Goal: Use online tool/utility: Use online tool/utility

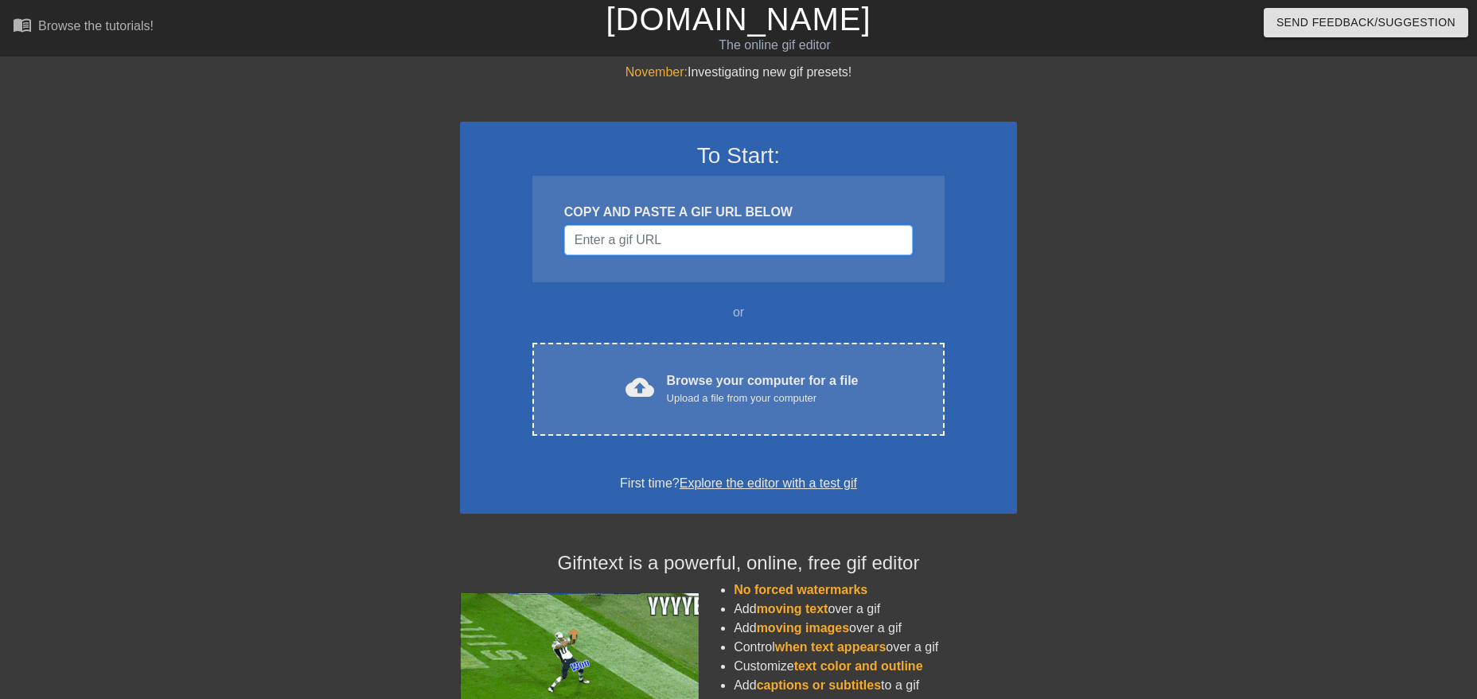
click at [770, 232] on input "Username" at bounding box center [738, 240] width 348 height 30
click at [770, 234] on input "Username" at bounding box center [738, 240] width 348 height 30
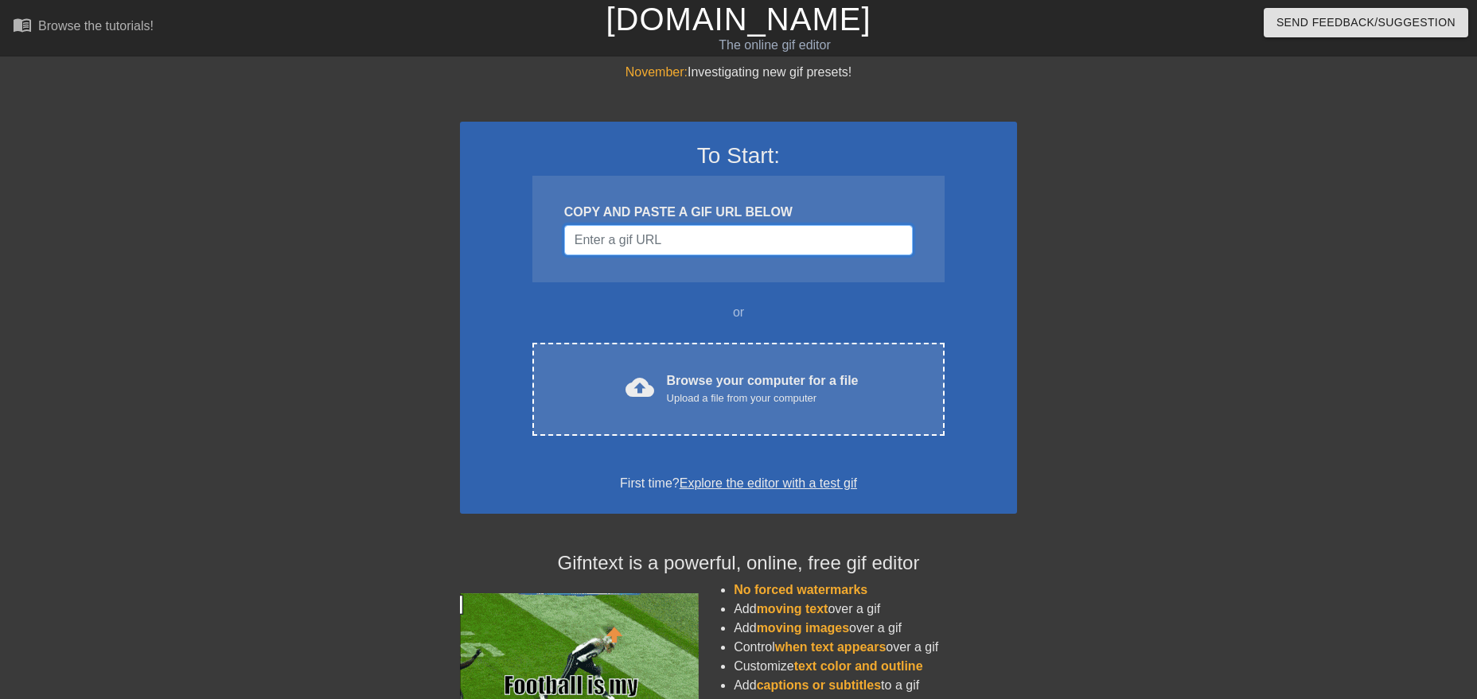
click at [708, 248] on input "Username" at bounding box center [738, 240] width 348 height 30
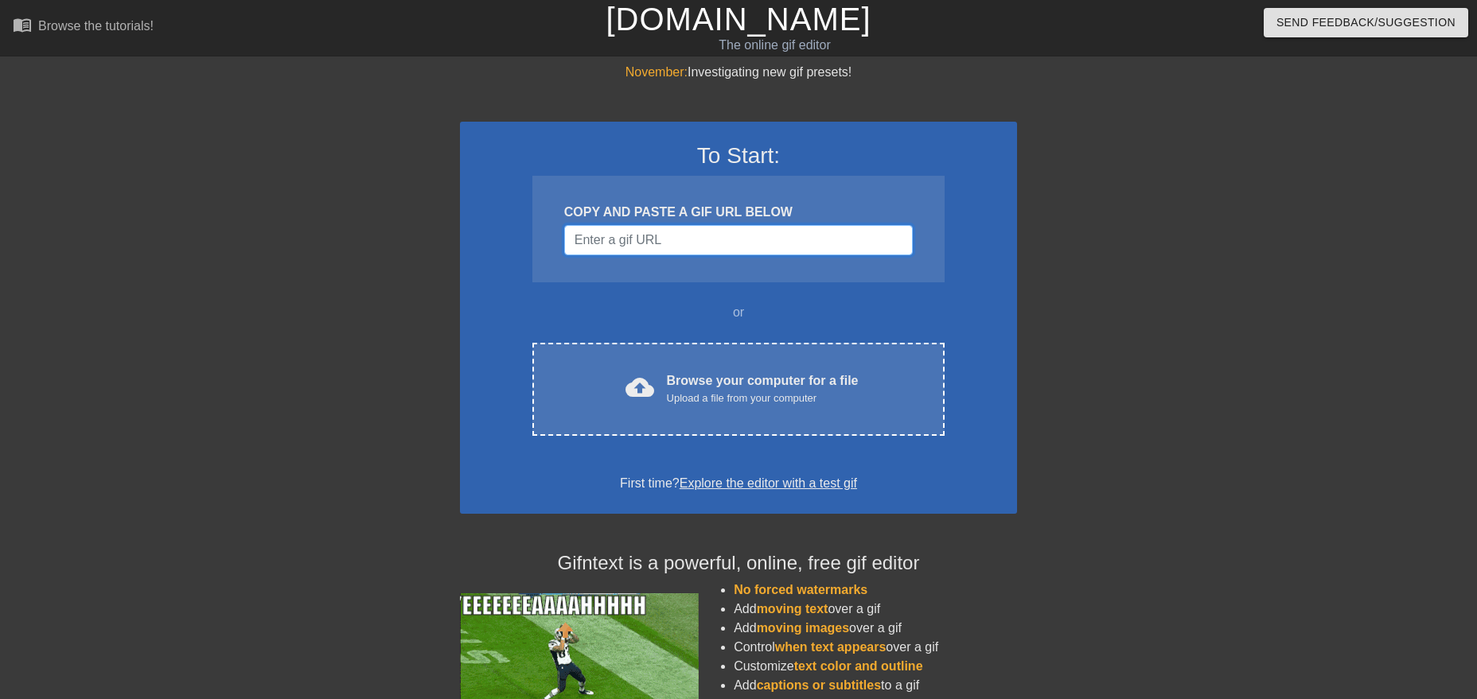
paste input "[URL][DOMAIN_NAME]"
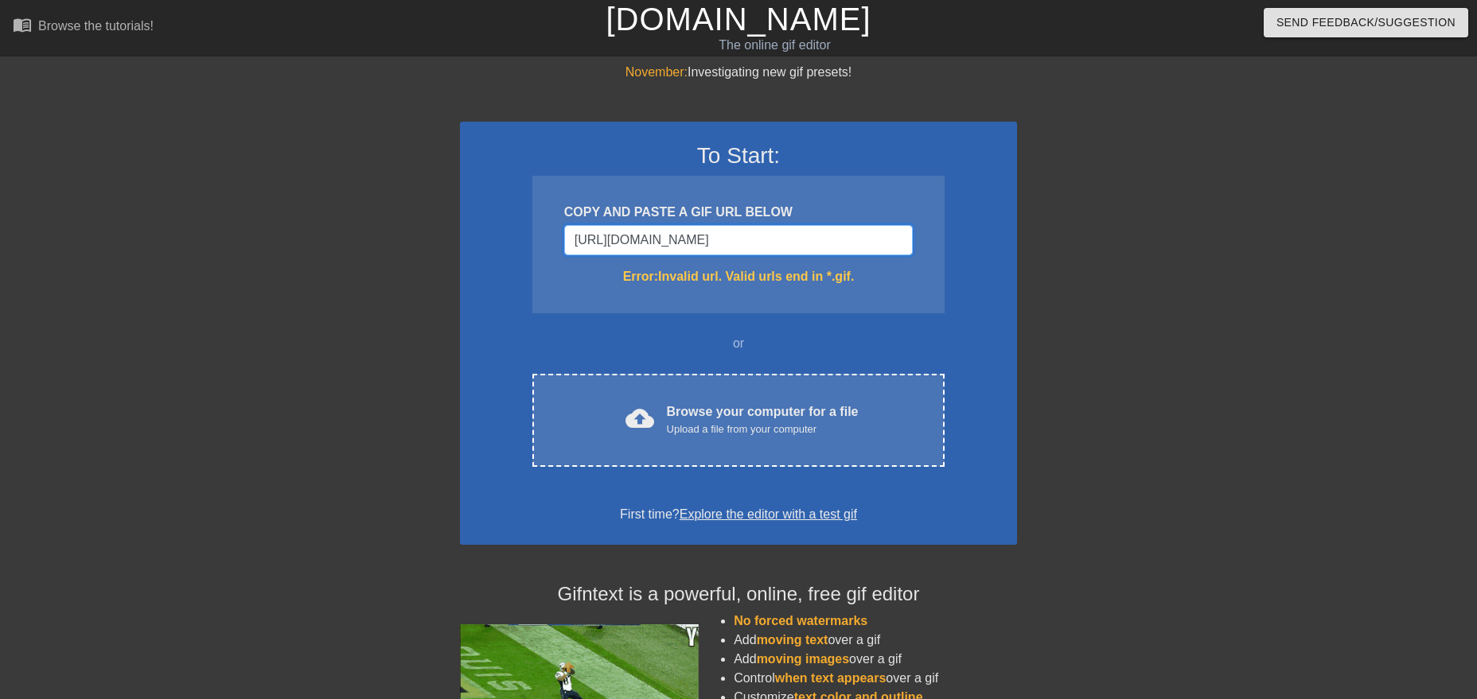
type input "[URL][DOMAIN_NAME]"
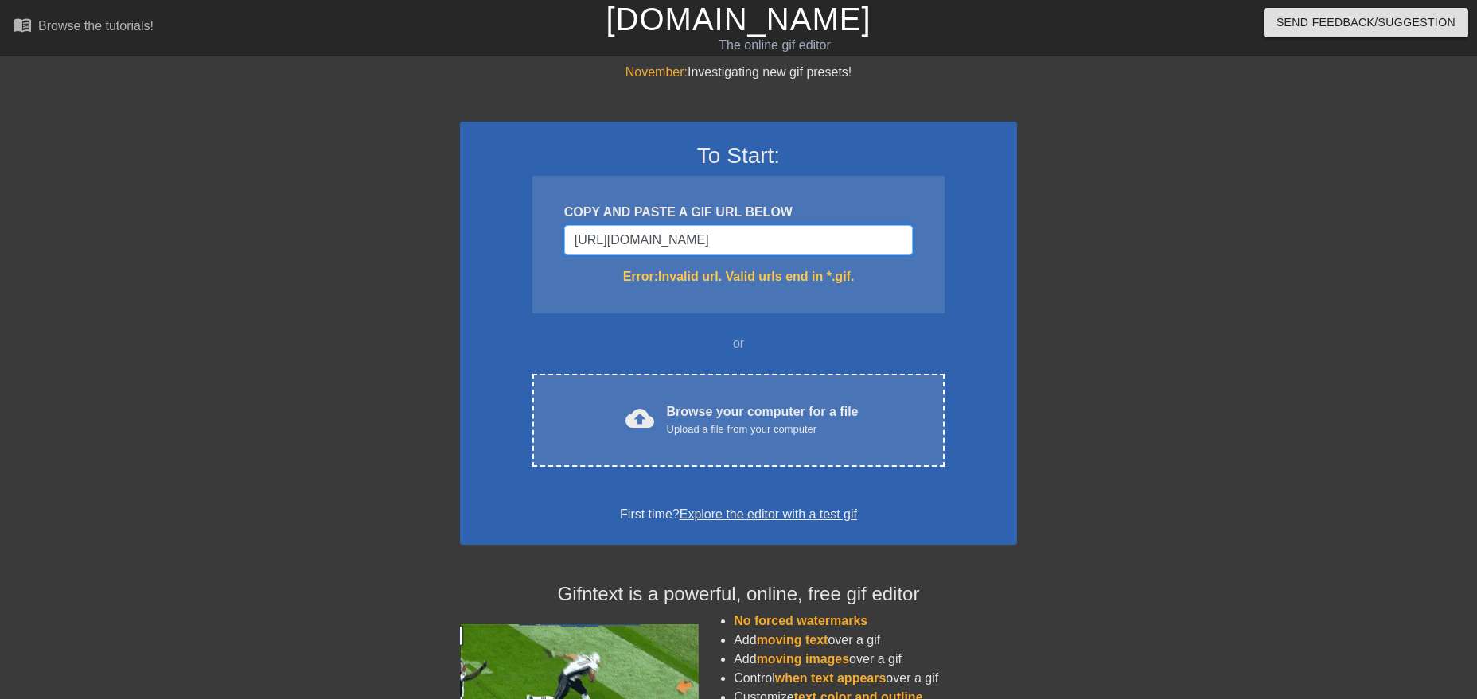
click at [788, 239] on input "[URL][DOMAIN_NAME]" at bounding box center [738, 240] width 348 height 30
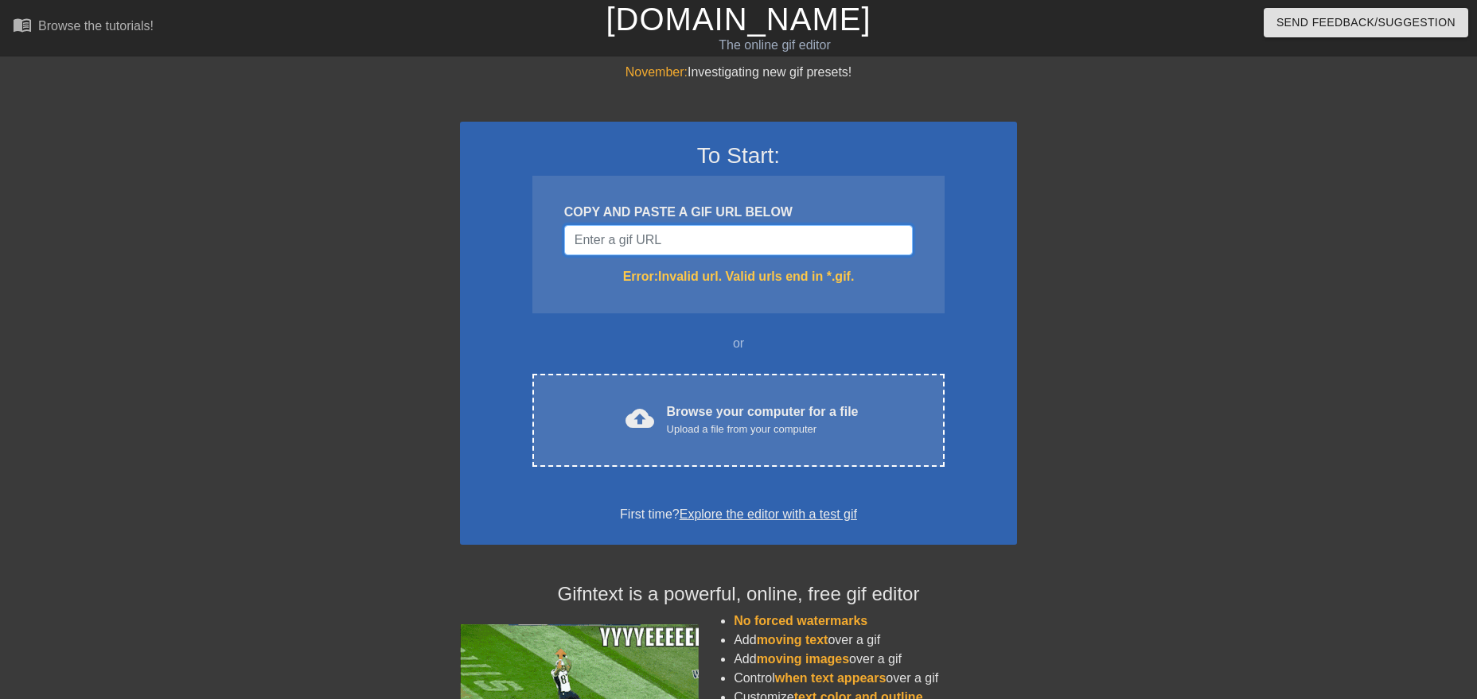
scroll to position [0, 0]
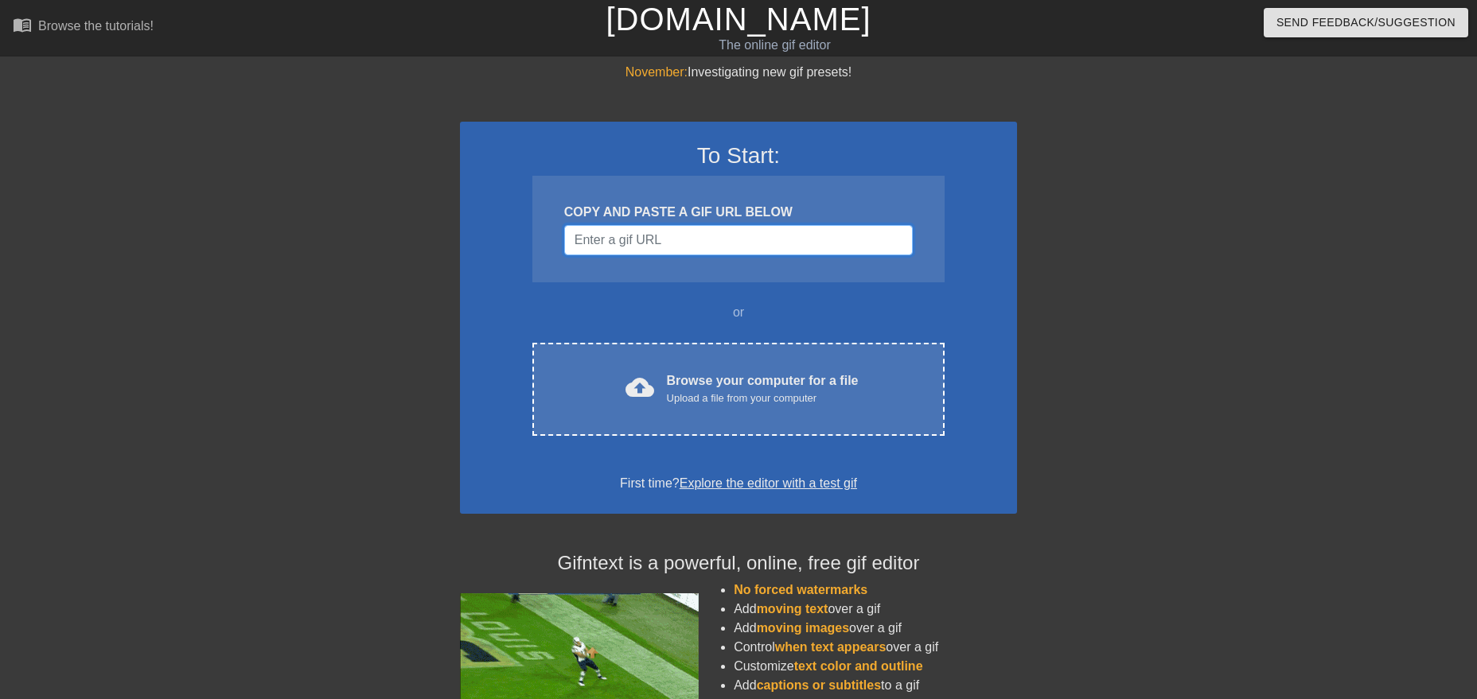
click at [753, 247] on input "Username" at bounding box center [738, 240] width 348 height 30
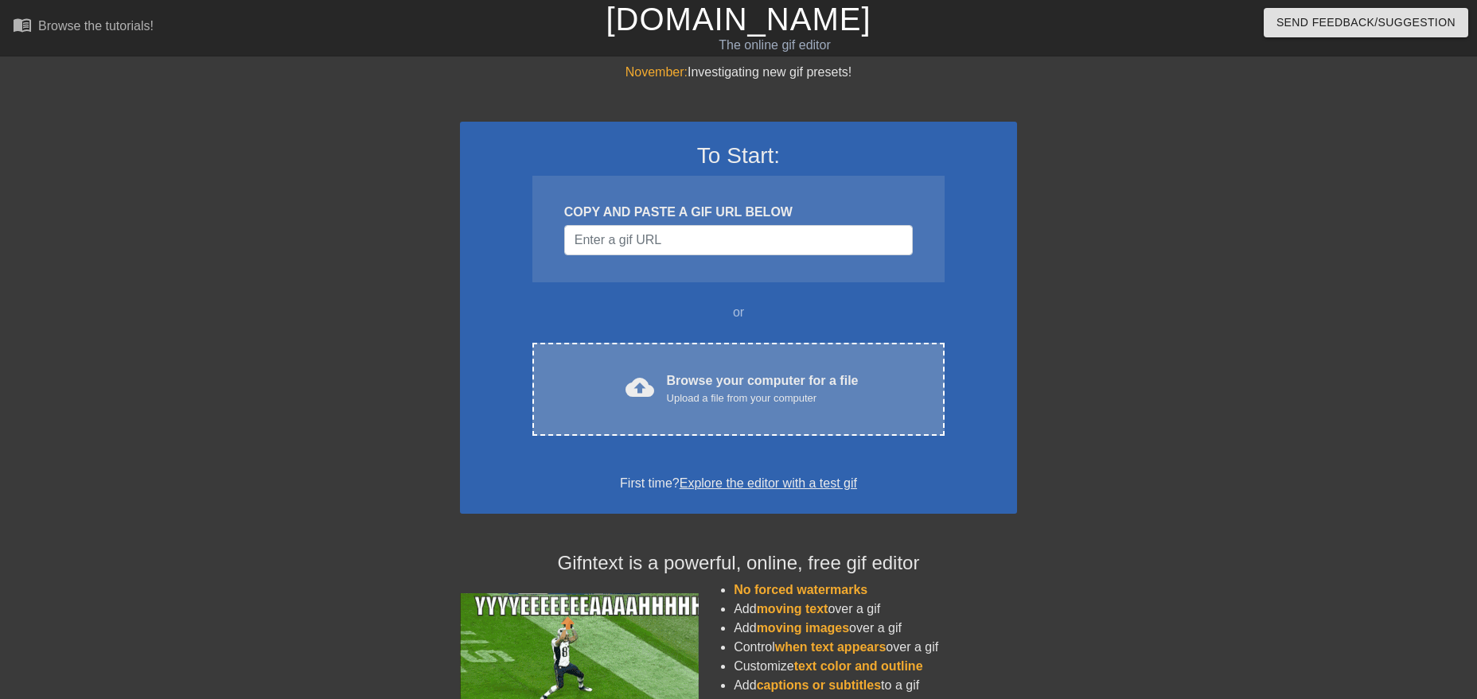
click at [740, 390] on div "Browse your computer for a file Upload a file from your computer" at bounding box center [763, 389] width 192 height 35
click at [809, 368] on div "cloud_upload Browse your computer for a file Upload a file from your computer C…" at bounding box center [738, 389] width 412 height 93
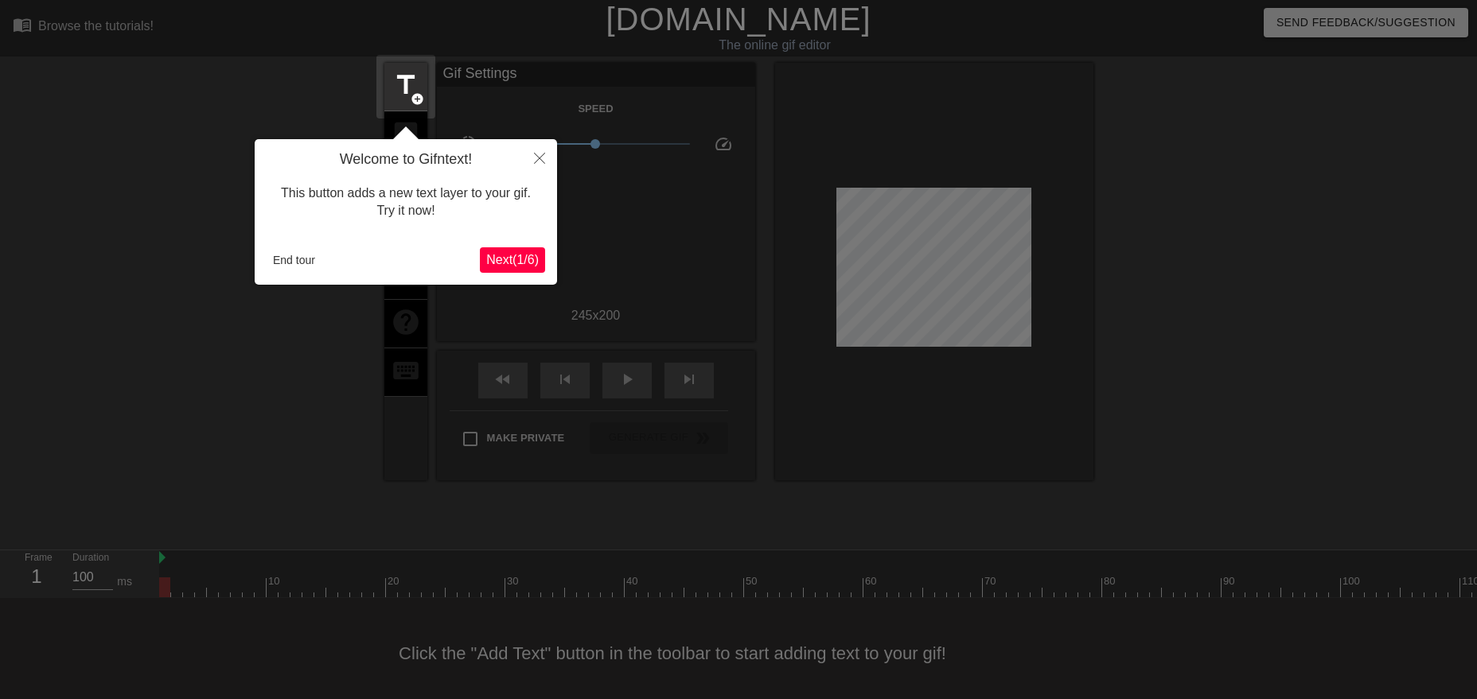
scroll to position [10, 0]
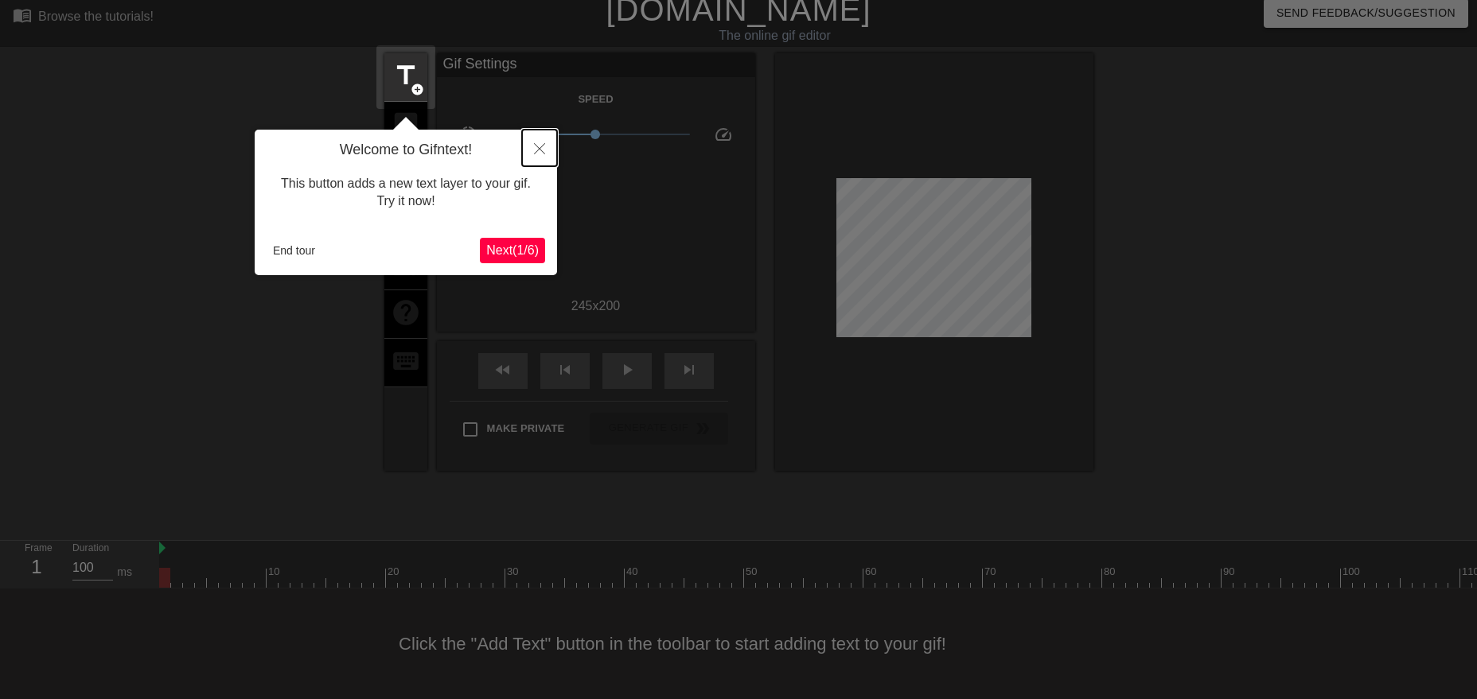
click at [548, 138] on button "Close" at bounding box center [539, 148] width 35 height 37
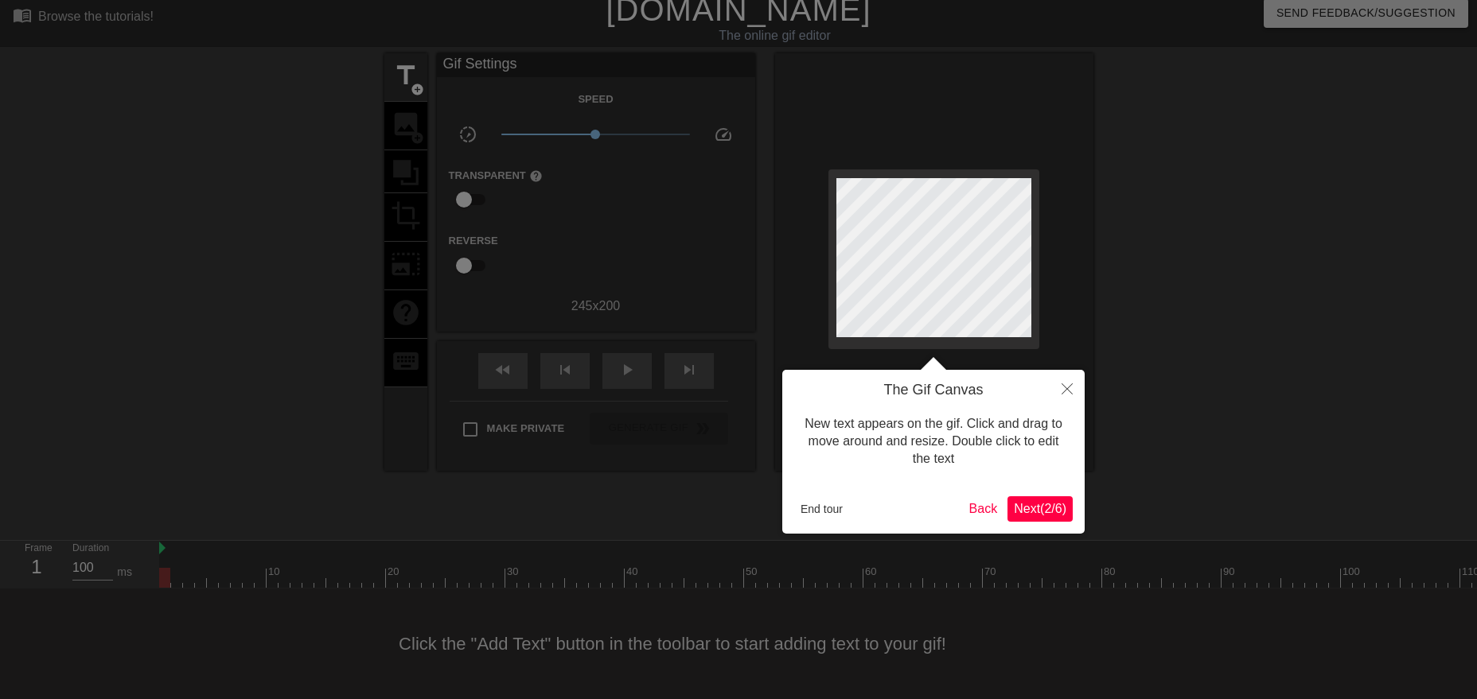
scroll to position [0, 0]
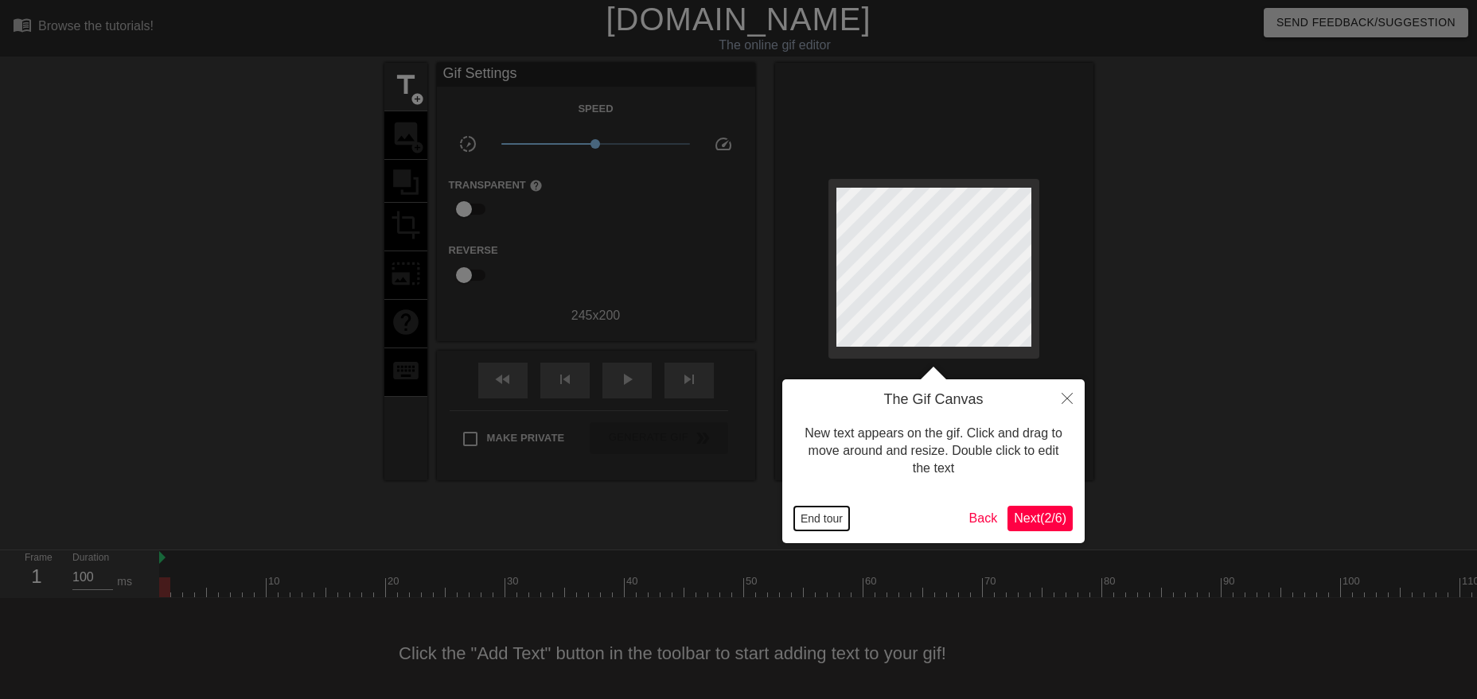
click at [824, 521] on button "End tour" at bounding box center [821, 519] width 55 height 24
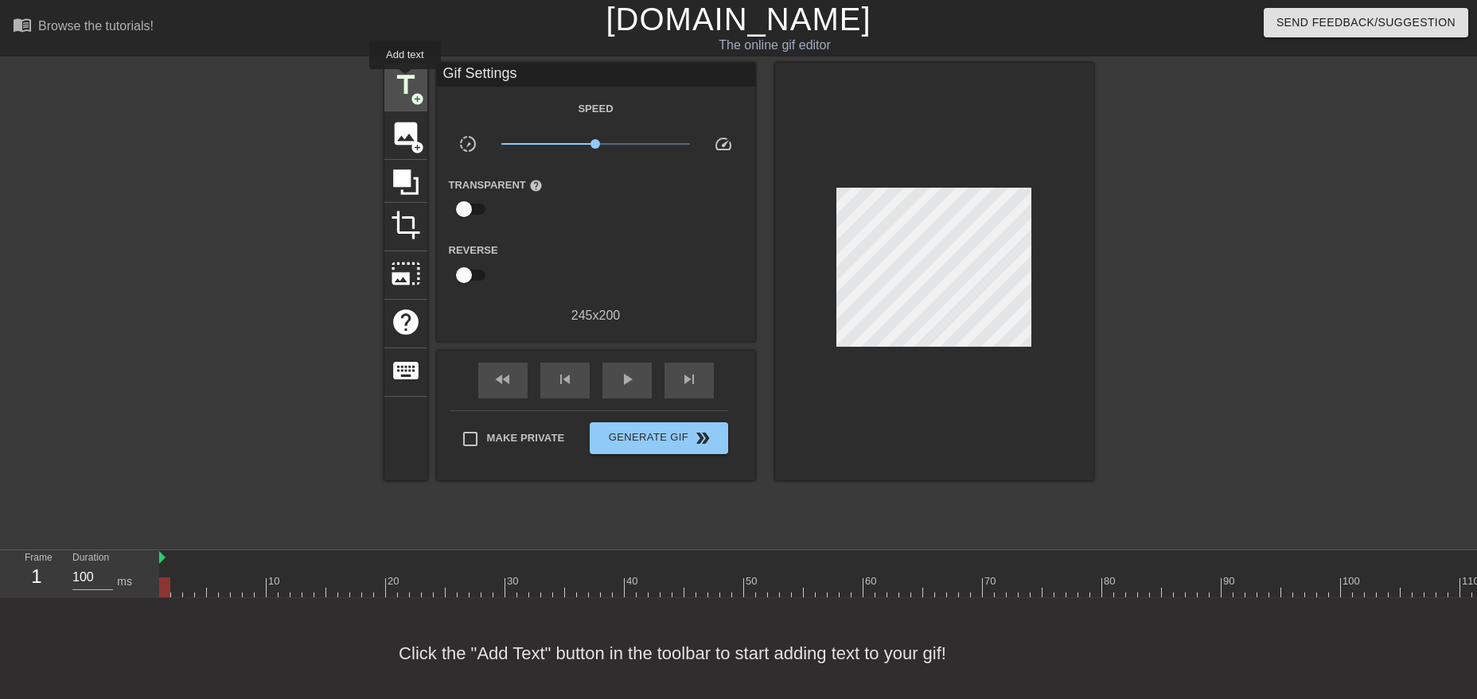
click at [405, 80] on span "title" at bounding box center [406, 85] width 30 height 30
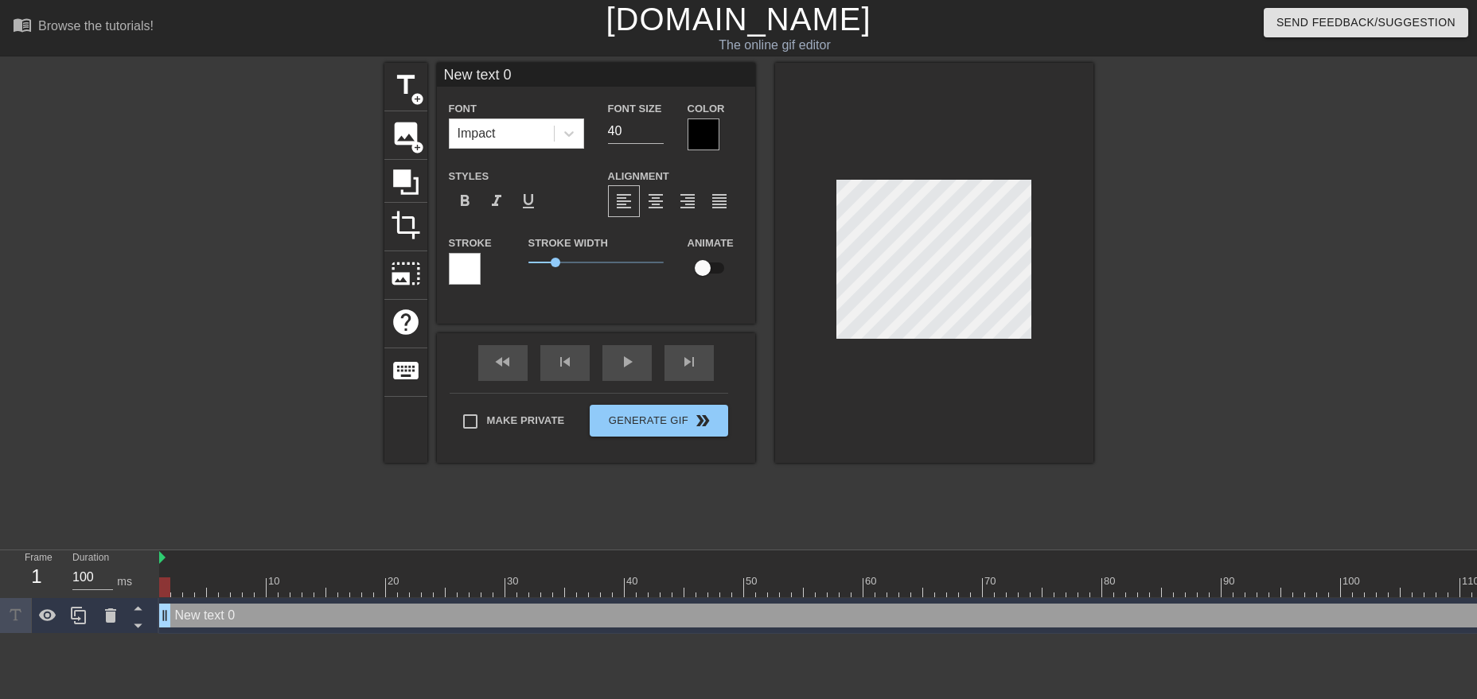
scroll to position [0, 2]
type input "New text"
type textarea "New text"
type input "New text"
type textarea "New text"
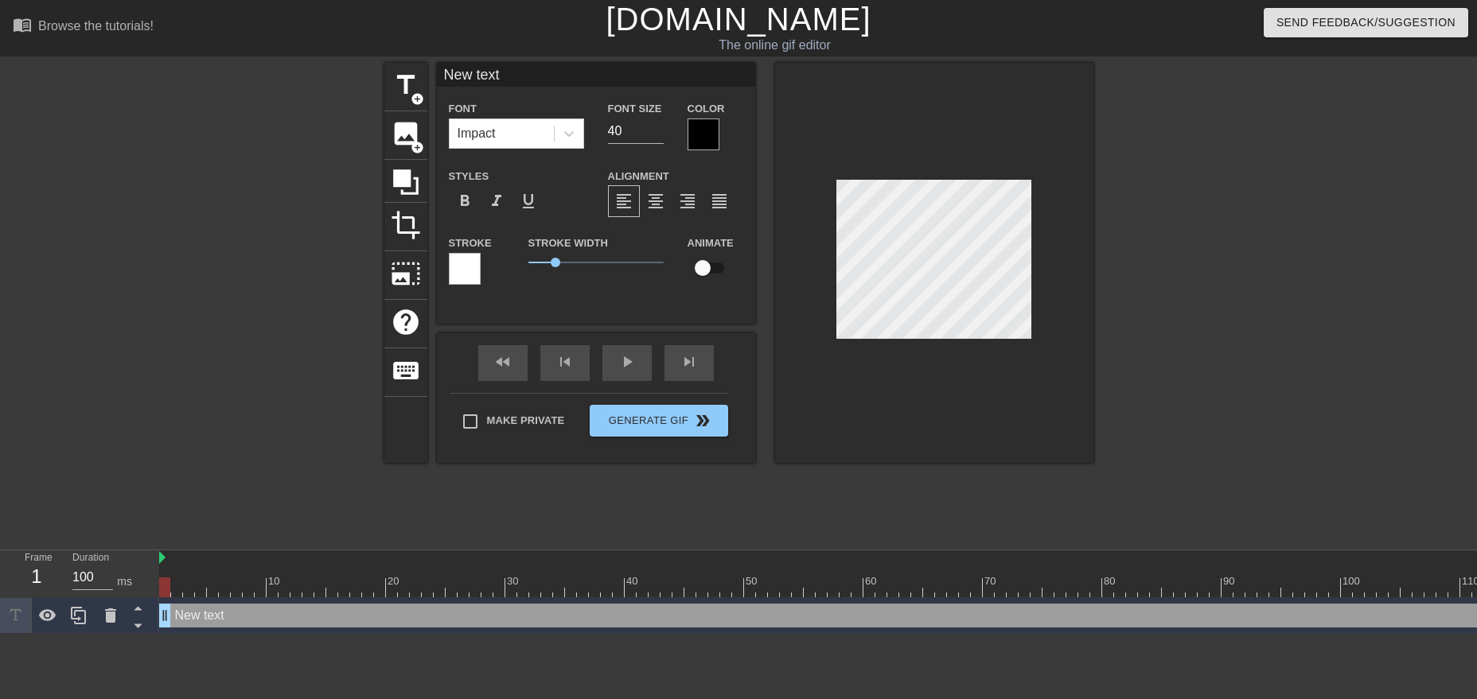
type input "New tex"
type textarea "New tex"
type input "New te"
type textarea "New te"
type input "New t"
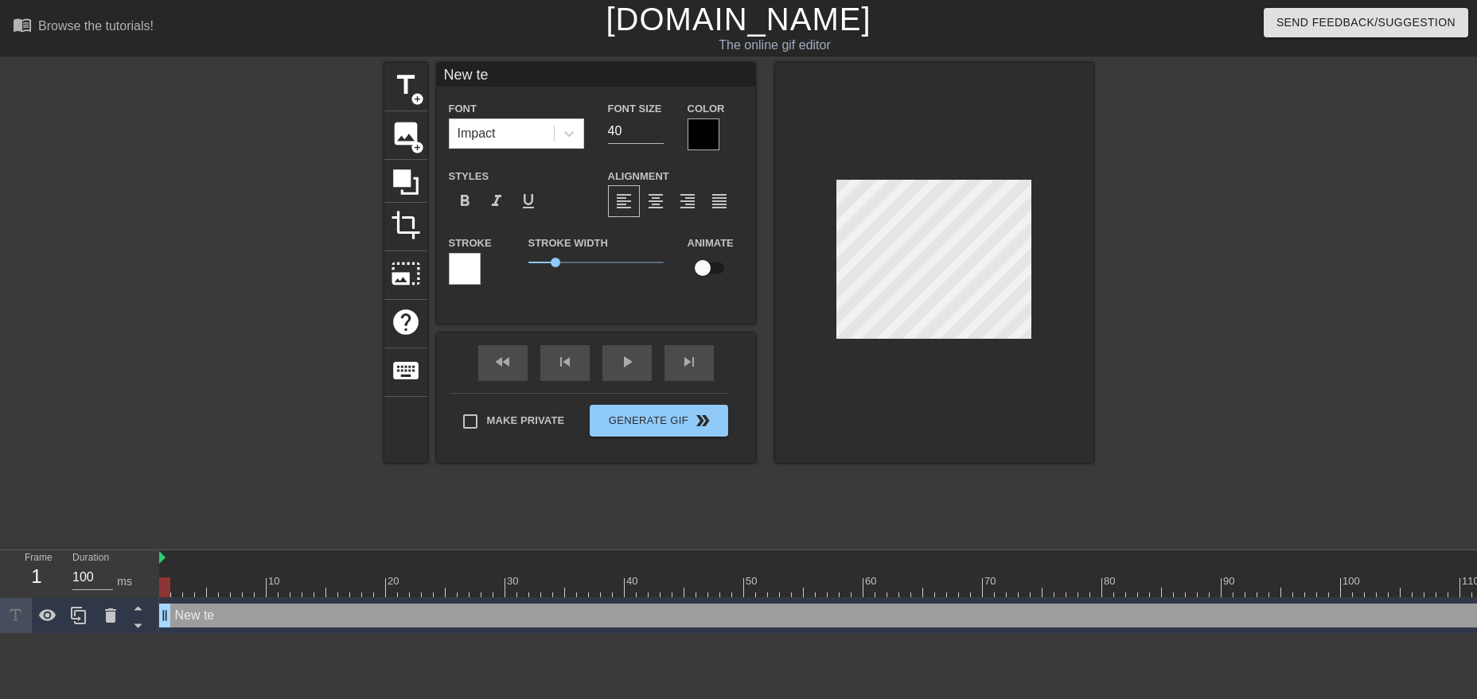
type textarea "New t"
type input "New"
type textarea "New"
type input "New"
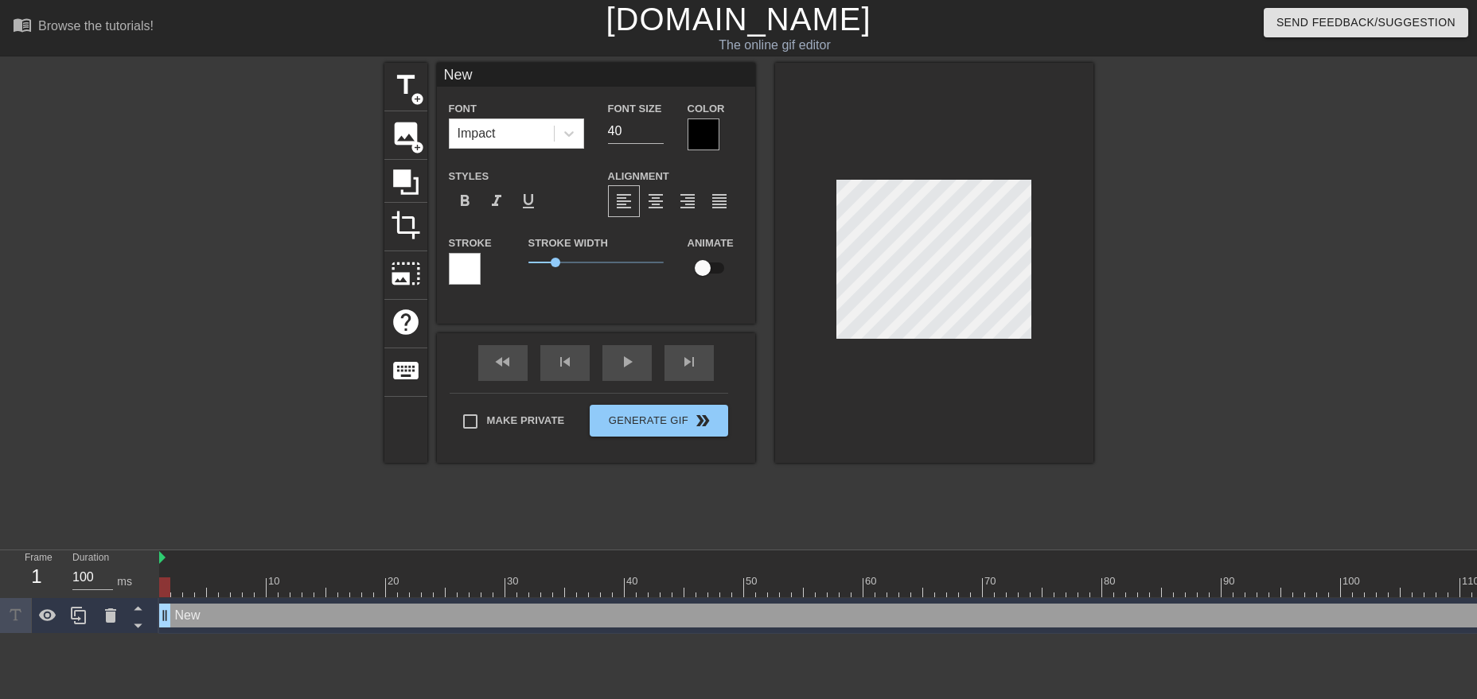
type textarea "New"
type input "Ne"
type textarea "Ne"
type input "N"
type textarea "N"
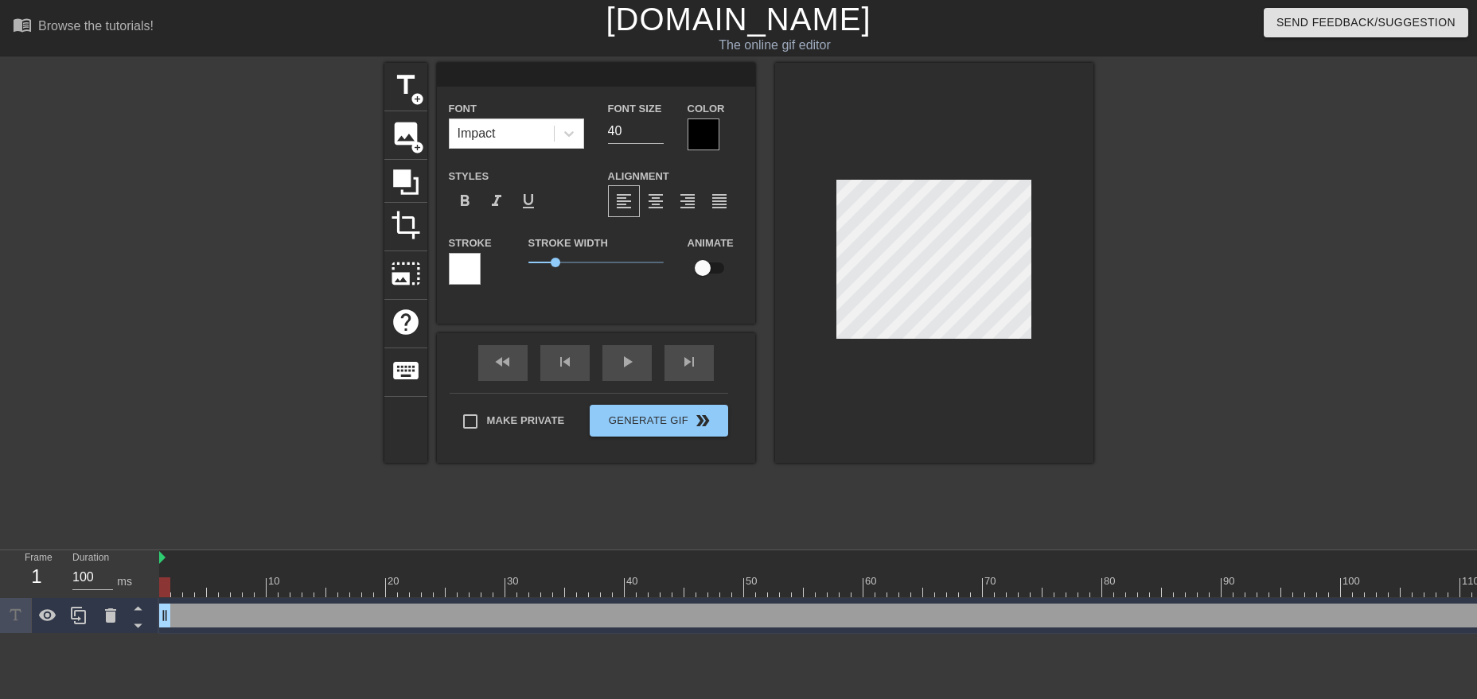
type input "H"
type textarea "H"
type input "He"
type textarea "He"
type input "Hey"
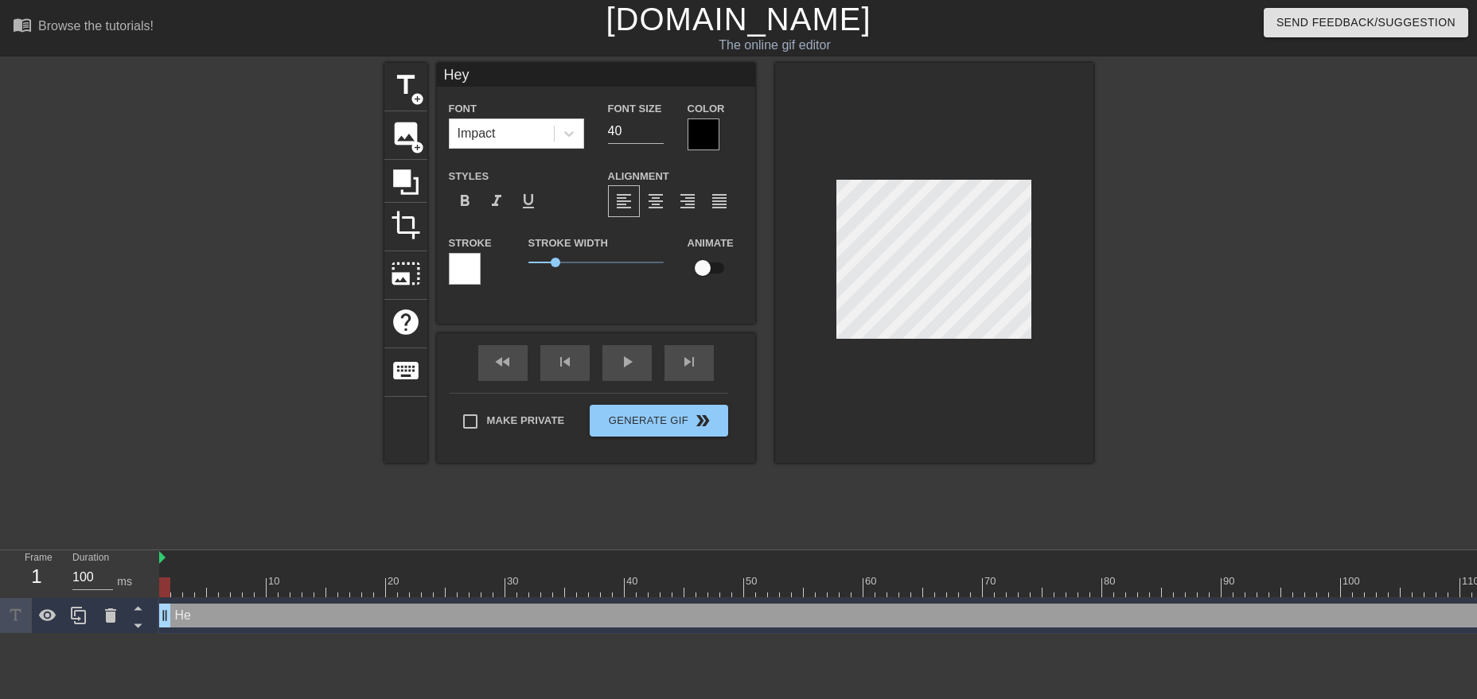
type textarea "Hey"
type input "Hey!"
type textarea "Hey!"
click at [717, 134] on div at bounding box center [703, 135] width 32 height 32
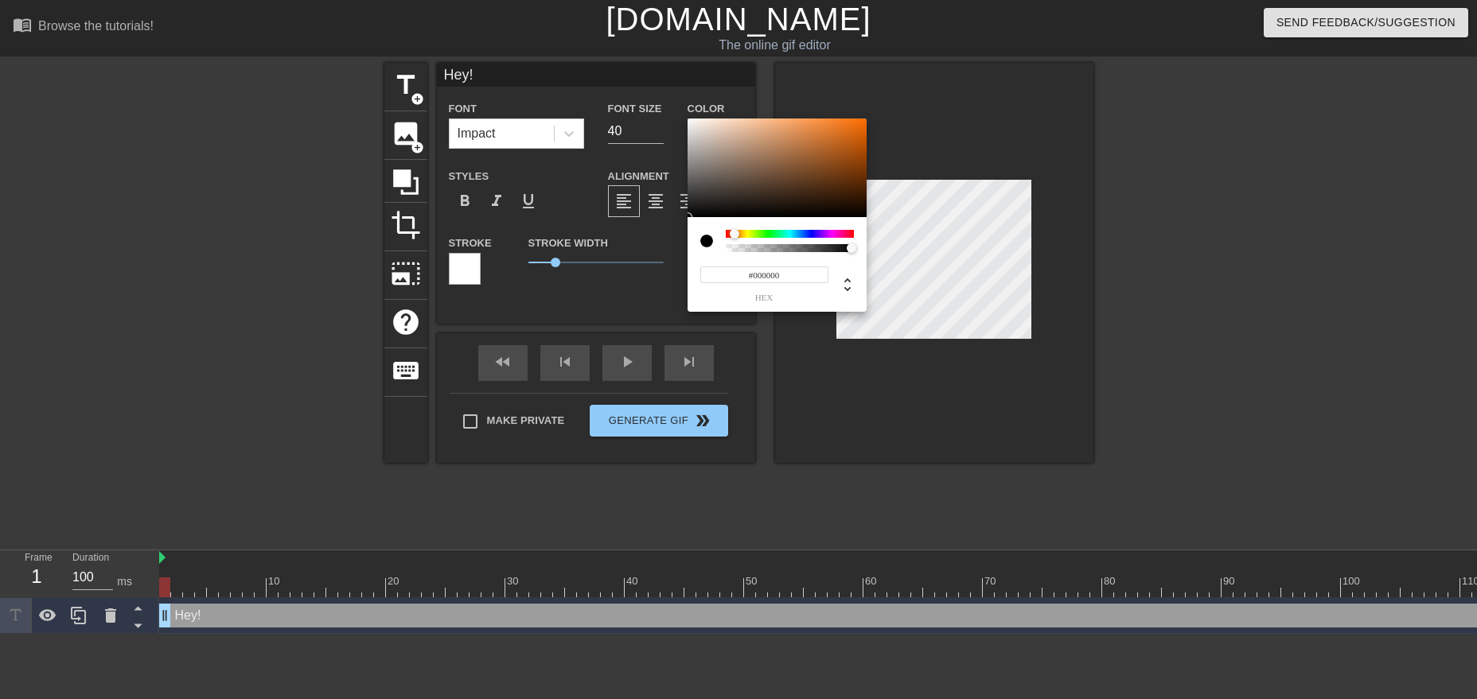
click at [734, 232] on div at bounding box center [739, 235] width 10 height 10
type input "#D76006"
click at [861, 134] on div at bounding box center [776, 168] width 179 height 99
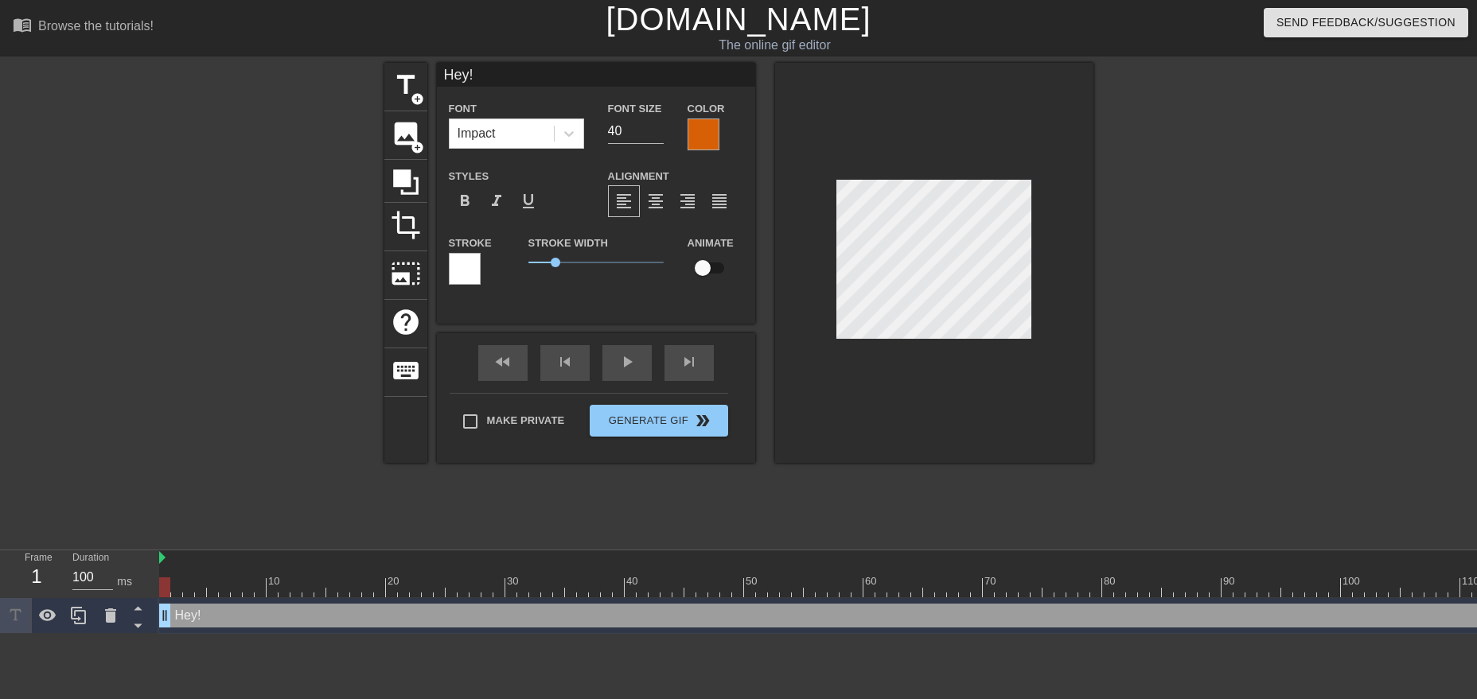
click at [475, 266] on div at bounding box center [465, 269] width 32 height 32
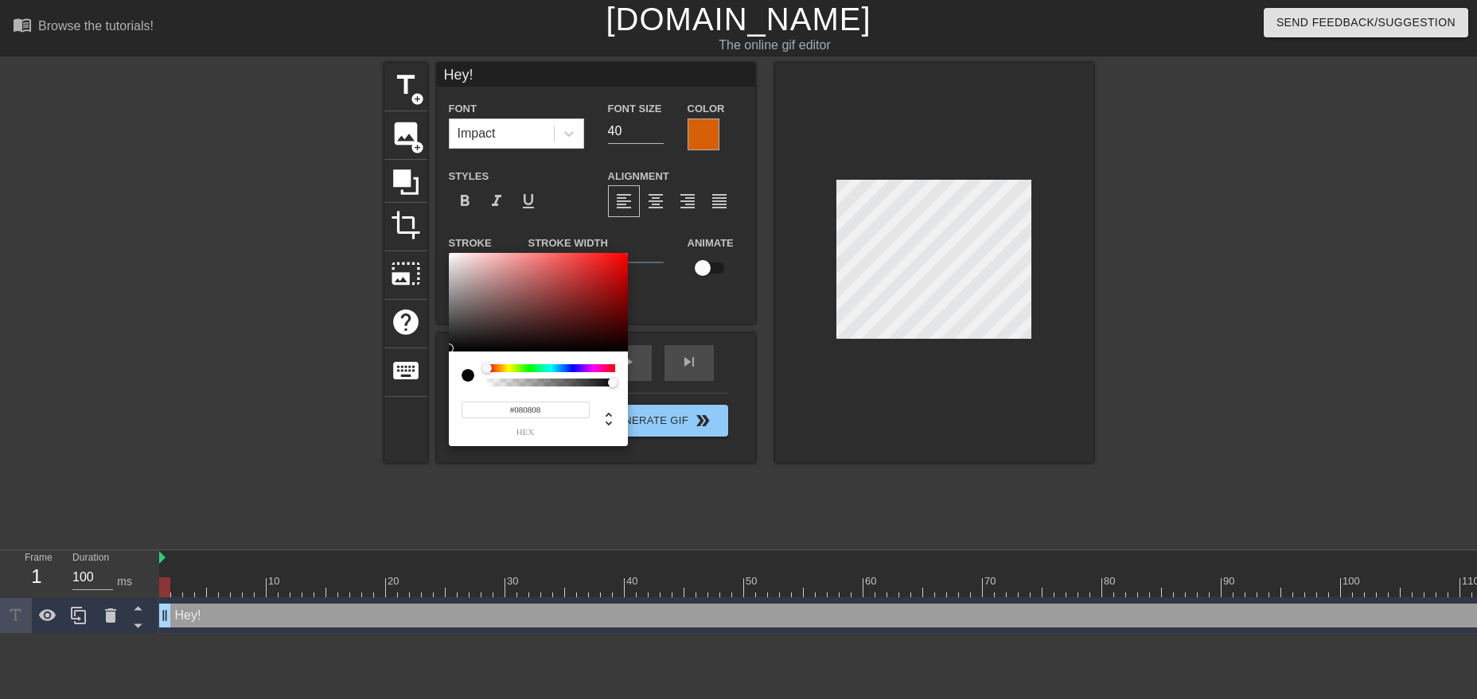
type input "#000000"
drag, startPoint x: 475, startPoint y: 324, endPoint x: 438, endPoint y: 363, distance: 54.0
click at [449, 352] on div at bounding box center [538, 302] width 179 height 99
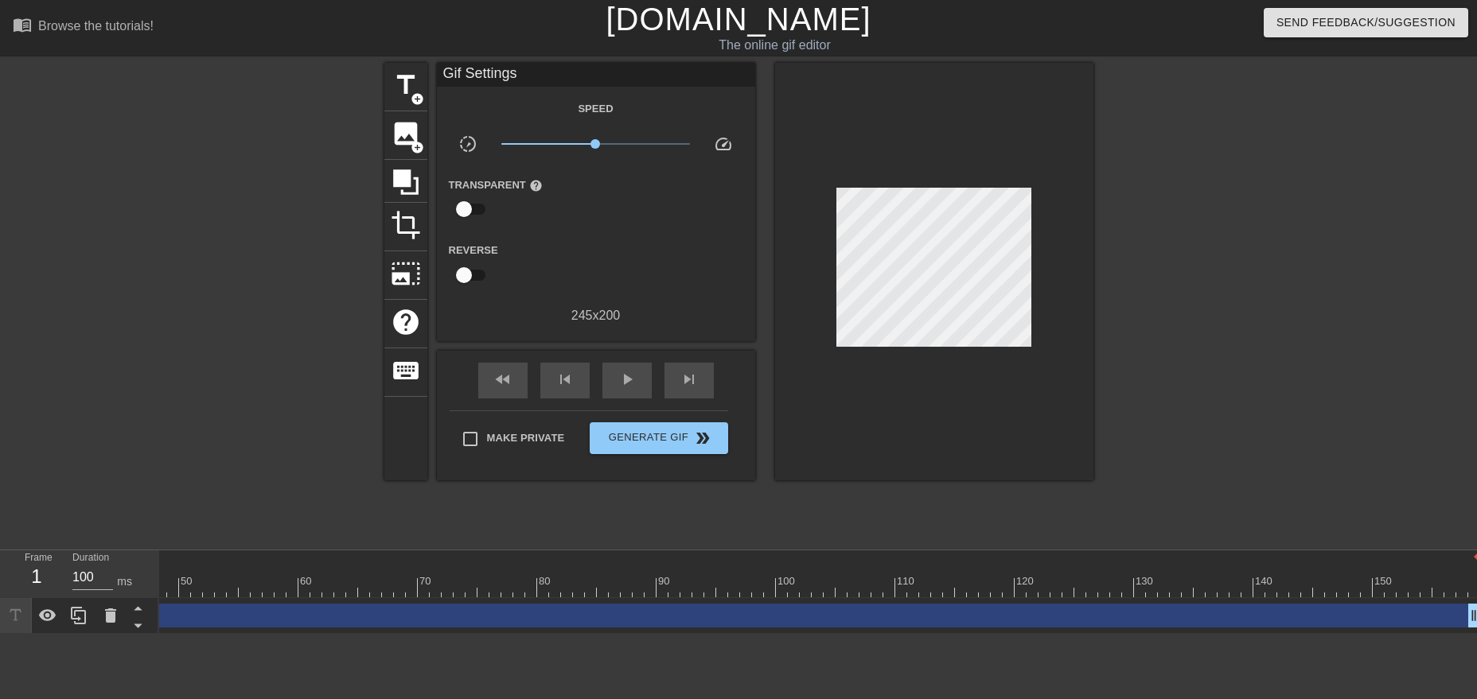
scroll to position [0, 572]
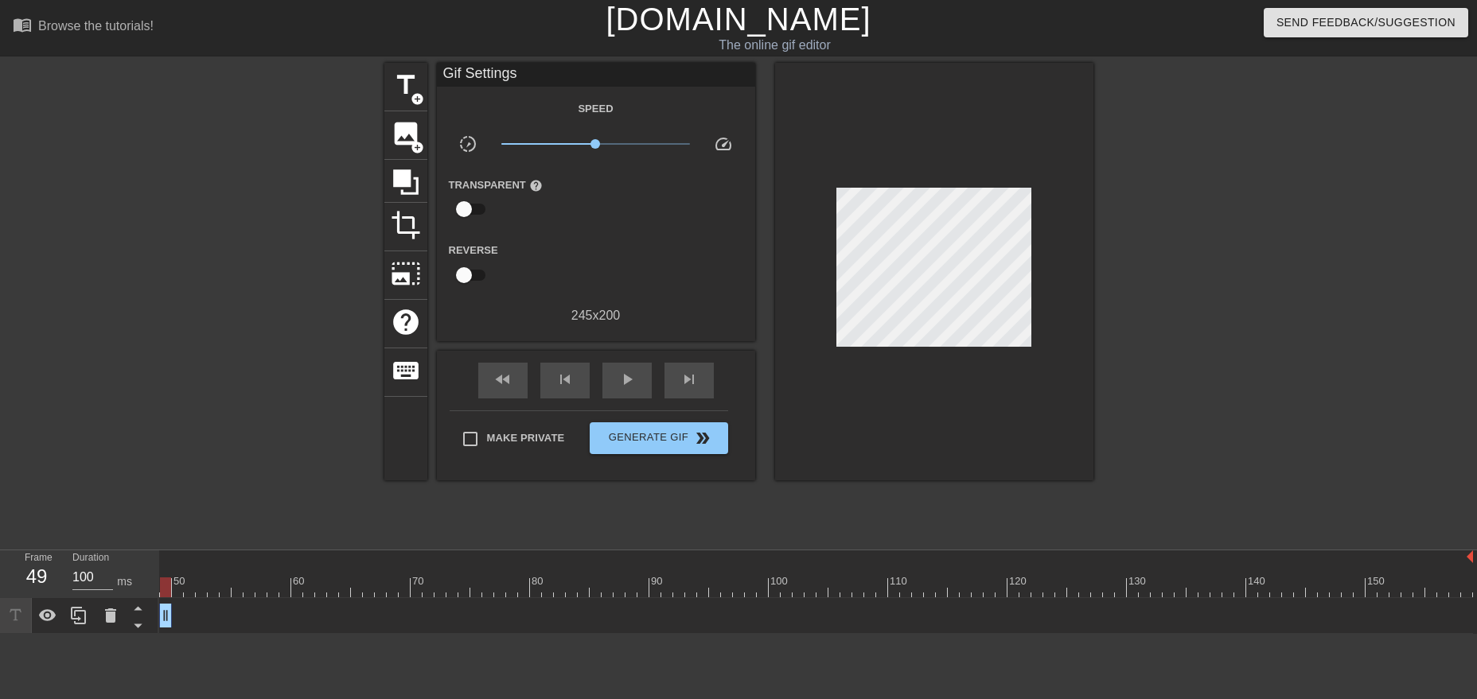
drag, startPoint x: 1461, startPoint y: 617, endPoint x: 160, endPoint y: 566, distance: 1301.8
click at [160, 566] on div "10 20 30 40 50 60 70 80 90 100 110 120 130 140 150 Hey! drag_handle" at bounding box center [818, 593] width 1318 height 84
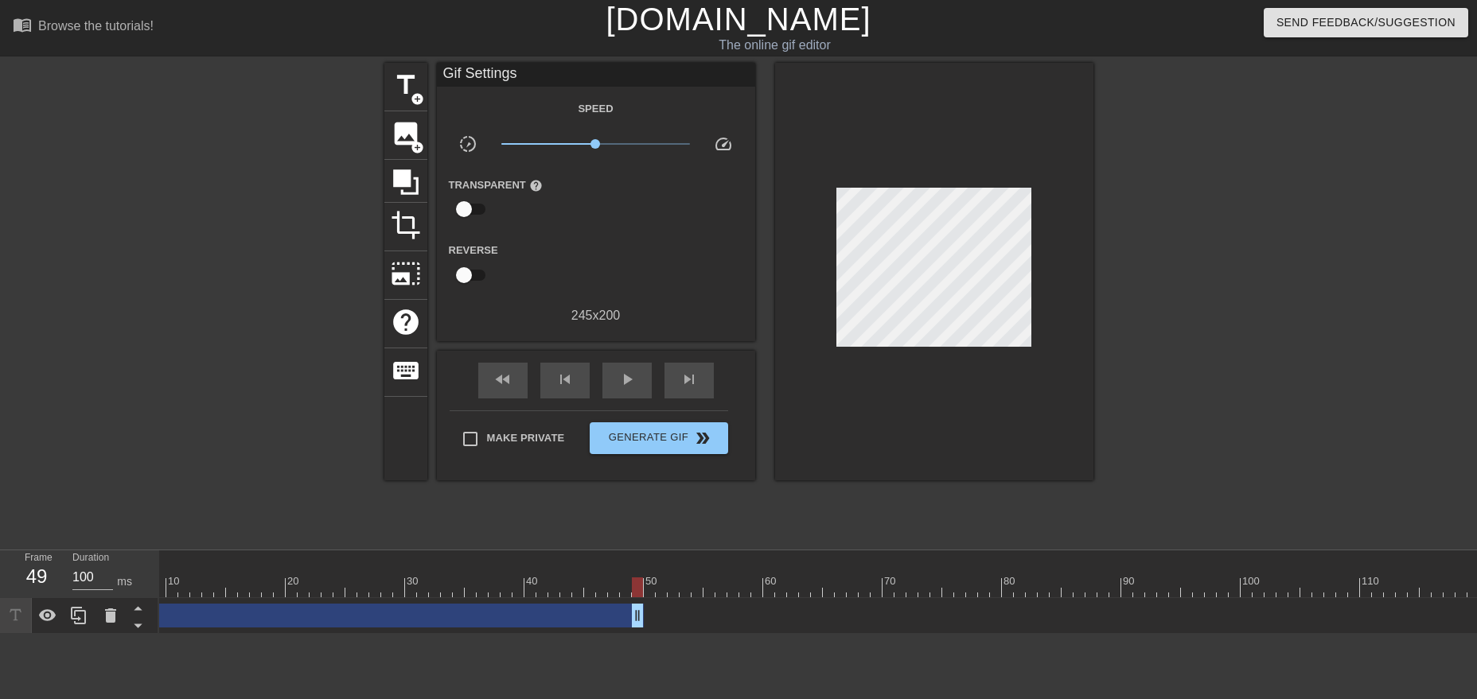
scroll to position [0, 0]
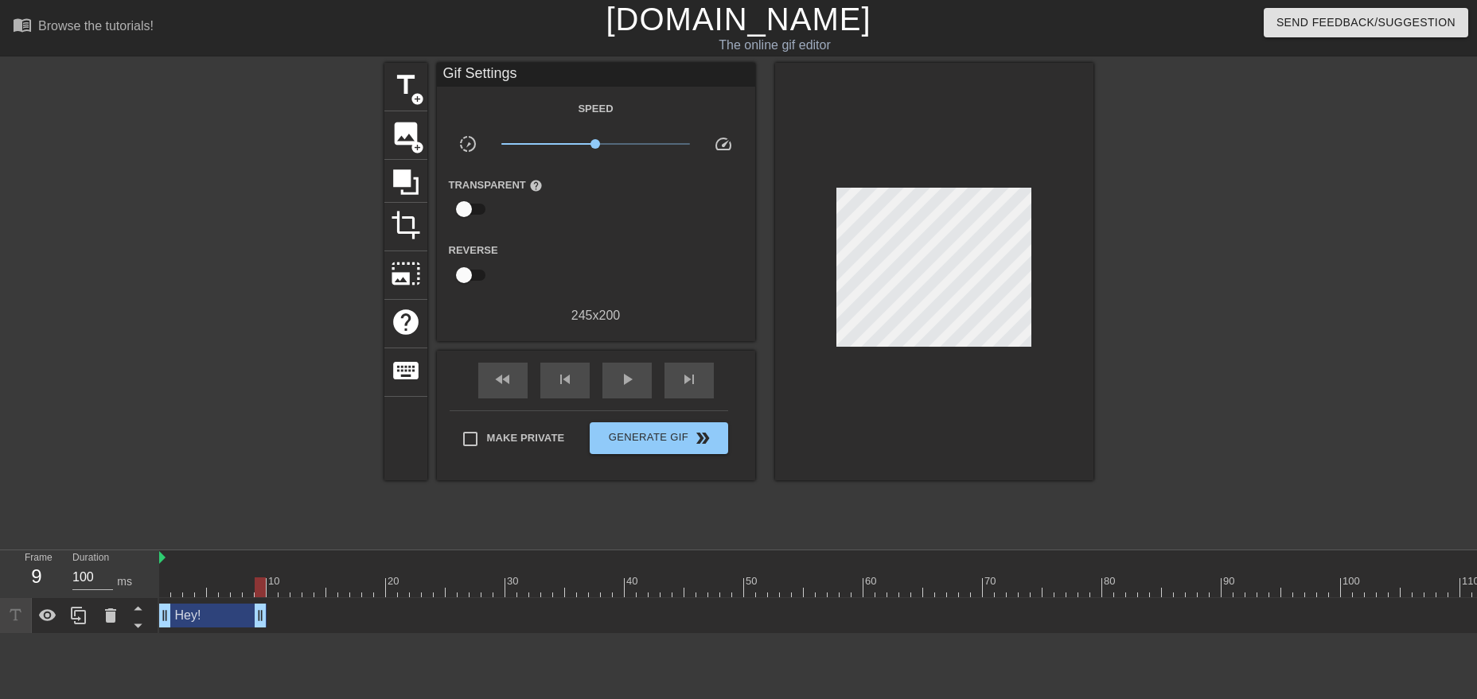
drag, startPoint x: 733, startPoint y: 611, endPoint x: 255, endPoint y: 609, distance: 477.4
click at [255, 609] on div "Hey! drag_handle drag_handle" at bounding box center [212, 616] width 107 height 24
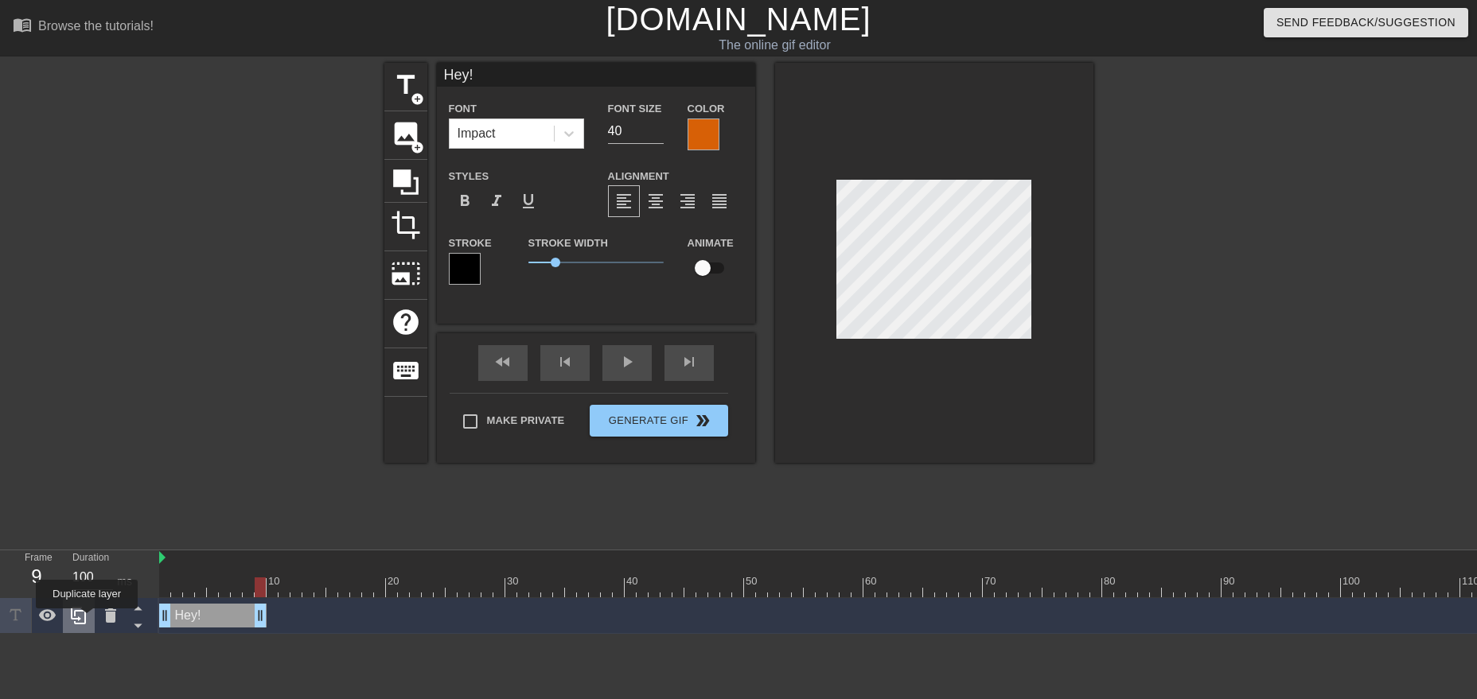
click at [82, 620] on icon at bounding box center [78, 615] width 19 height 19
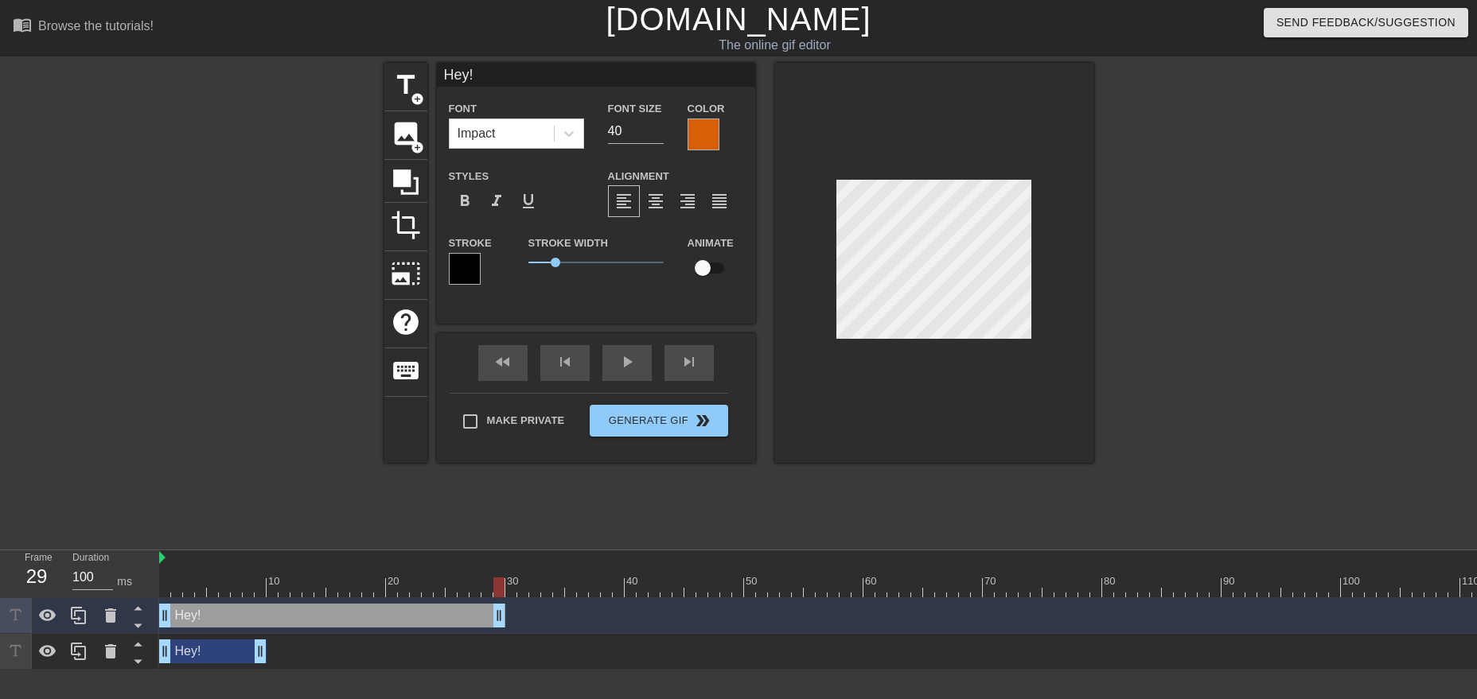
drag, startPoint x: 255, startPoint y: 610, endPoint x: 494, endPoint y: 619, distance: 238.8
click at [494, 619] on div "Hey! drag_handle drag_handle" at bounding box center [332, 616] width 346 height 24
drag, startPoint x: 162, startPoint y: 617, endPoint x: 267, endPoint y: 618, distance: 104.2
click at [267, 618] on div "Hey! drag_handle drag_handle" at bounding box center [386, 616] width 239 height 24
click at [383, 622] on div "Hey! drag_handle drag_handle" at bounding box center [386, 616] width 239 height 24
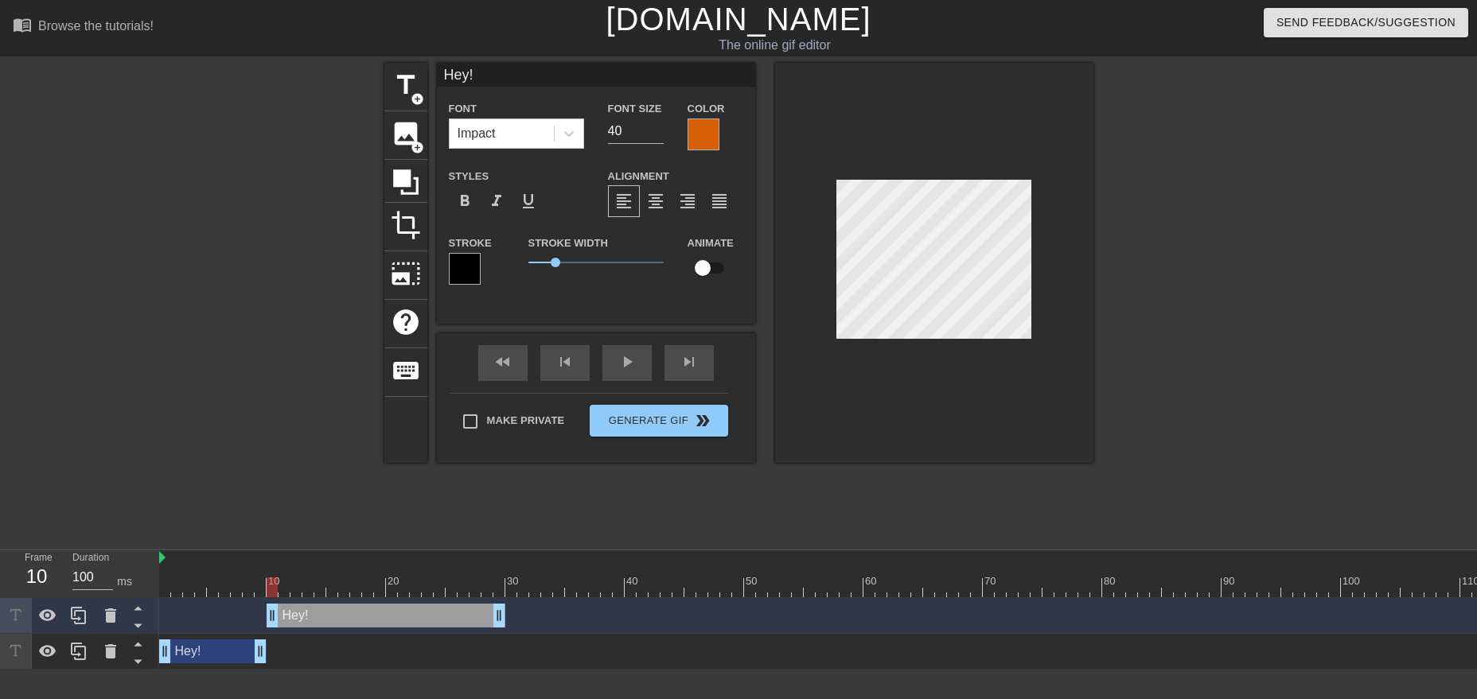
type input "I!"
type textarea "I!"
type input "It!"
type textarea "It!"
type input "It'!"
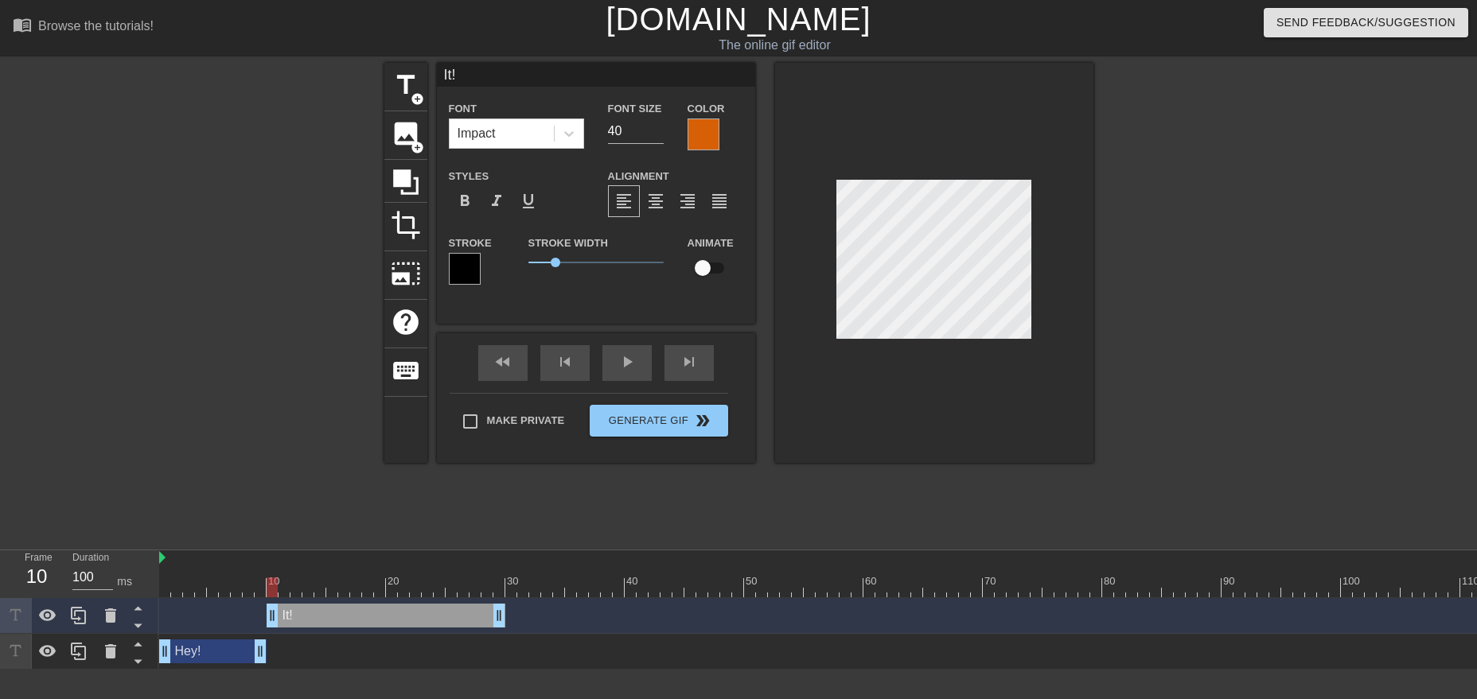
type textarea "It'!"
type input "It's!"
type textarea "It's!"
type input "It's !"
type textarea "It's !"
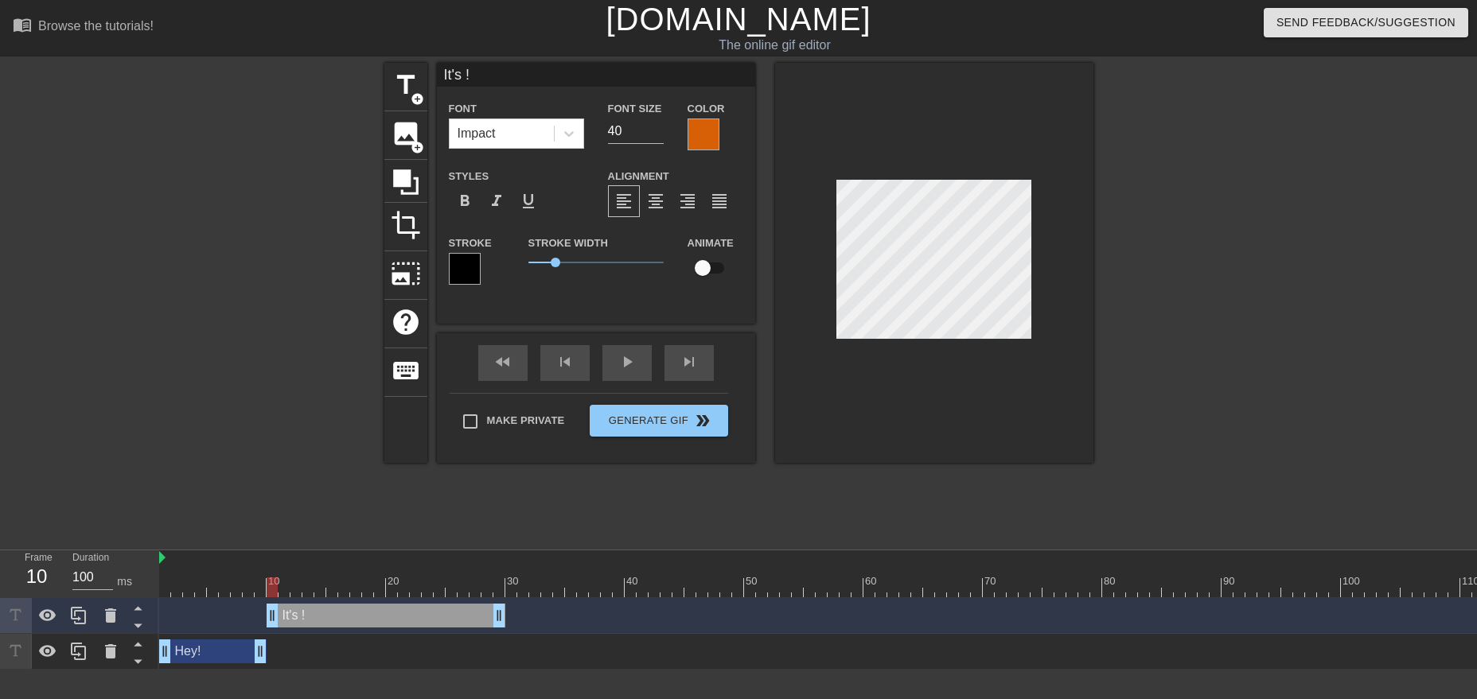
type input "It's m!"
type textarea "It's ma!"
type input "It's mac!"
type textarea "It's maco!"
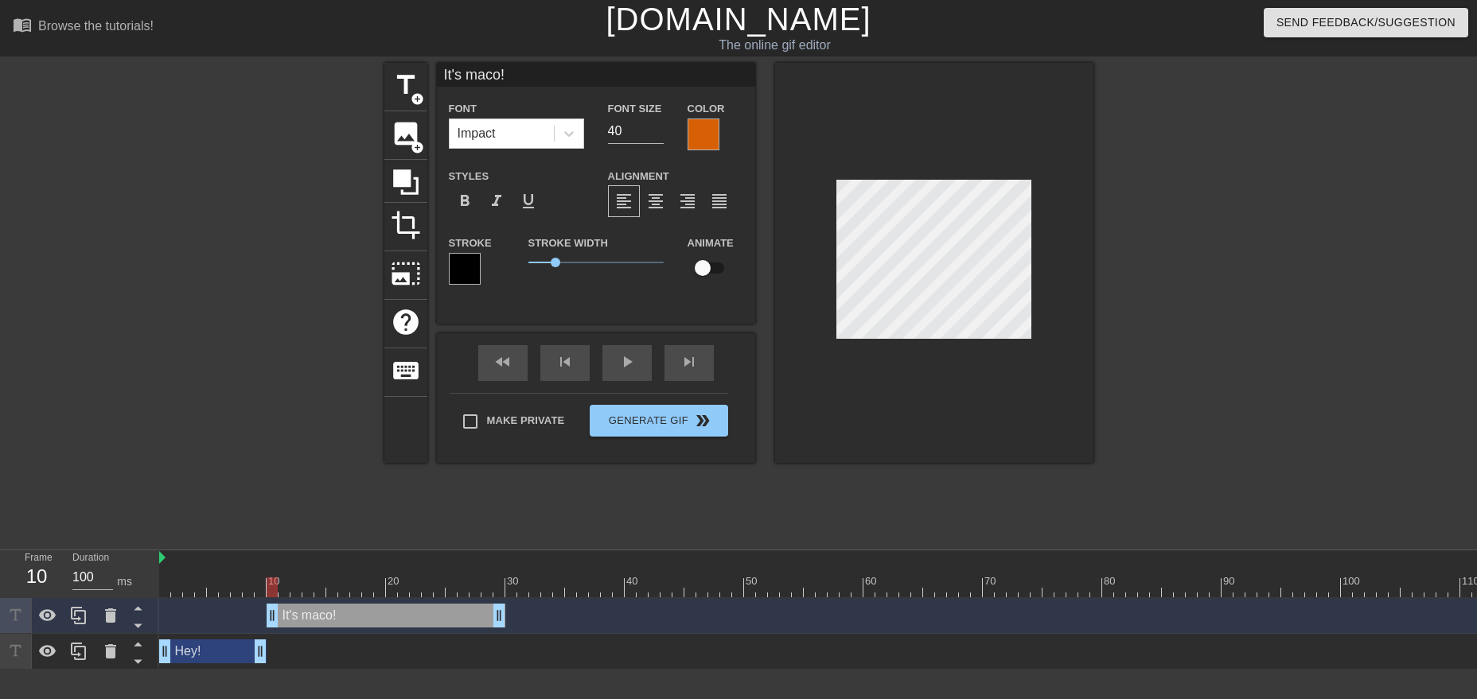
type input "It's maco !"
type textarea "It's maco !"
type input "It's maco t!"
type textarea "It's maco t!"
type input "It's maco ti!"
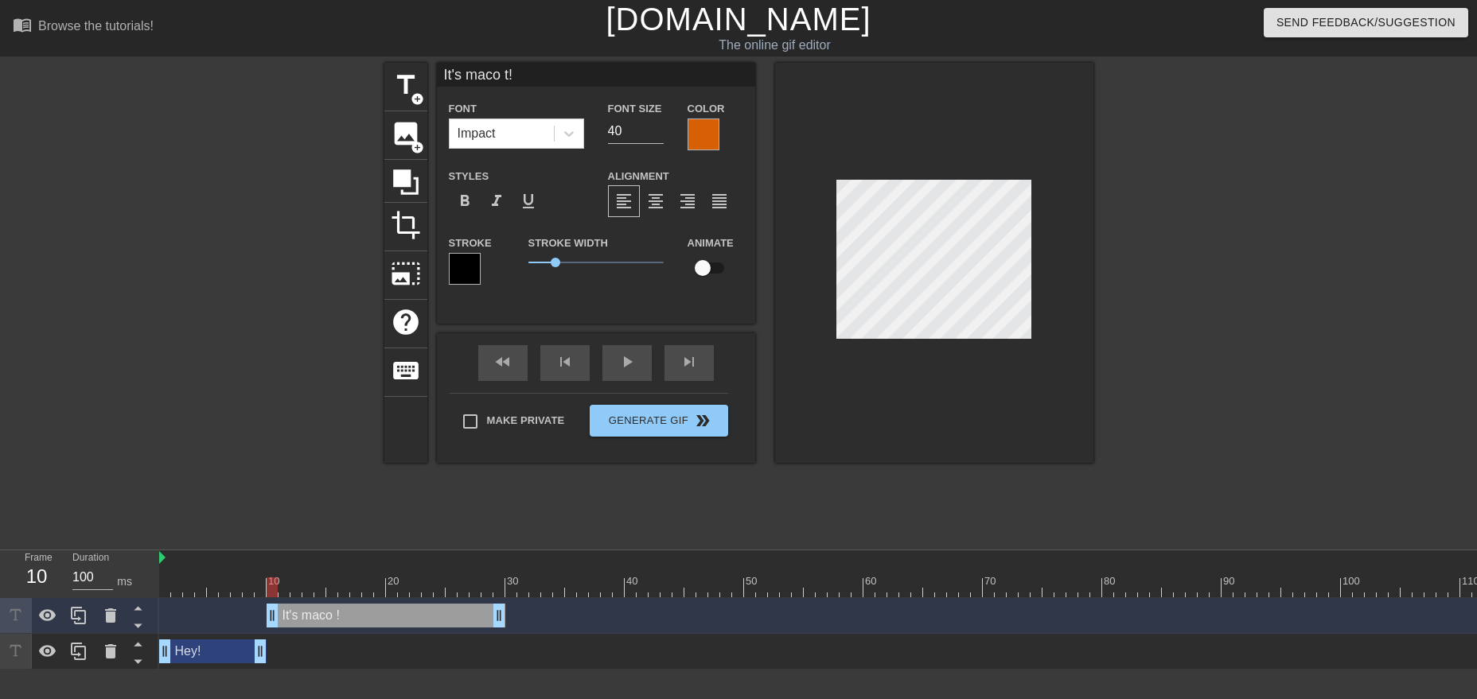
type textarea "It's maco ti!"
type input "It's [PERSON_NAME]!"
type textarea "It's [PERSON_NAME]!"
type input "It's maco time!"
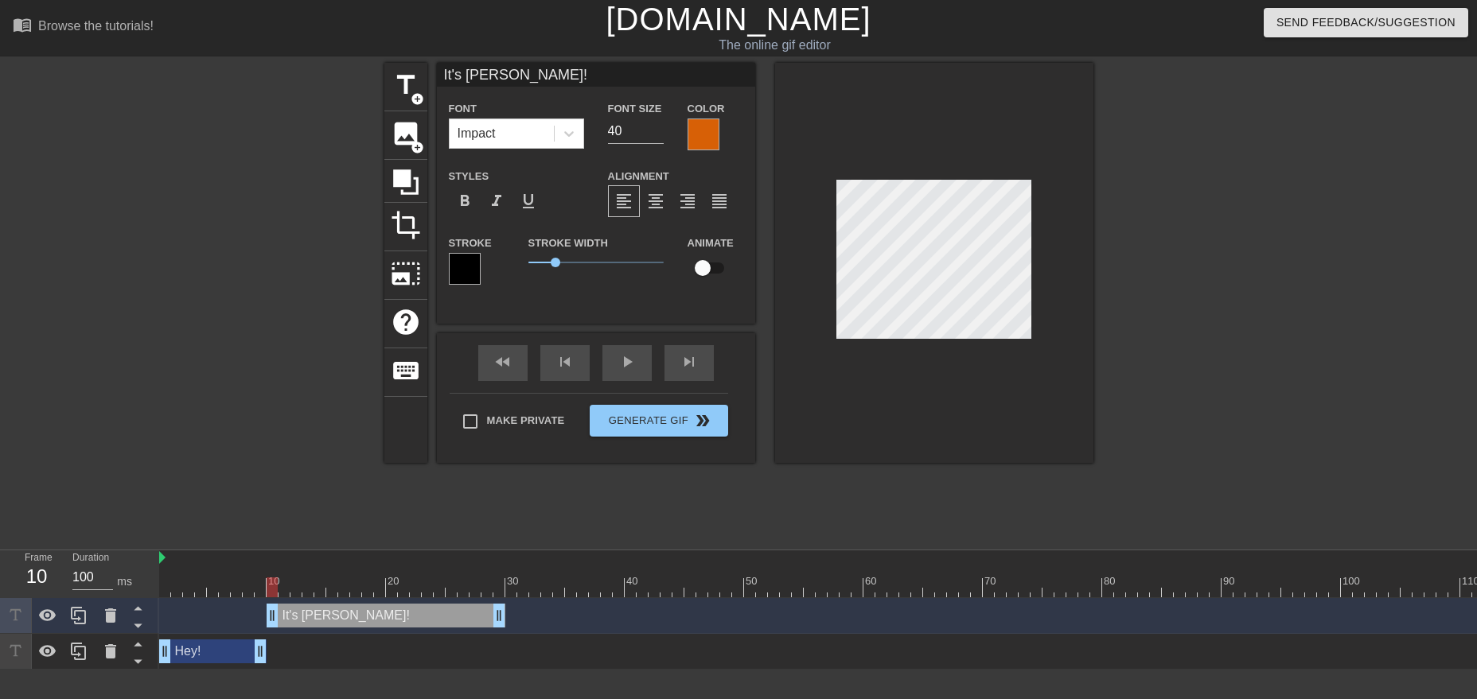
type textarea "It's maco time!"
type input "It's maco time"
type textarea "It's maco time"
click at [504, 371] on span "fast_rewind" at bounding box center [502, 361] width 19 height 19
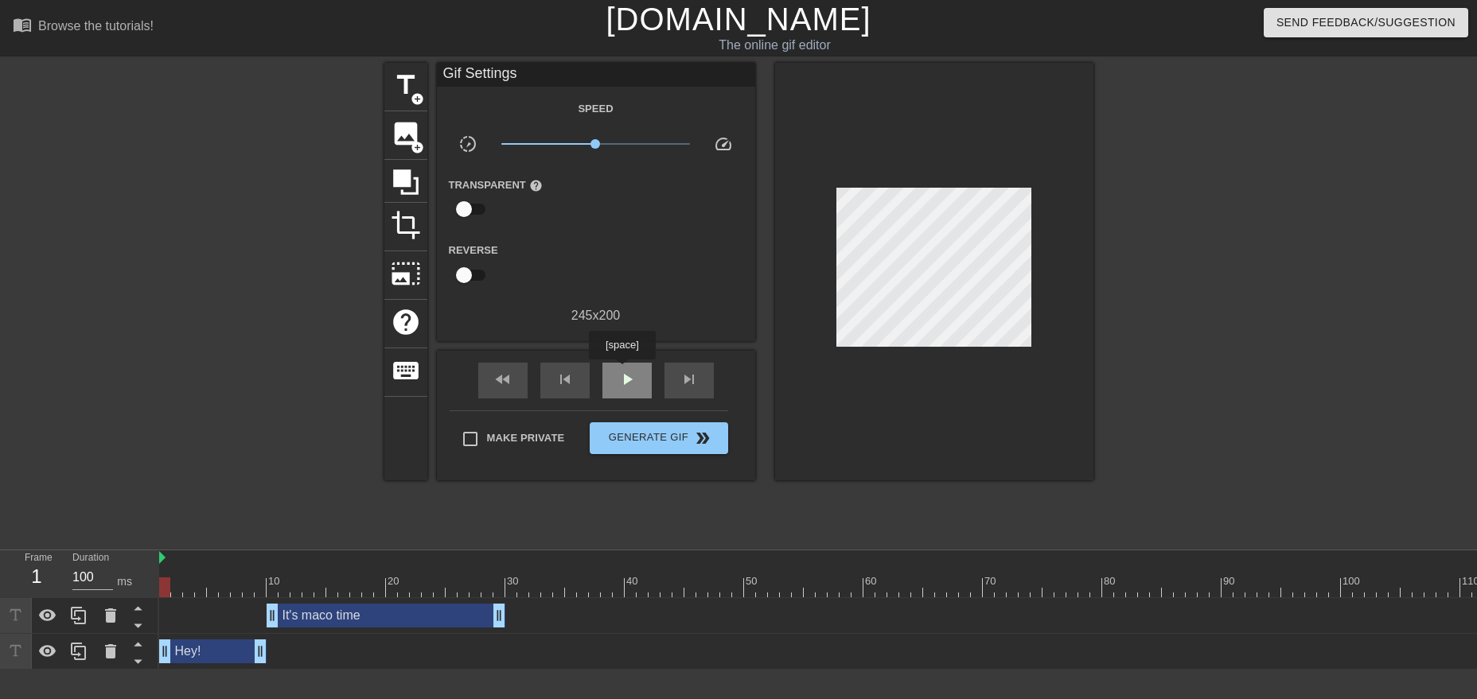
click at [621, 371] on span "play_arrow" at bounding box center [626, 379] width 19 height 19
click at [617, 381] on span "pause" at bounding box center [626, 379] width 19 height 19
drag, startPoint x: 274, startPoint y: 609, endPoint x: 351, endPoint y: 611, distance: 76.4
click at [351, 611] on div "It's maco time drag_handle drag_handle" at bounding box center [421, 616] width 167 height 24
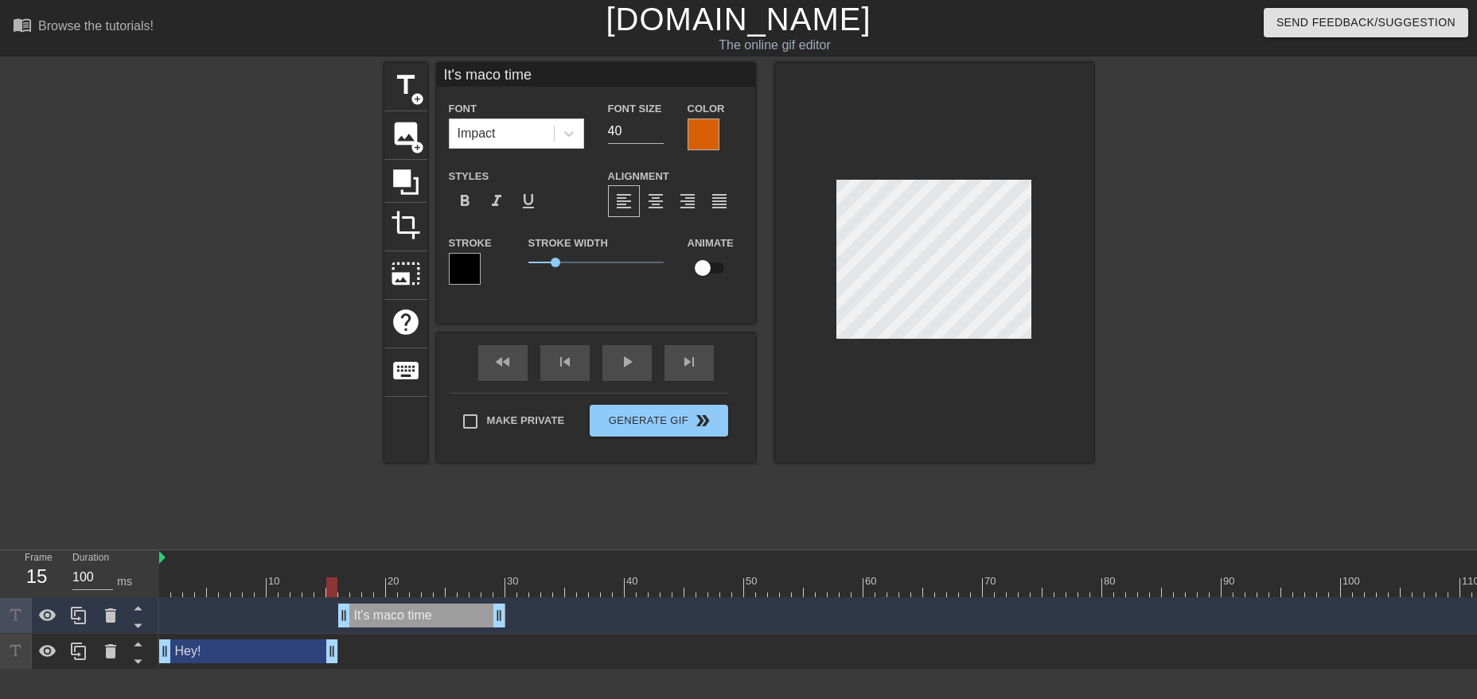
drag, startPoint x: 259, startPoint y: 651, endPoint x: 329, endPoint y: 656, distance: 71.0
click at [329, 656] on div "Hey! drag_handle drag_handle" at bounding box center [248, 652] width 179 height 24
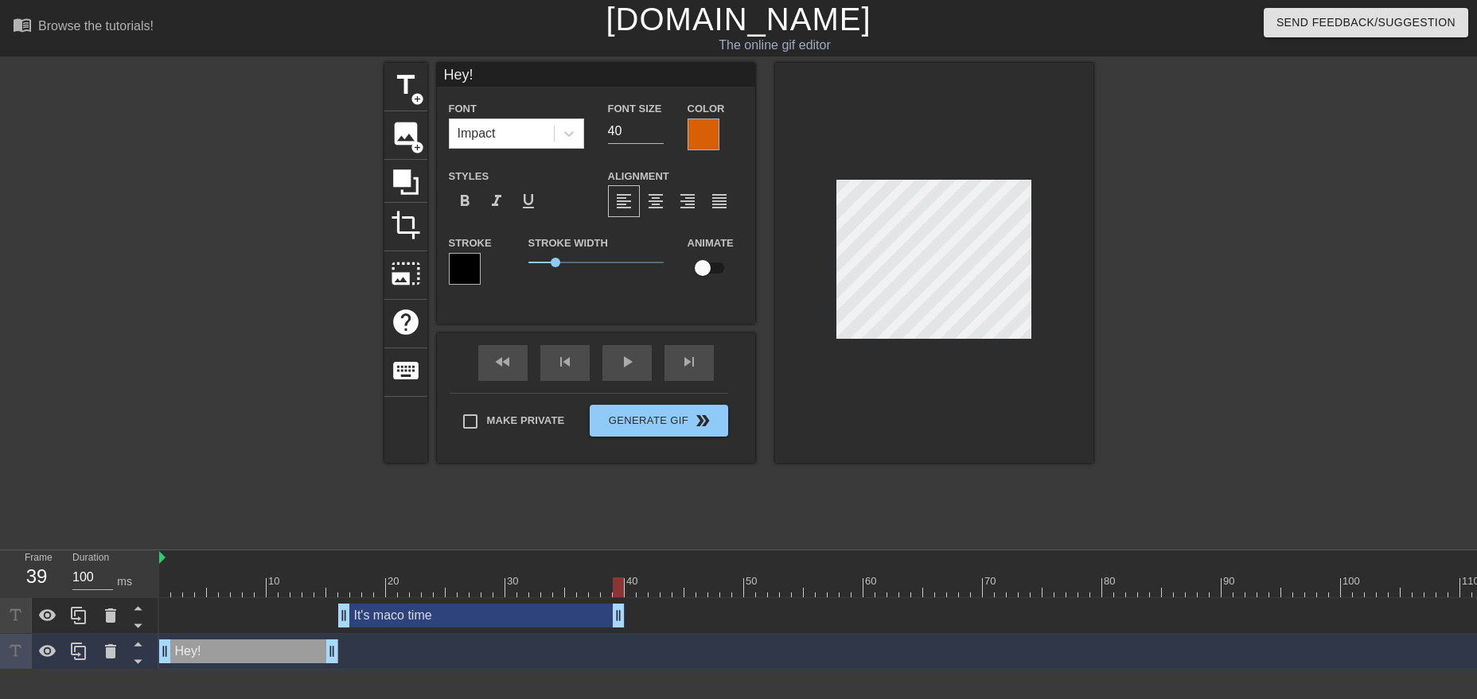
drag, startPoint x: 500, startPoint y: 618, endPoint x: 620, endPoint y: 622, distance: 119.4
click at [620, 622] on div "It's maco time drag_handle drag_handle" at bounding box center [481, 616] width 286 height 24
type input "It's maco time"
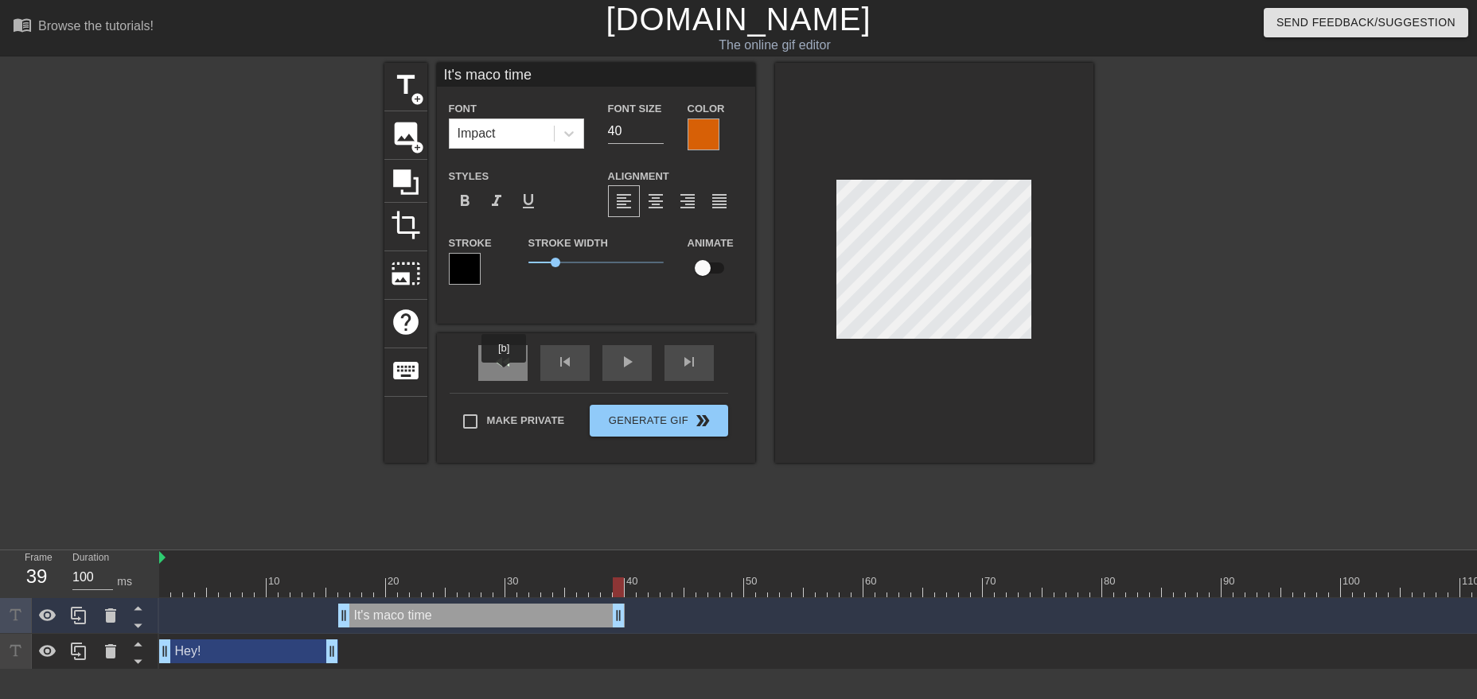
click at [504, 374] on div "fast_rewind" at bounding box center [502, 363] width 49 height 36
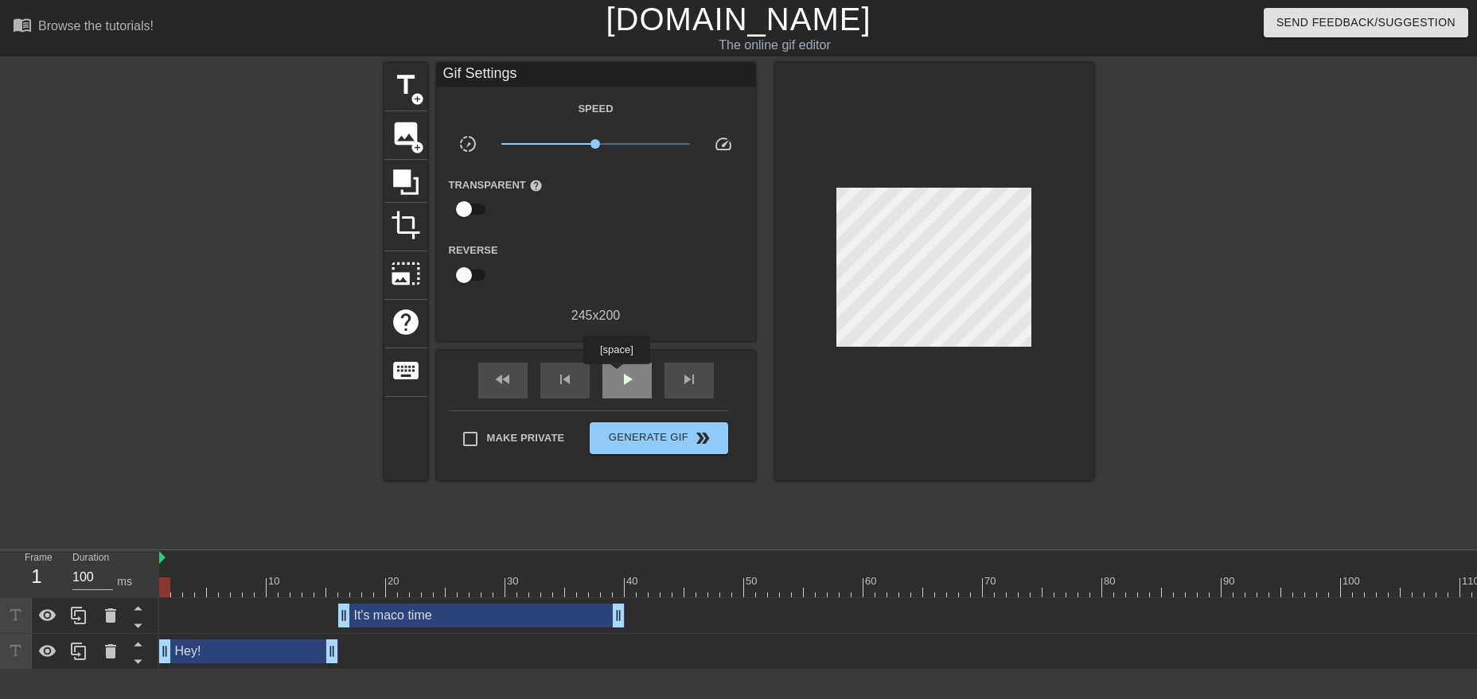
click at [616, 376] on div "play_arrow" at bounding box center [626, 381] width 49 height 36
click at [616, 376] on div "pause" at bounding box center [626, 381] width 49 height 36
drag, startPoint x: 621, startPoint y: 621, endPoint x: 568, endPoint y: 621, distance: 53.3
click at [568, 621] on div "It's maco time drag_handle drag_handle" at bounding box center [457, 616] width 239 height 24
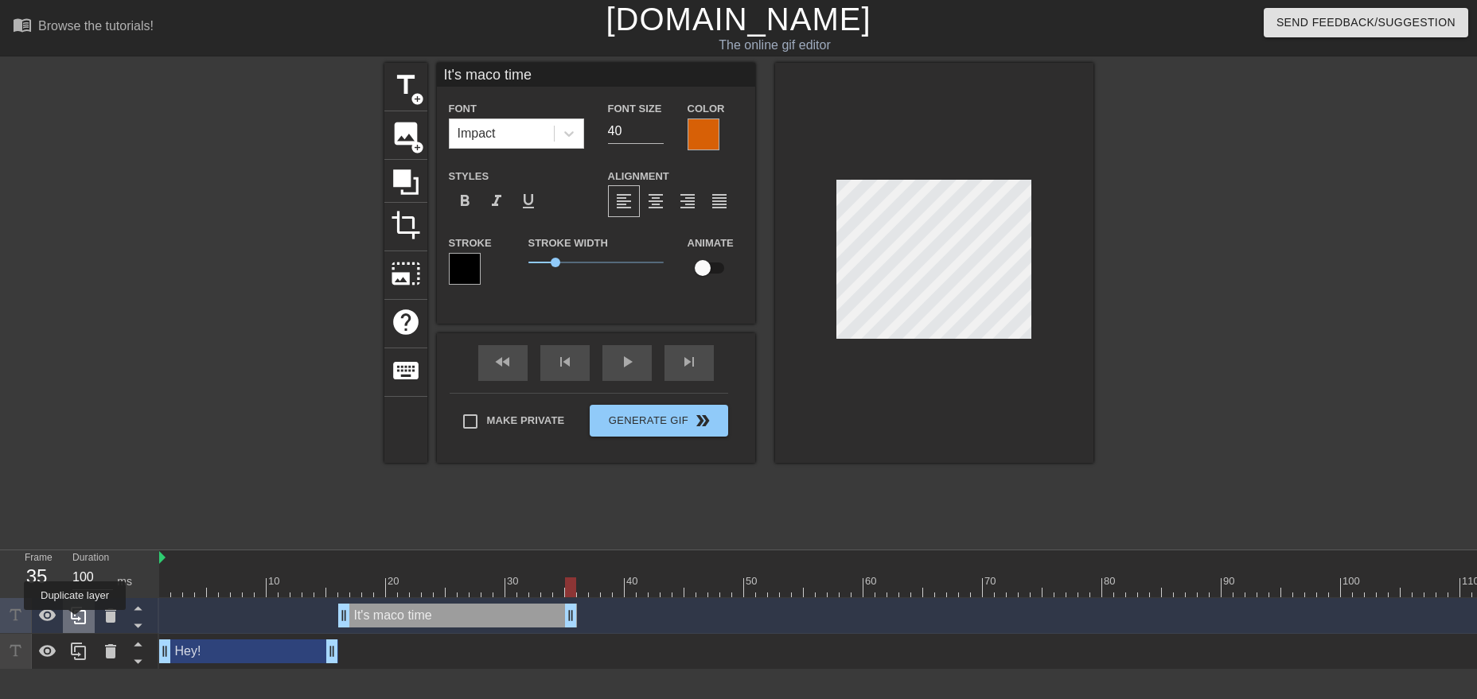
click at [76, 621] on icon at bounding box center [78, 615] width 19 height 19
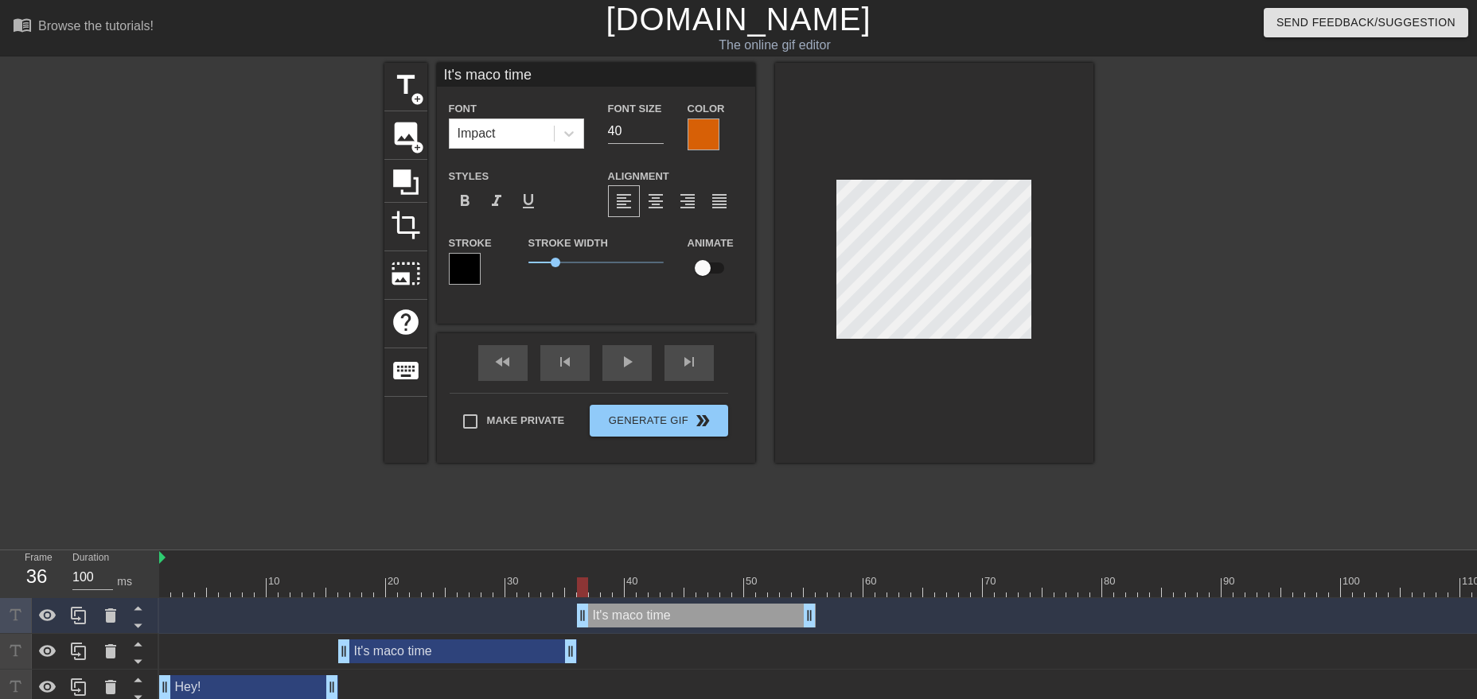
drag, startPoint x: 504, startPoint y: 613, endPoint x: 741, endPoint y: 621, distance: 236.4
click at [741, 621] on div "It's maco time drag_handle drag_handle" at bounding box center [696, 616] width 239 height 24
type input "It's time"
type textarea "It's time"
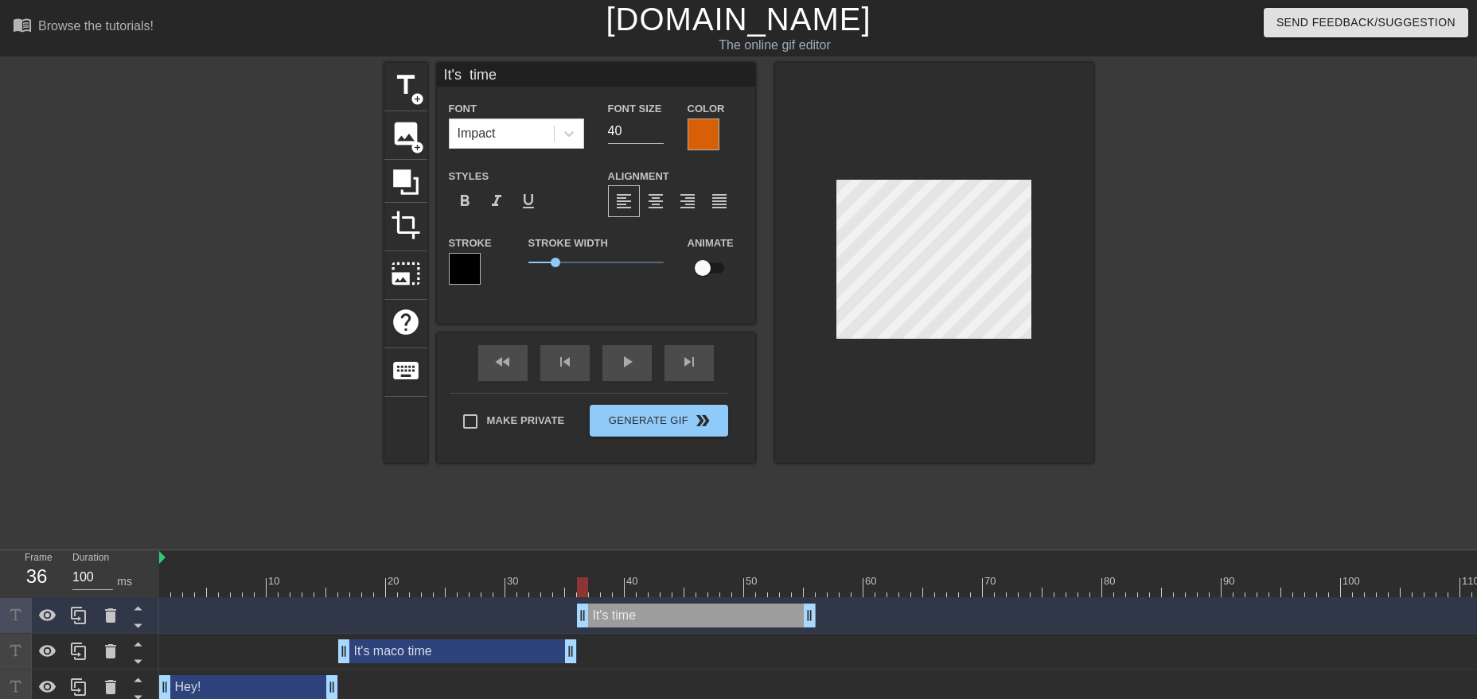
type input "It's time"
type textarea "It's time"
type input "It' time"
type textarea "It' time"
type input "It time"
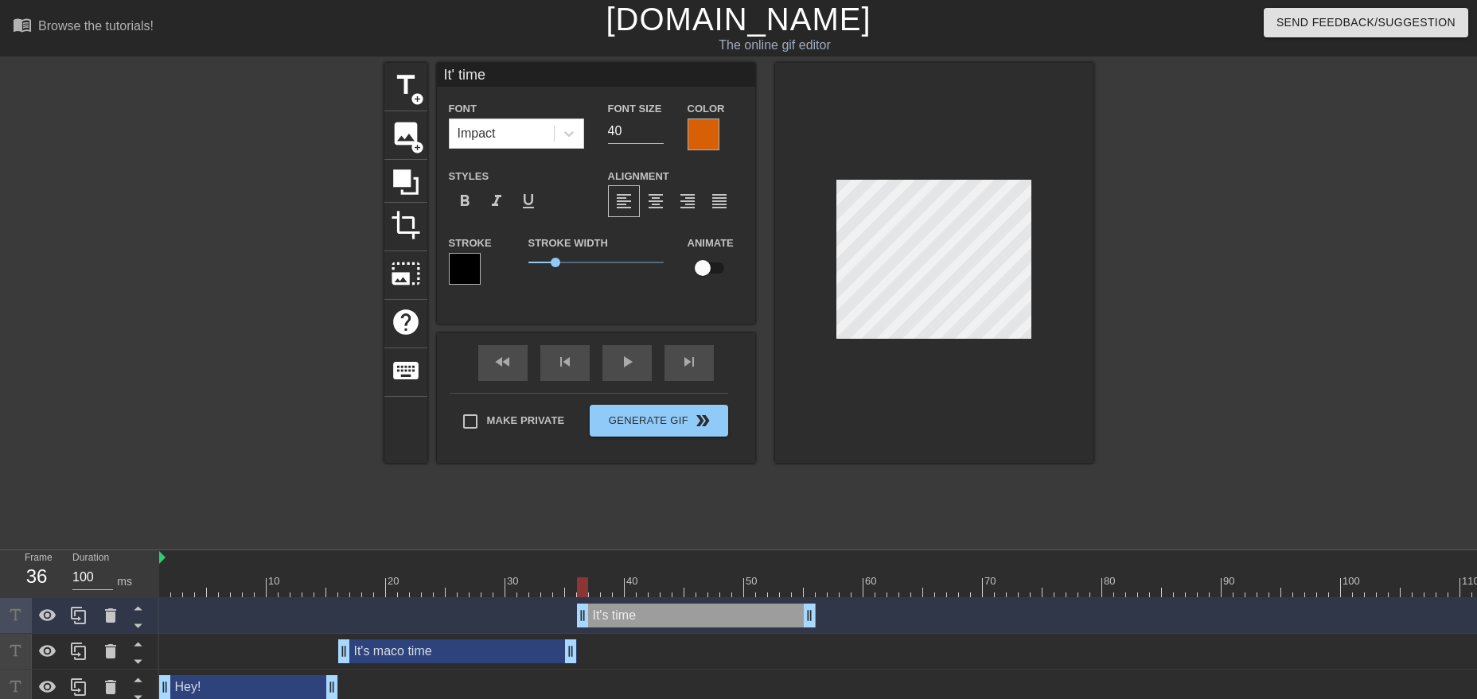
type textarea "It time"
type input "I time"
type textarea "I time"
type input "time"
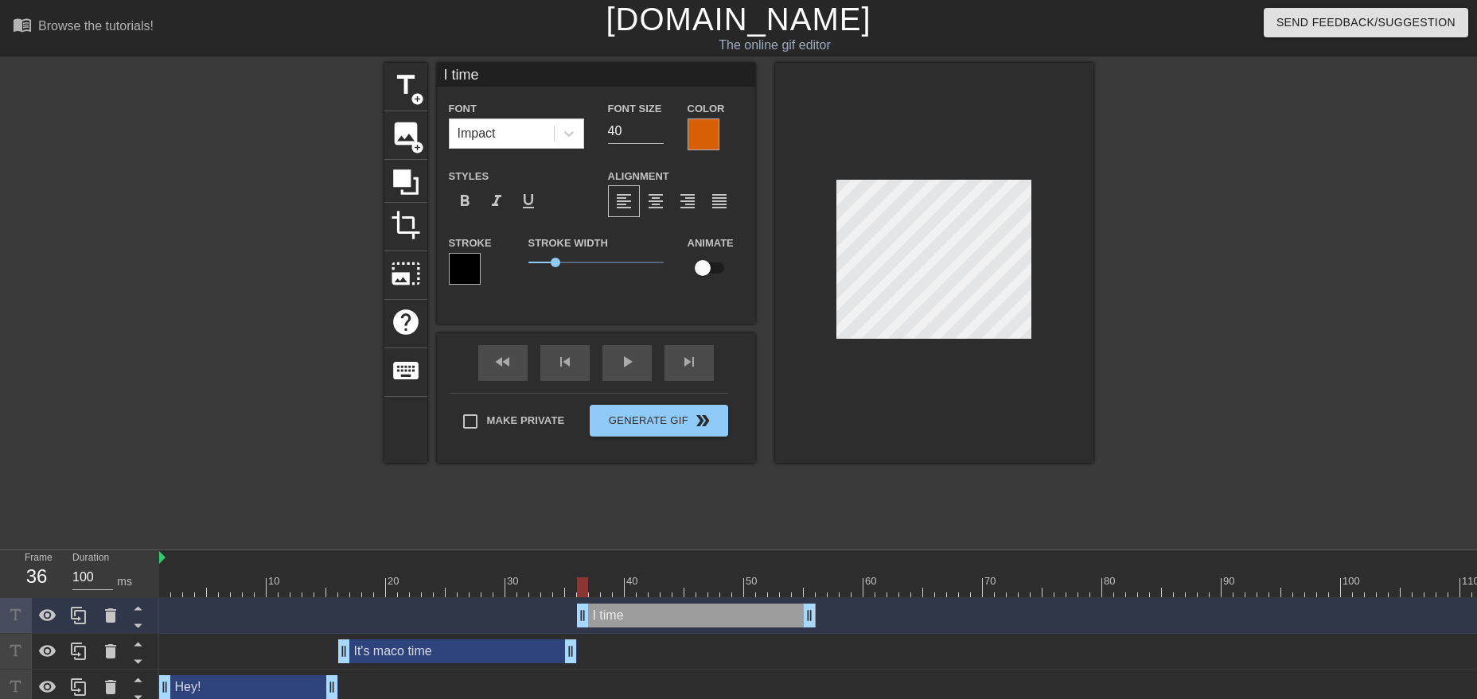
type textarea "time"
type input "G time"
type textarea "G time"
type input "Gi time"
type textarea "Gi time"
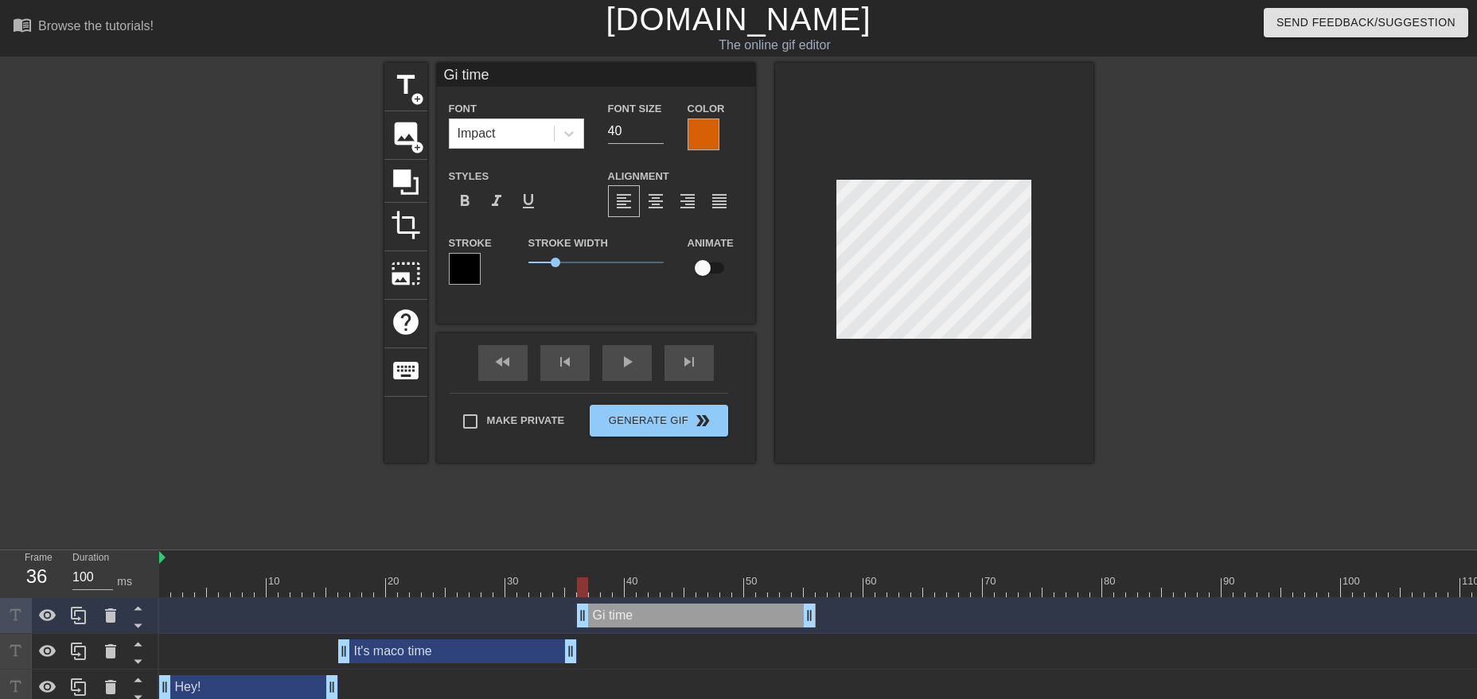
type input "Gim time"
type textarea "Gim time"
type input "Gimm time"
type textarea "Gimm time"
type input "Gimme time"
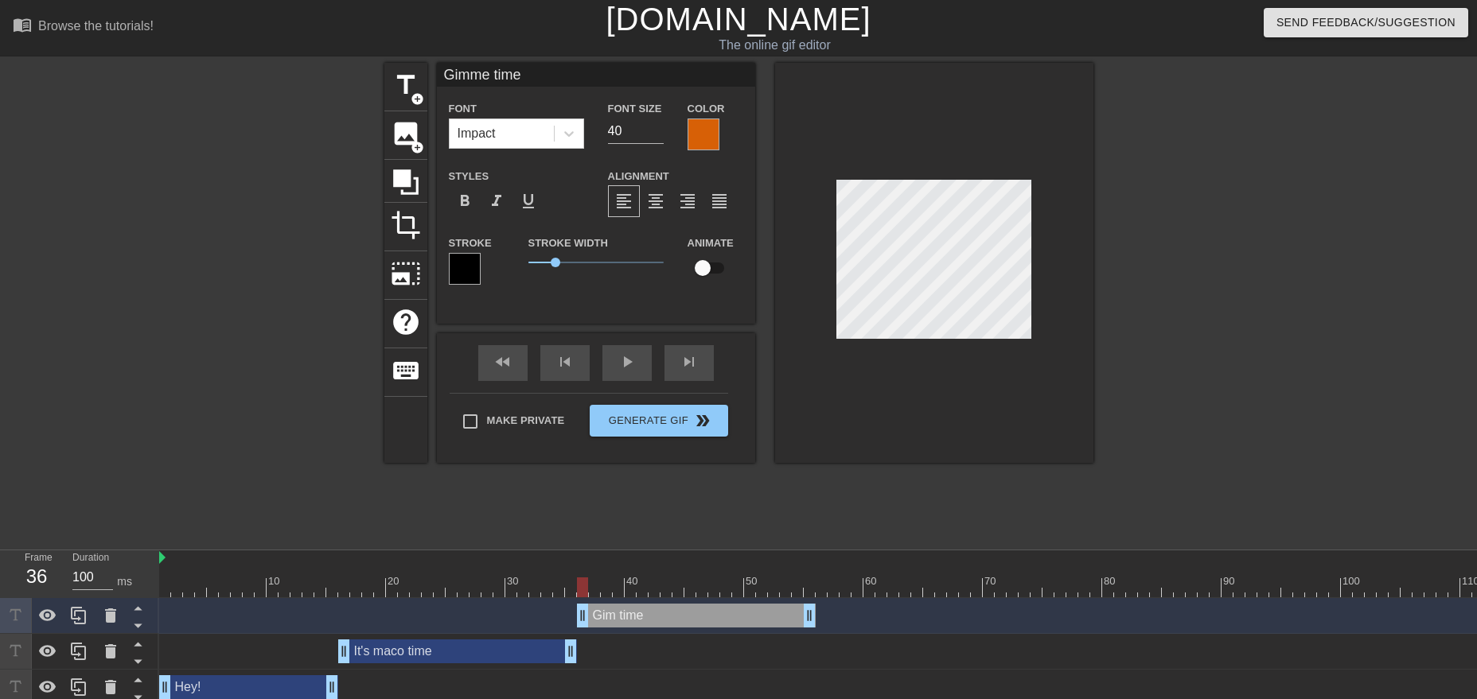
type textarea "Gimme time"
type input "Gimme time"
type textarea "Gimme time"
type input "Gimme s time"
type textarea "Gimme s time"
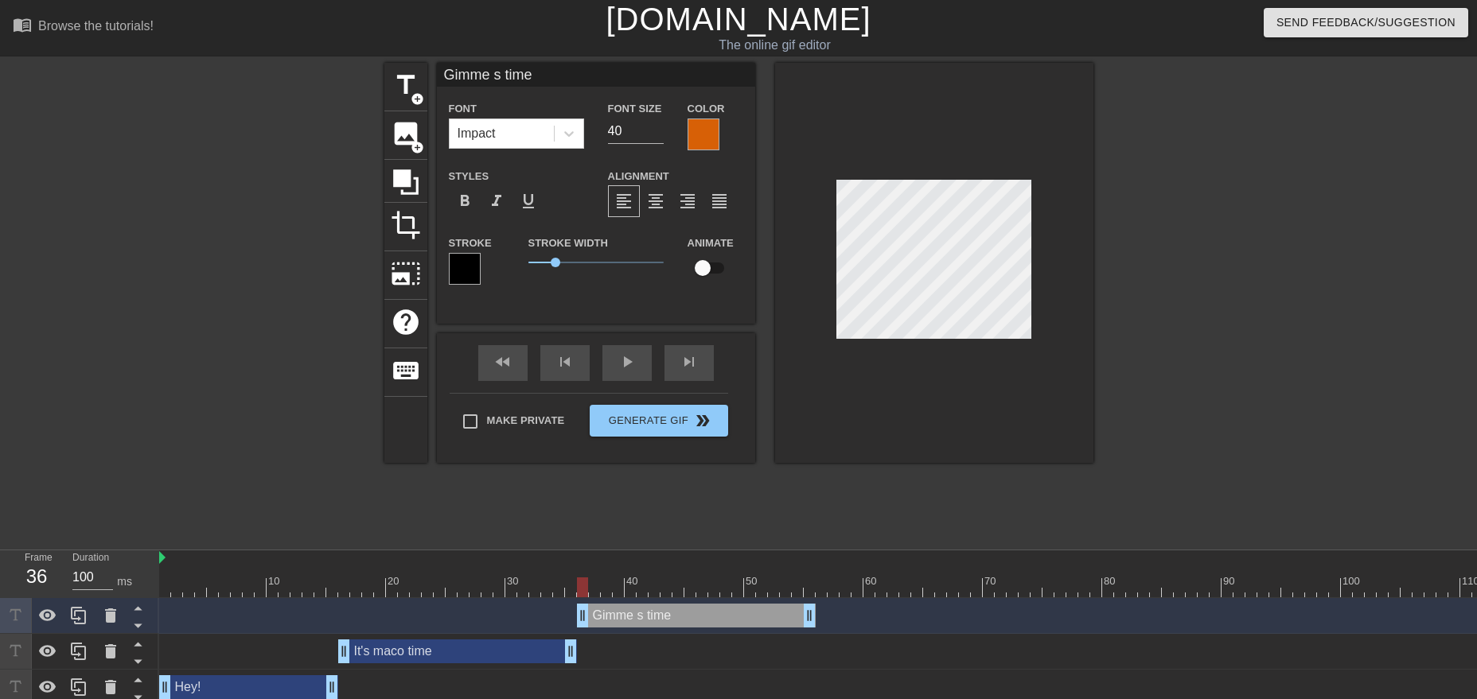
type input "Gimme sh time"
type textarea "Gimme sh time"
type input "Gimme she time"
type textarea "Gimme she time"
type input "Gimme shee time"
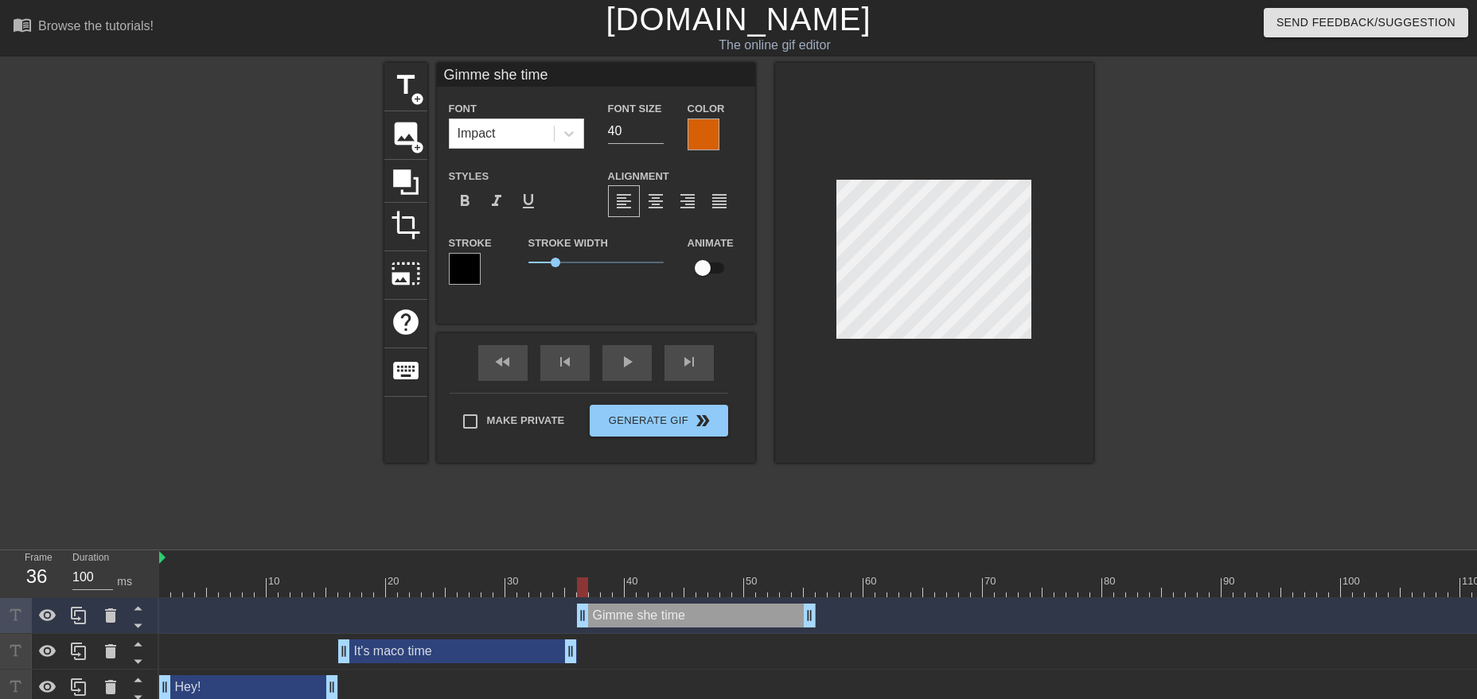
type textarea "Gimme shee time"
type input "Gimme sheet time"
type textarea "Gimme sheet time"
type input "Gimme sheets time"
type textarea "Gimme sheets time"
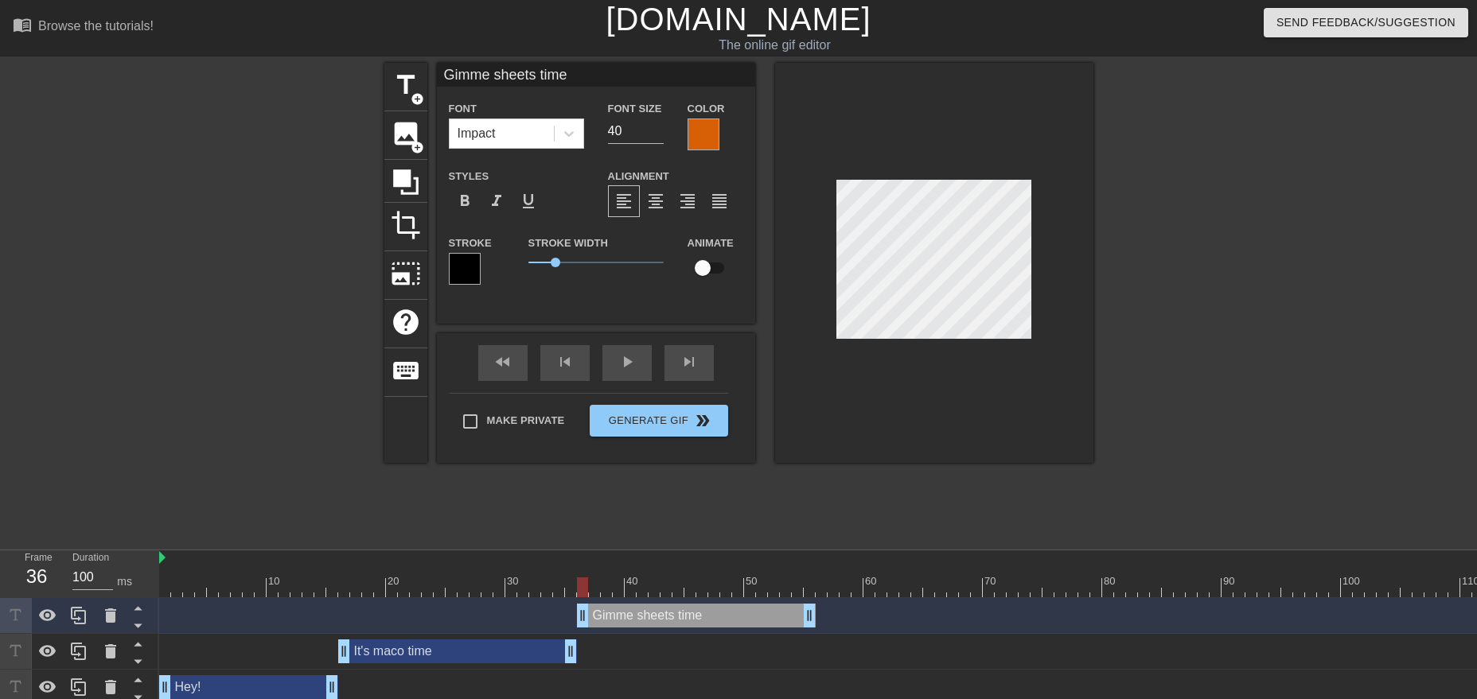
type input "Gimme sheets"
type textarea "Gimme sheets"
click at [1341, 397] on div at bounding box center [1231, 301] width 239 height 477
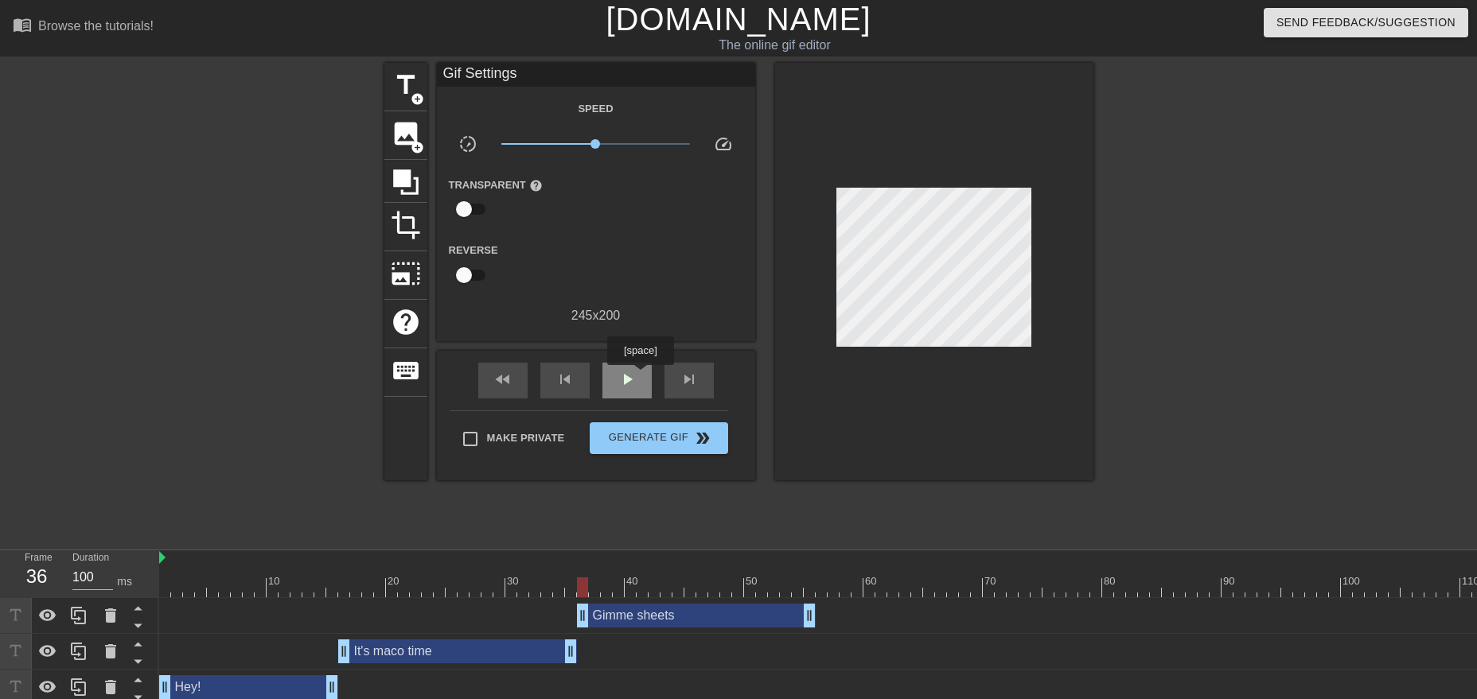
click at [640, 376] on div "play_arrow" at bounding box center [626, 381] width 49 height 36
click at [638, 376] on div "pause" at bounding box center [626, 381] width 49 height 36
click at [567, 380] on span "skip_previous" at bounding box center [564, 379] width 19 height 19
click at [511, 387] on span "fast_rewind" at bounding box center [502, 379] width 19 height 19
click at [620, 383] on span "play_arrow" at bounding box center [626, 379] width 19 height 19
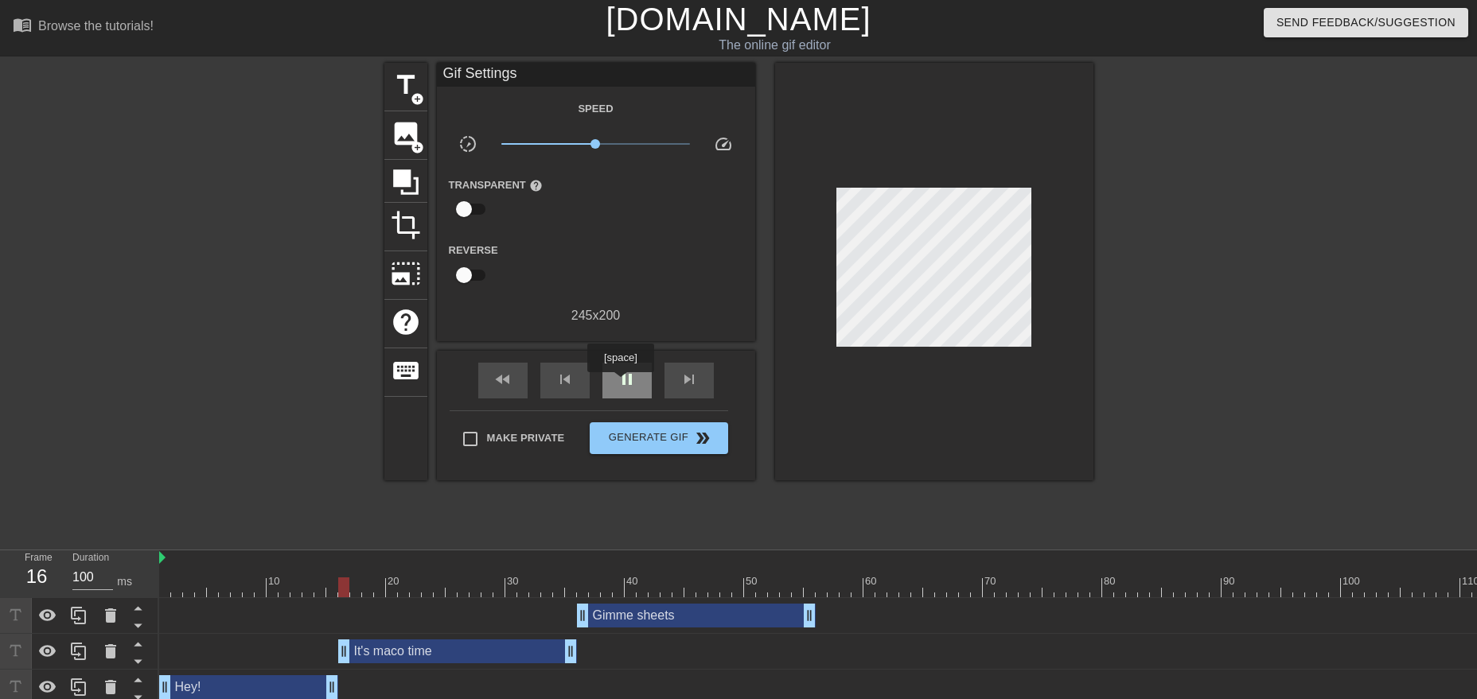
click at [620, 383] on span "pause" at bounding box center [626, 379] width 19 height 19
click at [331, 674] on div "Hey! drag_handle drag_handle" at bounding box center [1102, 688] width 1886 height 36
drag, startPoint x: 330, startPoint y: 681, endPoint x: 289, endPoint y: 681, distance: 41.4
click at [289, 681] on div "Hey! drag_handle drag_handle" at bounding box center [230, 687] width 143 height 24
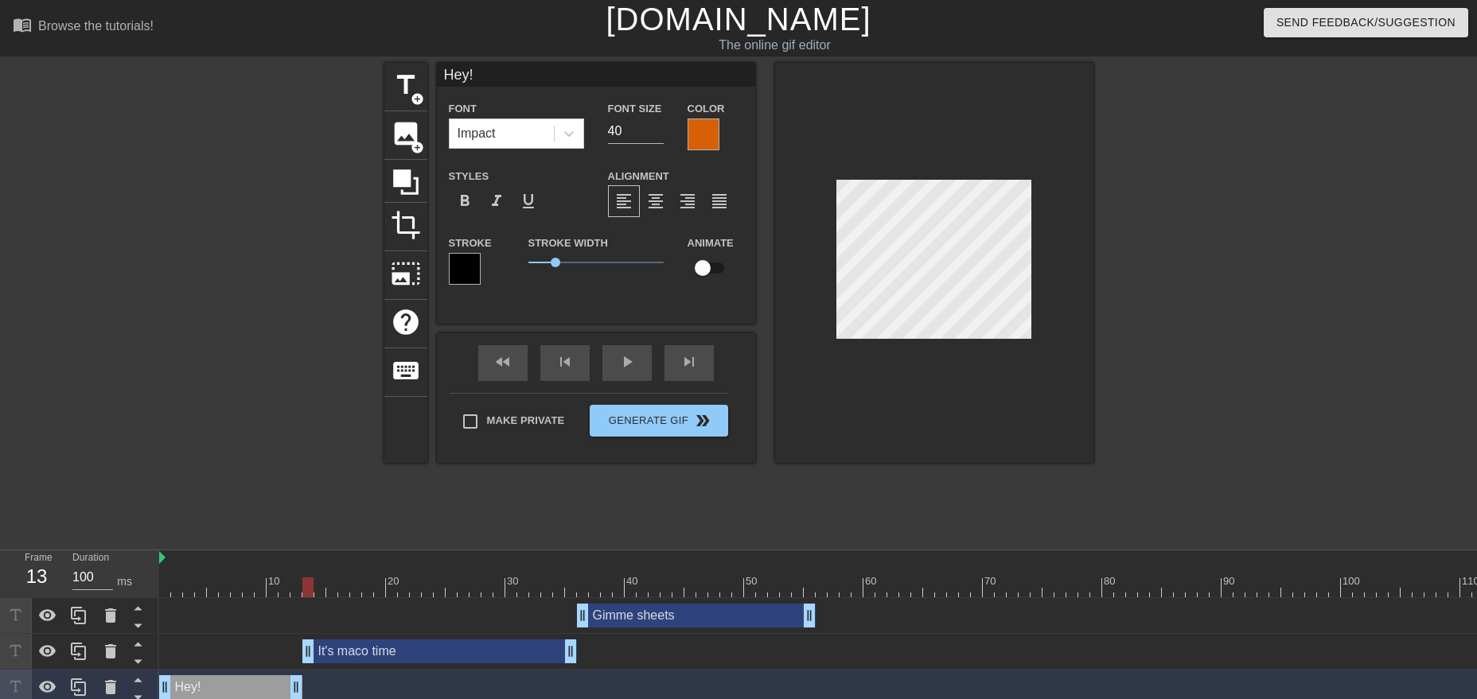
drag, startPoint x: 340, startPoint y: 659, endPoint x: 309, endPoint y: 658, distance: 30.2
click at [309, 658] on div "It's maco time drag_handle drag_handle" at bounding box center [439, 652] width 274 height 24
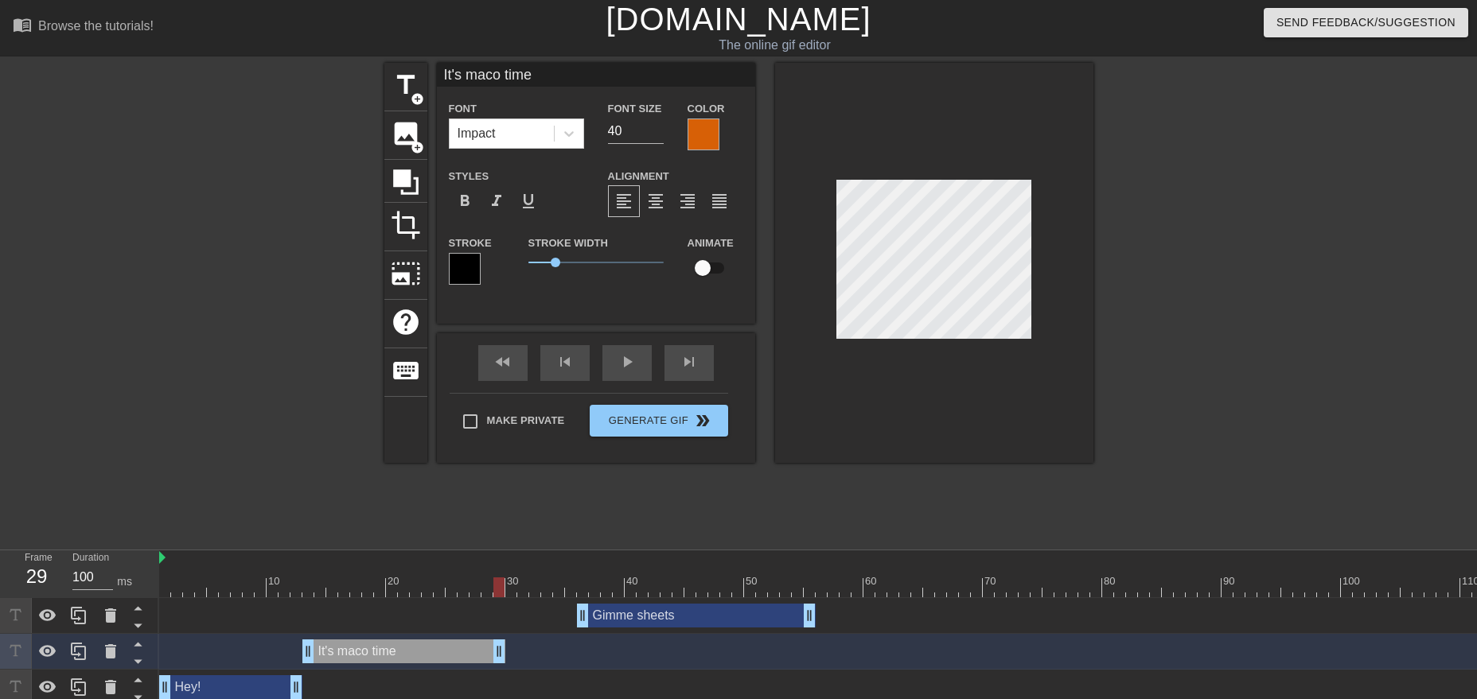
drag, startPoint x: 574, startPoint y: 651, endPoint x: 505, endPoint y: 649, distance: 68.4
click at [505, 649] on div "It's maco time drag_handle drag_handle" at bounding box center [1102, 652] width 1886 height 24
drag, startPoint x: 651, startPoint y: 611, endPoint x: 582, endPoint y: 616, distance: 69.4
click at [582, 616] on div "Gimme sheets drag_handle drag_handle" at bounding box center [624, 616] width 239 height 24
type input "Gimme sheets"
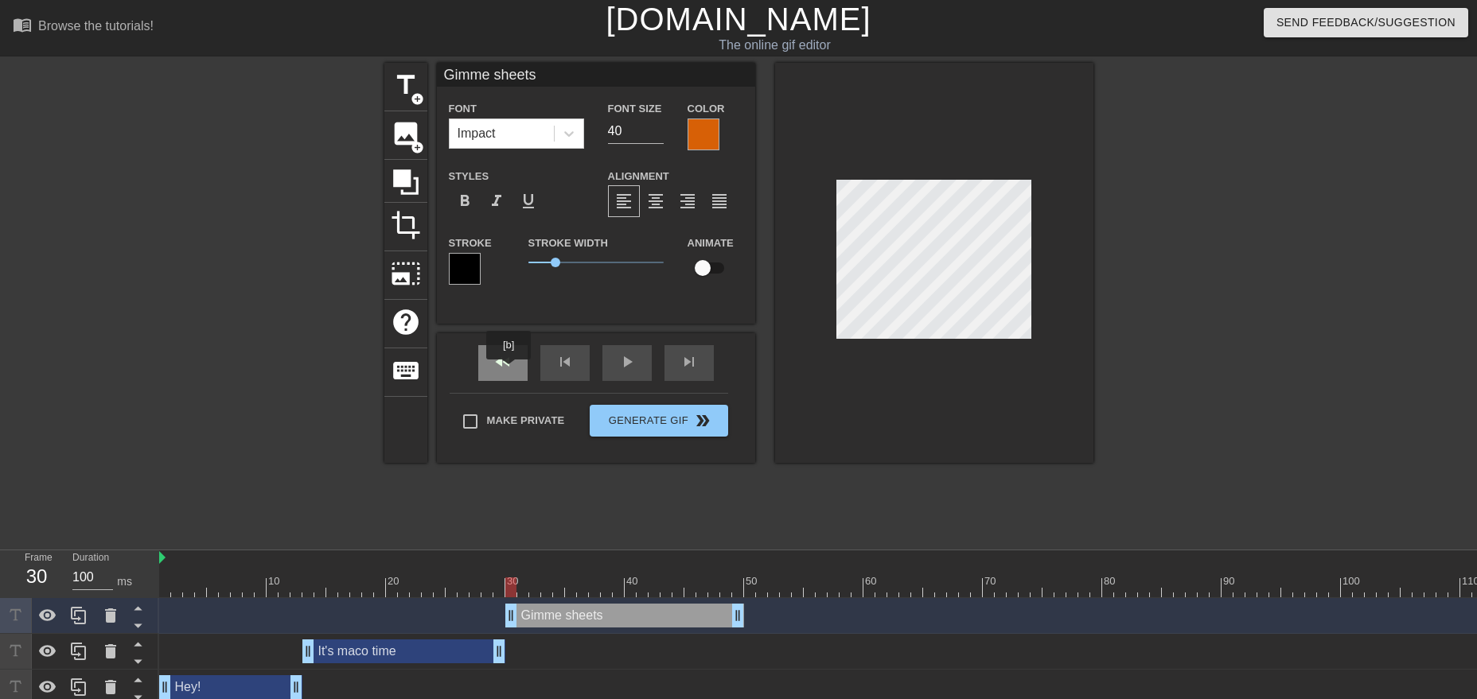
click at [509, 370] on span "fast_rewind" at bounding box center [502, 361] width 19 height 19
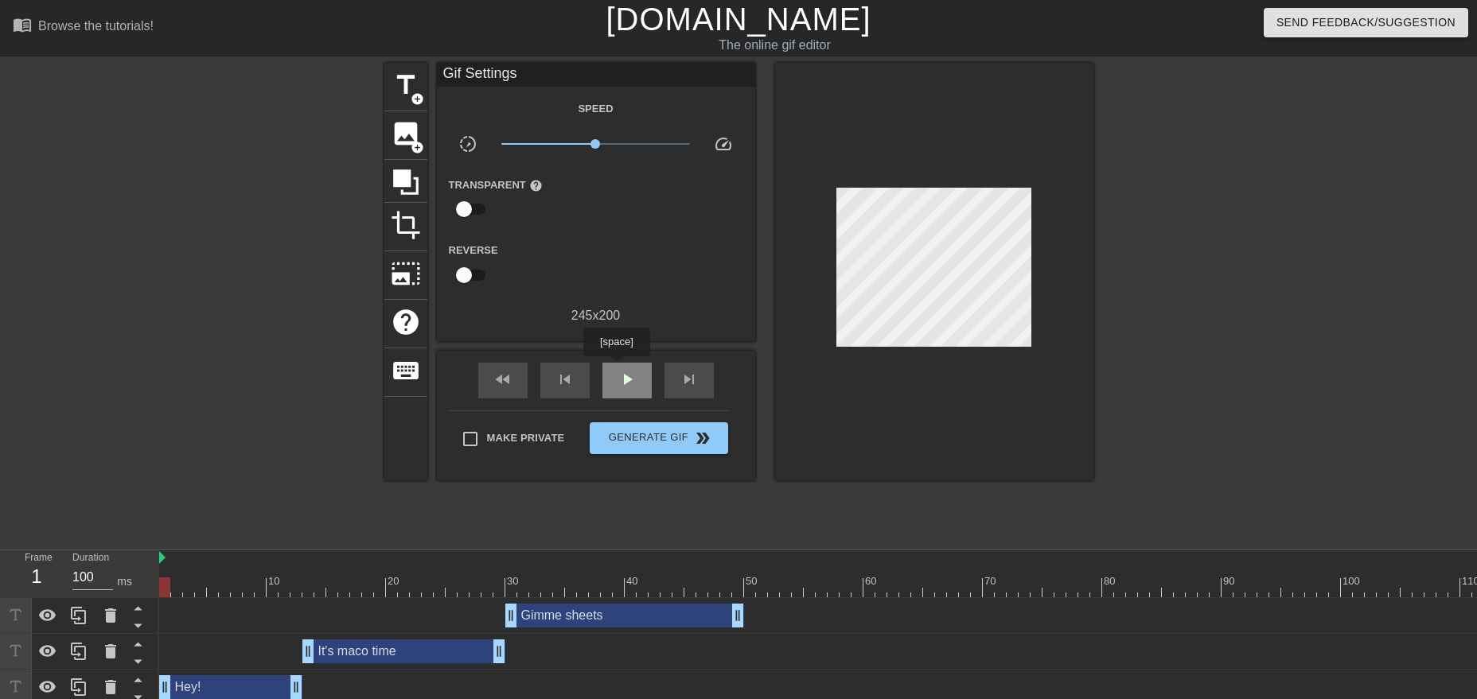
click at [628, 368] on div "play_arrow" at bounding box center [626, 381] width 49 height 36
click at [621, 380] on span "pause" at bounding box center [626, 379] width 19 height 19
click at [686, 611] on div "Gimme sheets drag_handle drag_handle" at bounding box center [624, 616] width 239 height 24
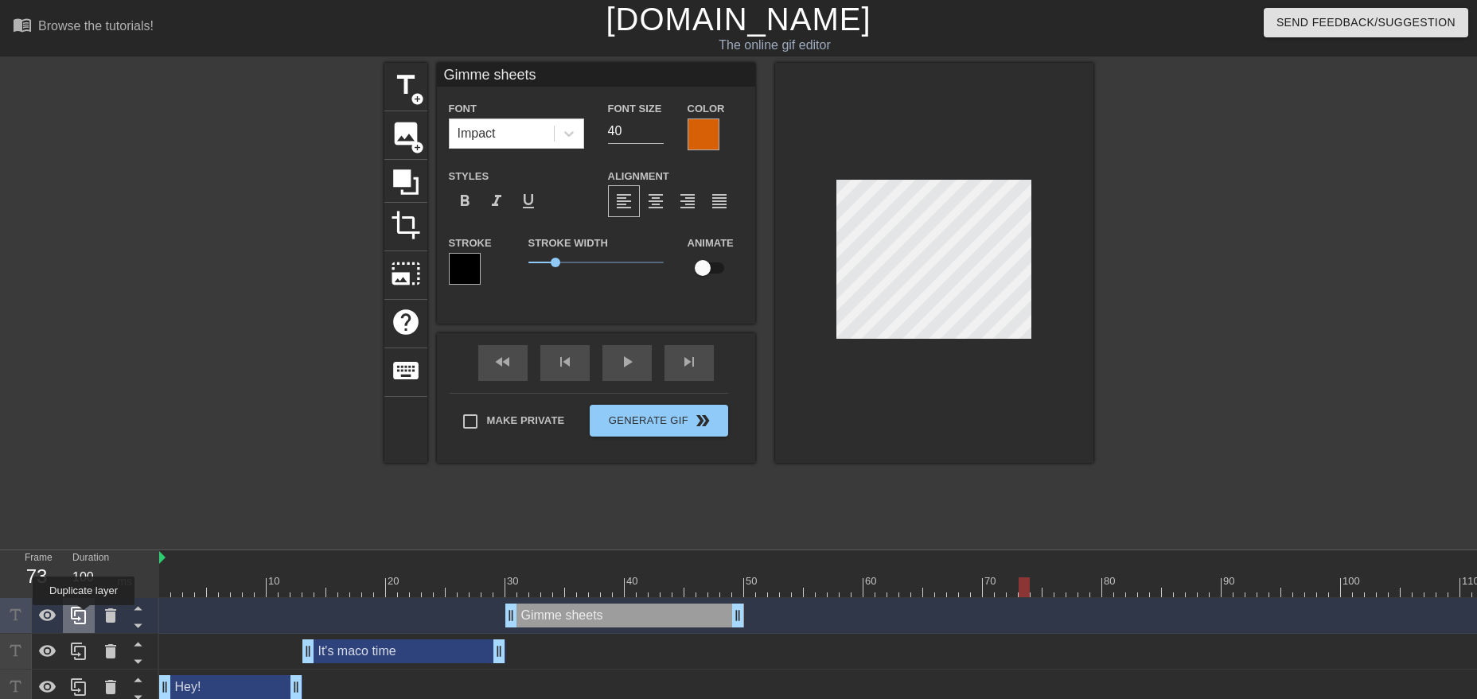
click at [84, 617] on icon at bounding box center [78, 615] width 19 height 19
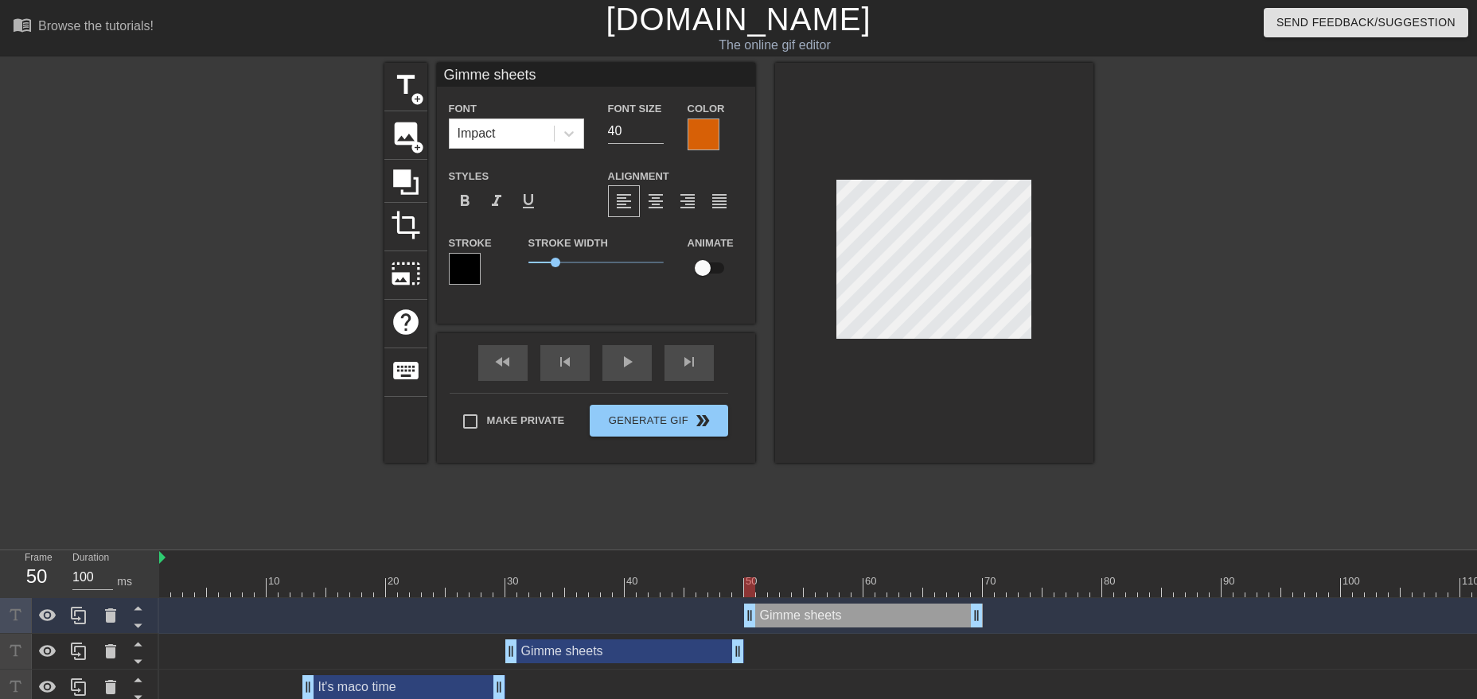
drag, startPoint x: 618, startPoint y: 617, endPoint x: 852, endPoint y: 617, distance: 233.9
click at [852, 617] on div "Gimme sheets drag_handle drag_handle" at bounding box center [863, 616] width 239 height 24
click at [707, 132] on div at bounding box center [703, 135] width 32 height 32
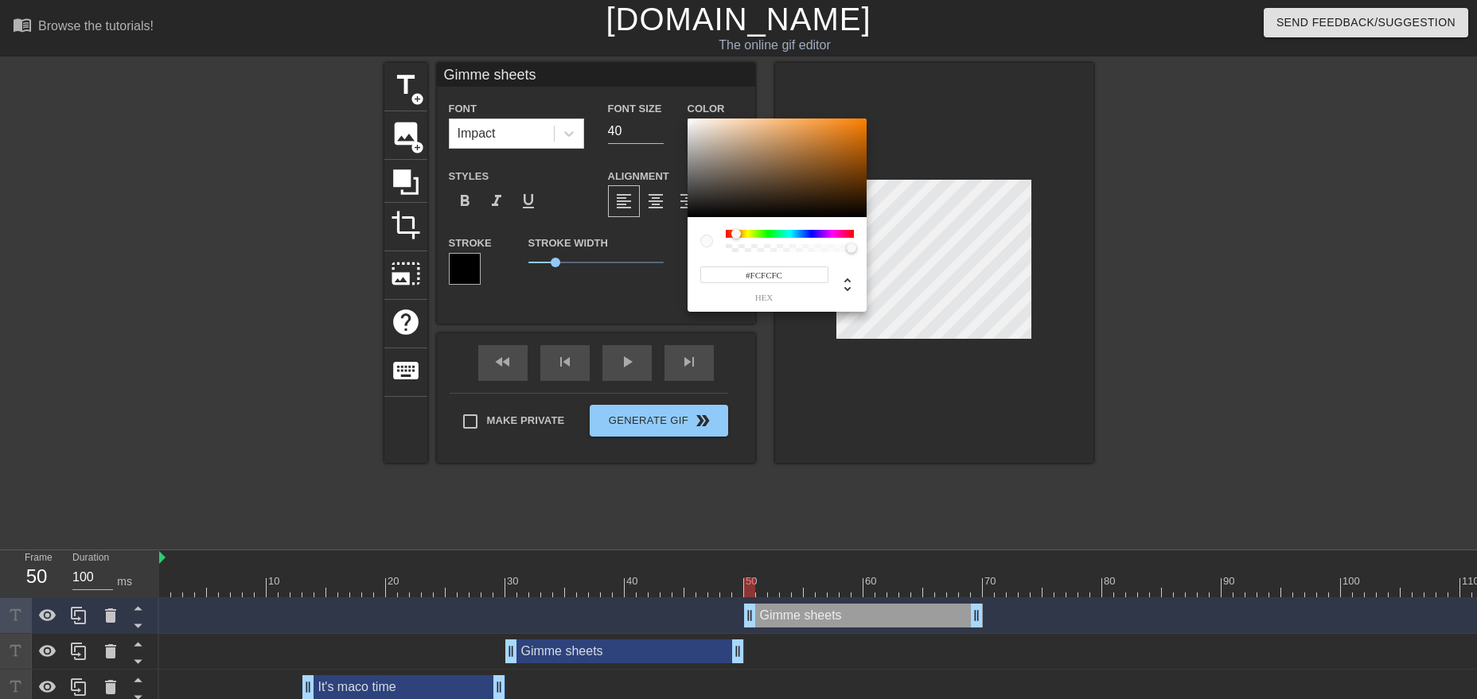
type input "#FFFFFF"
drag, startPoint x: 706, startPoint y: 146, endPoint x: 683, endPoint y: 111, distance: 41.3
click at [687, 119] on div at bounding box center [776, 168] width 179 height 99
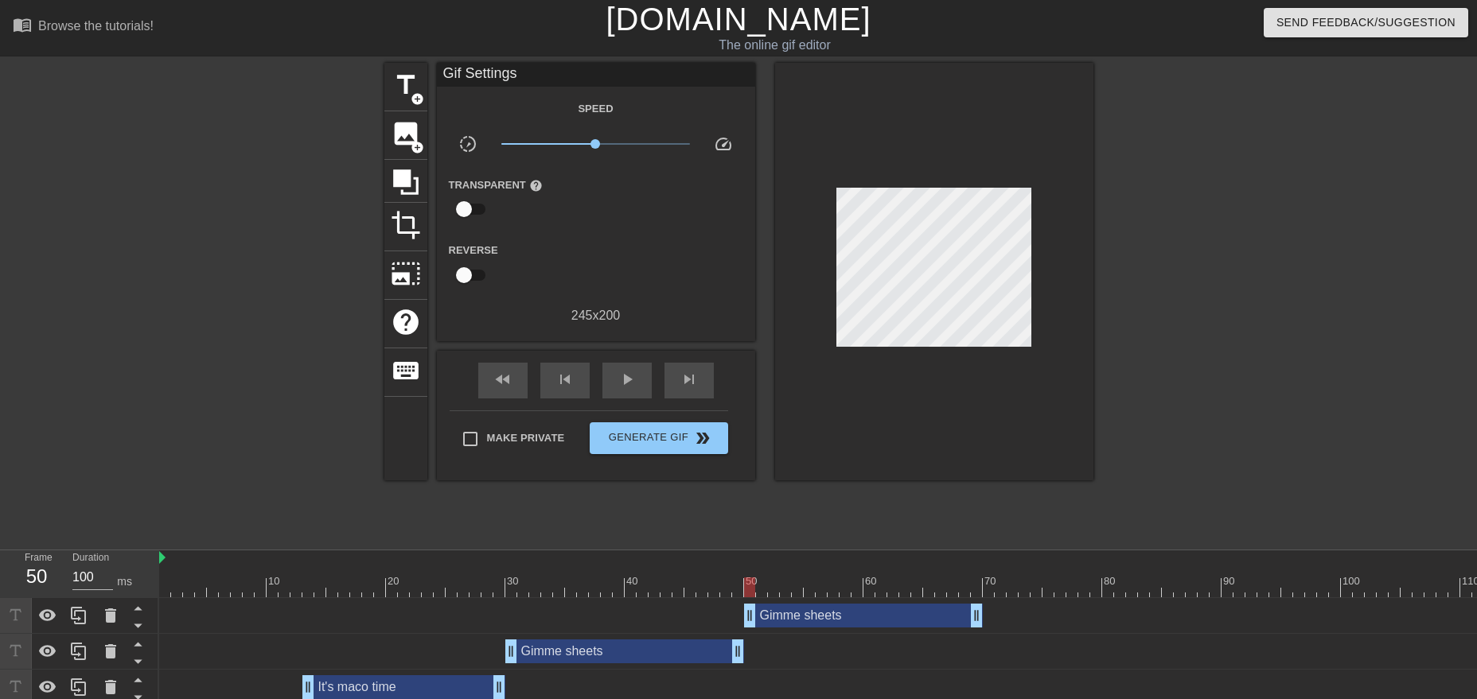
click at [897, 614] on div "Gimme sheets drag_handle drag_handle" at bounding box center [863, 616] width 239 height 24
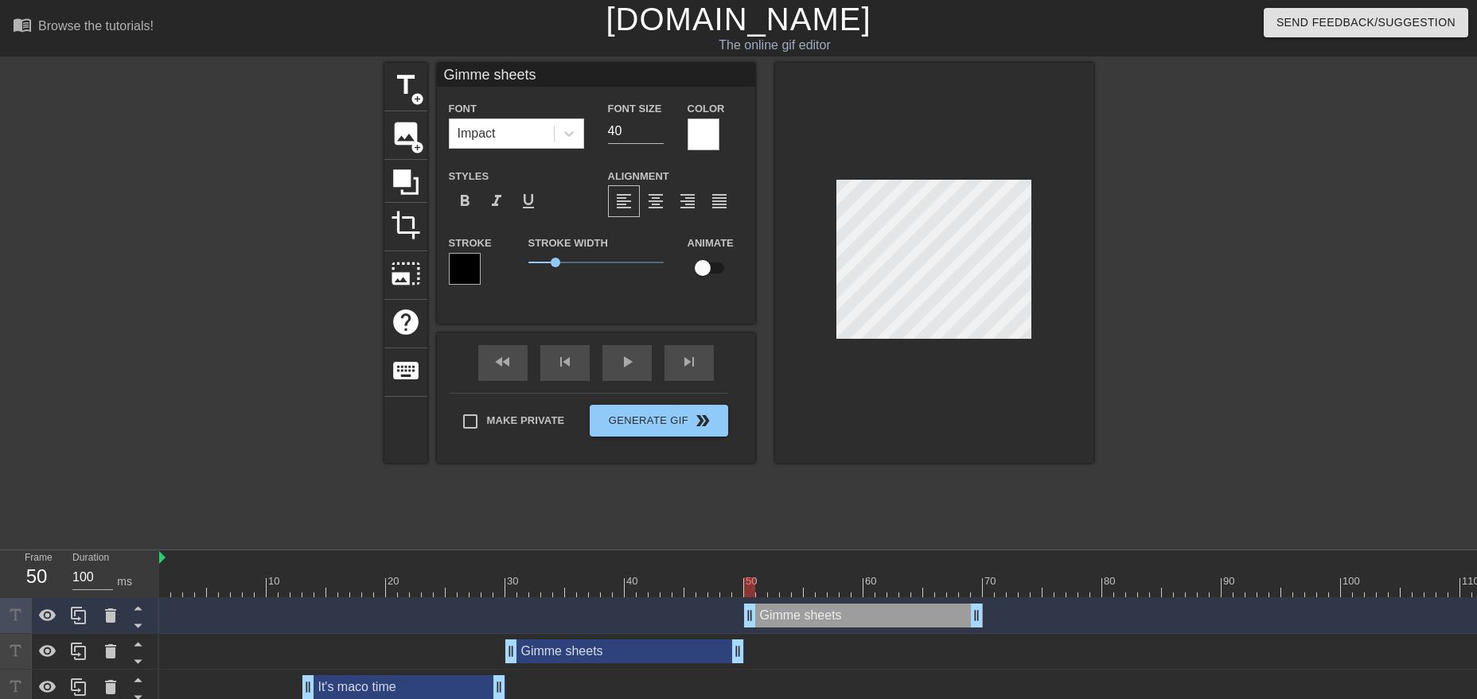
click at [905, 621] on div "Gimme sheets drag_handle drag_handle" at bounding box center [863, 616] width 239 height 24
type input "Gimme"
type textarea "Gimme"
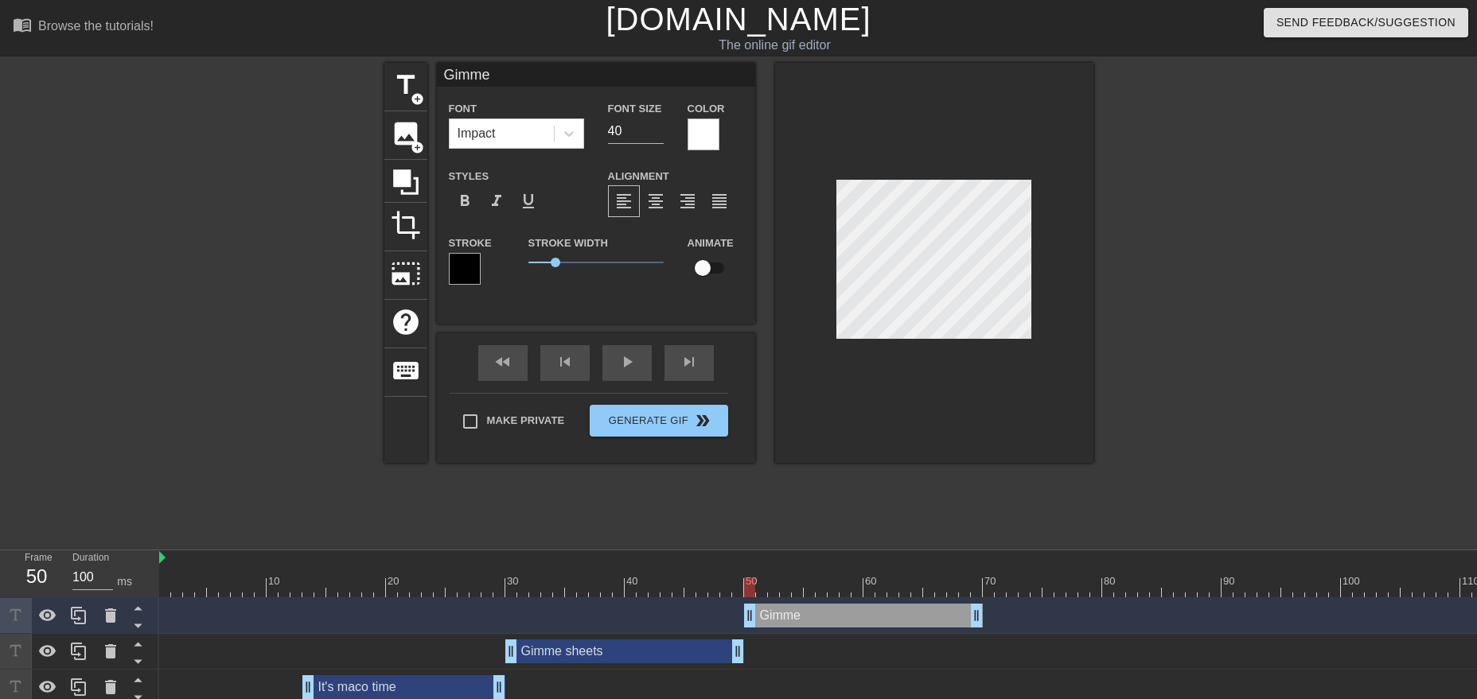
type input "Gimme"
type textarea "Gimme"
type input "Gimm"
type textarea "Gimm"
type input "Gim"
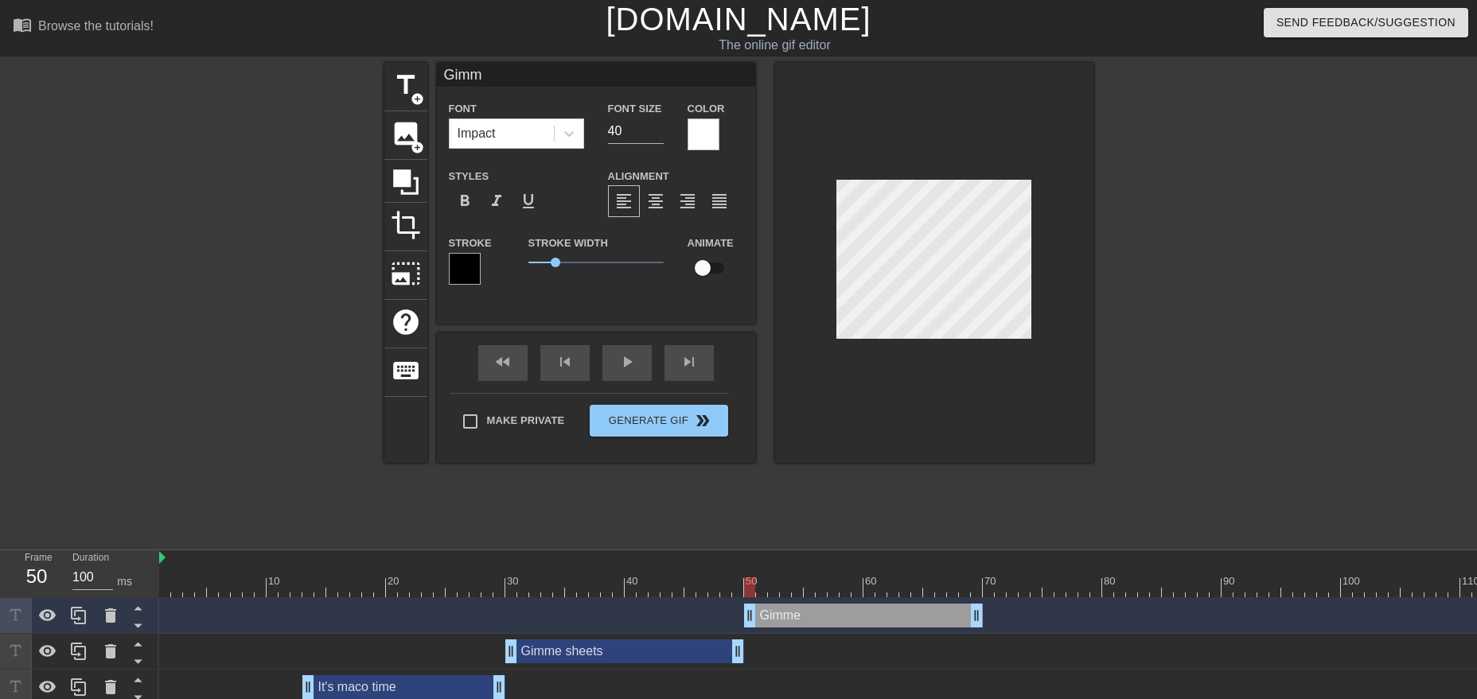
type textarea "Gim"
type input "Gi"
type textarea "Gi"
type input "G"
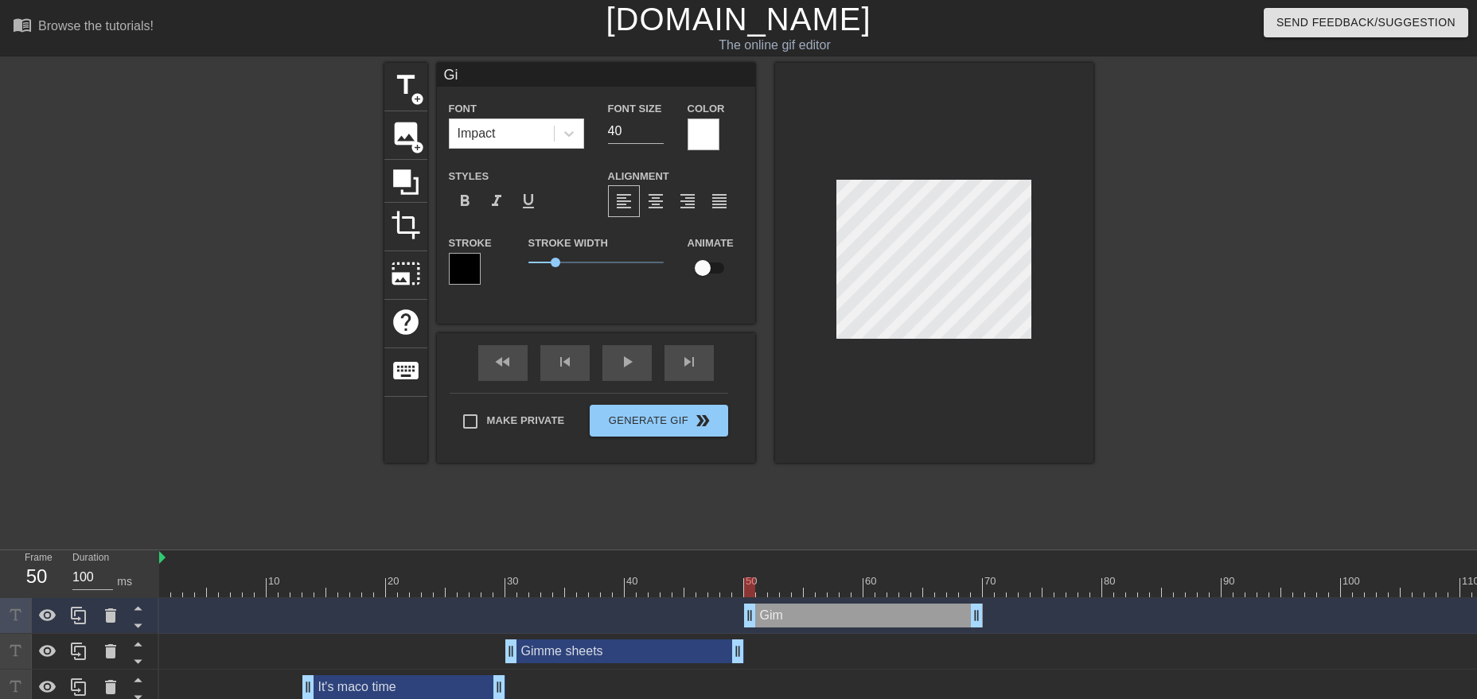
type textarea "G"
type input "C"
type textarea "C"
type input "C'"
type textarea "C'"
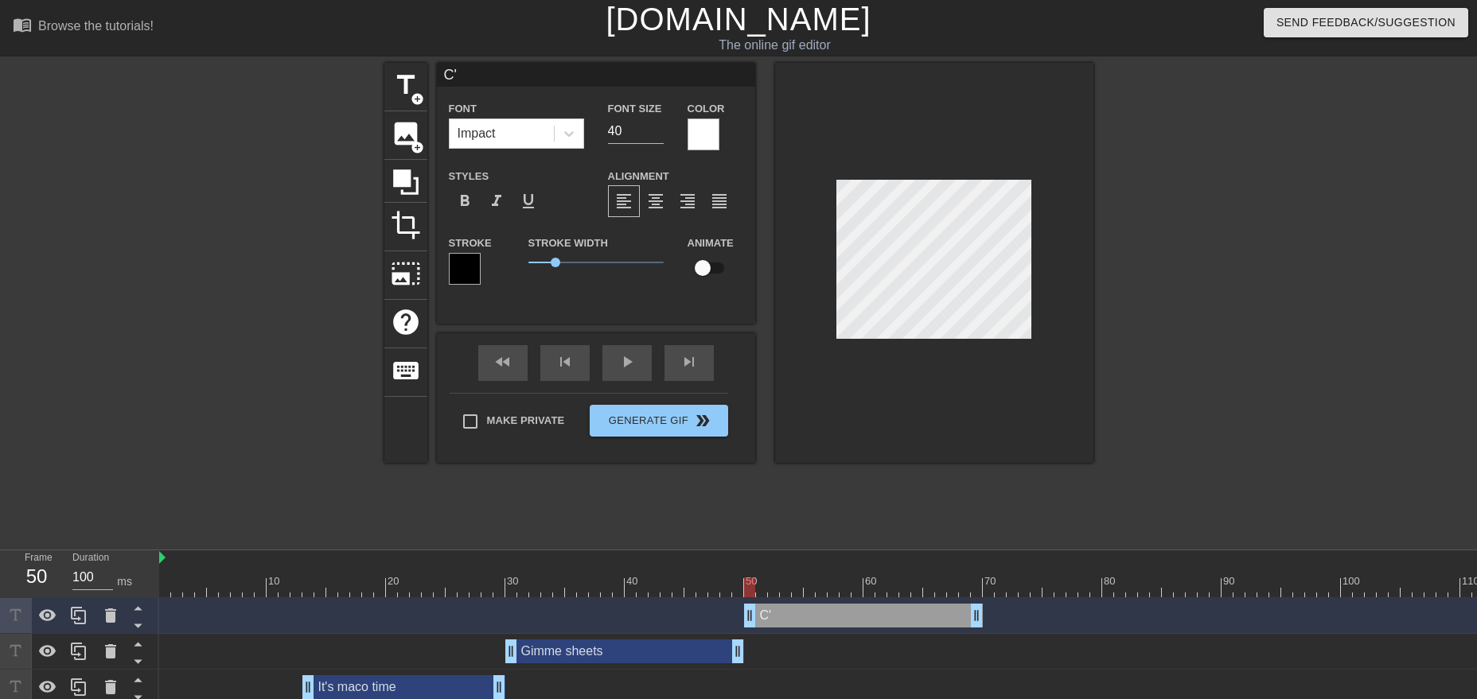
type input "C'm"
type textarea "C'm"
type input "C'mo"
type textarea "C'mo"
type input "C'mon"
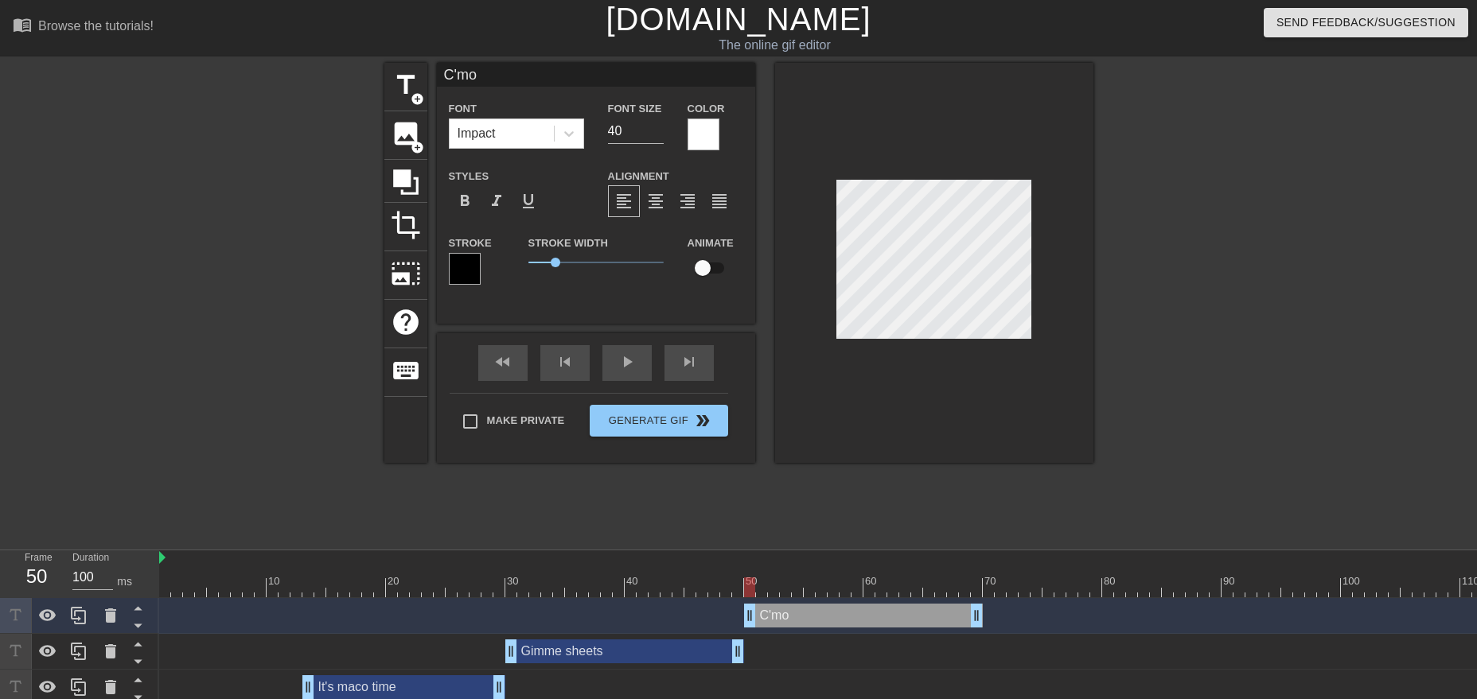
type textarea "C'mon"
type input "C'mon,"
type textarea "C'mon,"
type input "C'mon,"
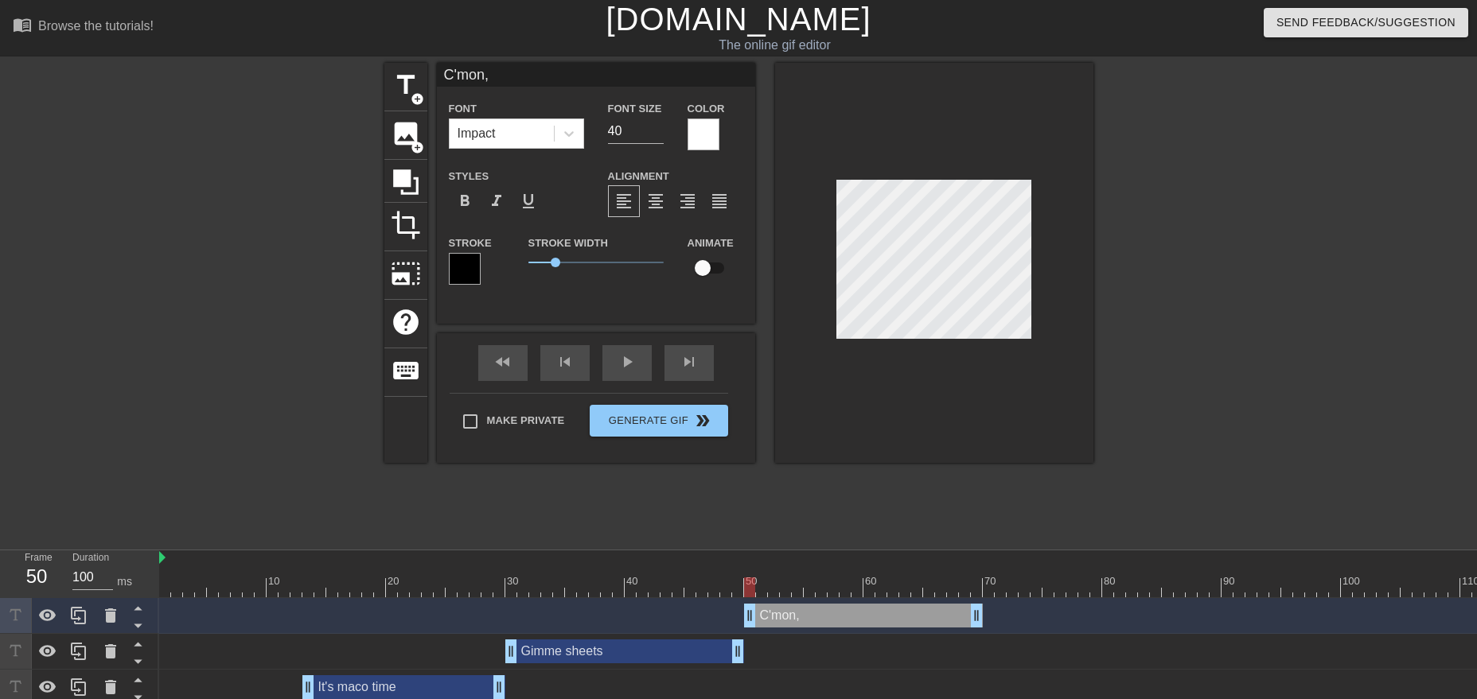
type textarea "C'mon,"
type input "C'mon, I"
type textarea "C'mon, I"
type input "C'mon, I"
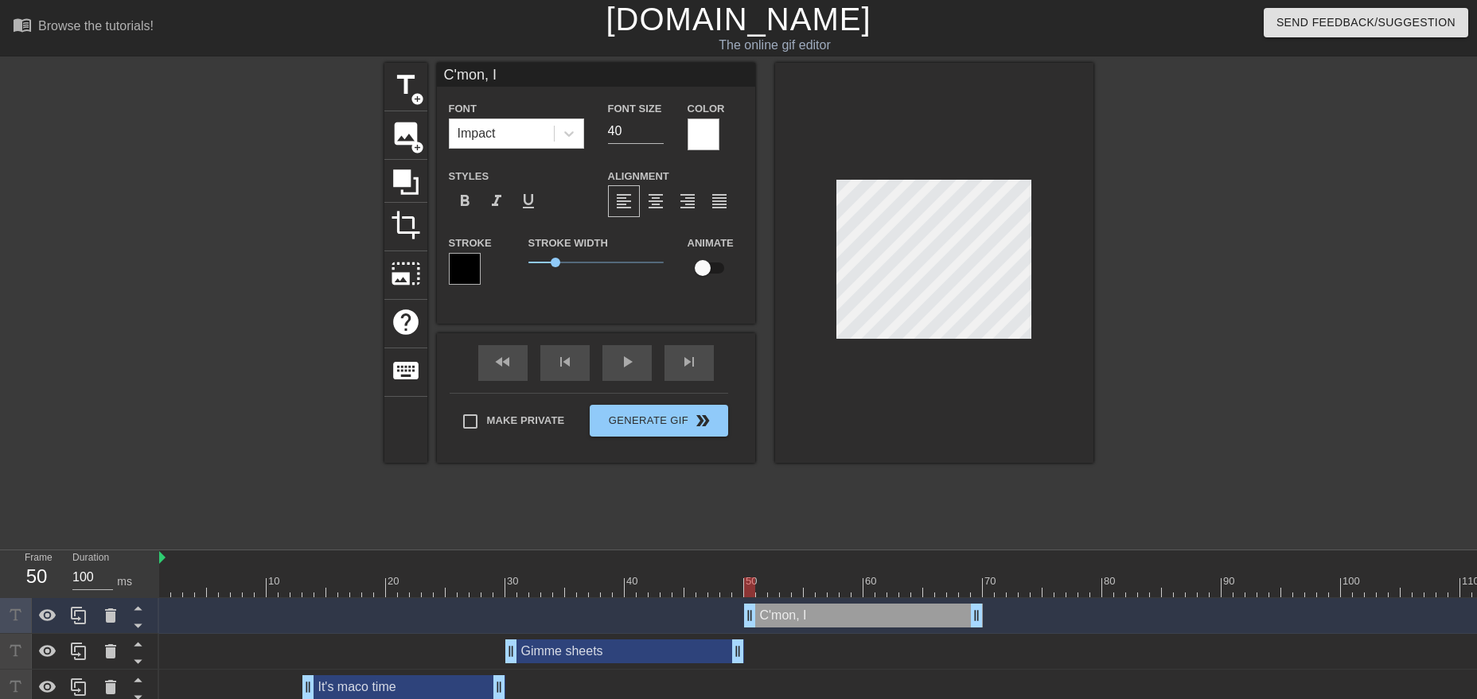
type textarea "C'mon, I"
type input "C'mon, I c"
type textarea "C'mon, I c"
type input "C'mon, I ca"
type textarea "C'mon, I ca"
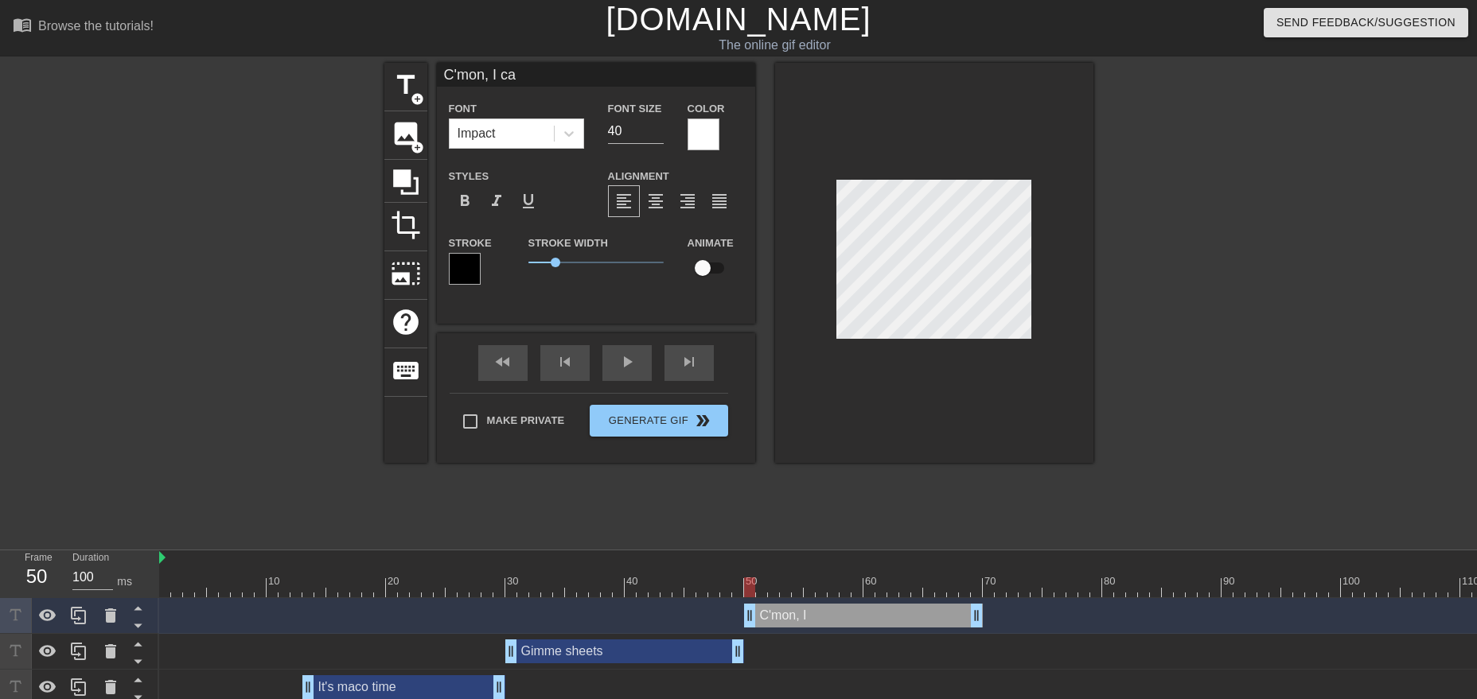
type input "C'mon, I can"
type textarea "C'mon, I can"
type input "C'mon, I can'"
type textarea "C'mon, I can'"
type input "C'mon, I can't"
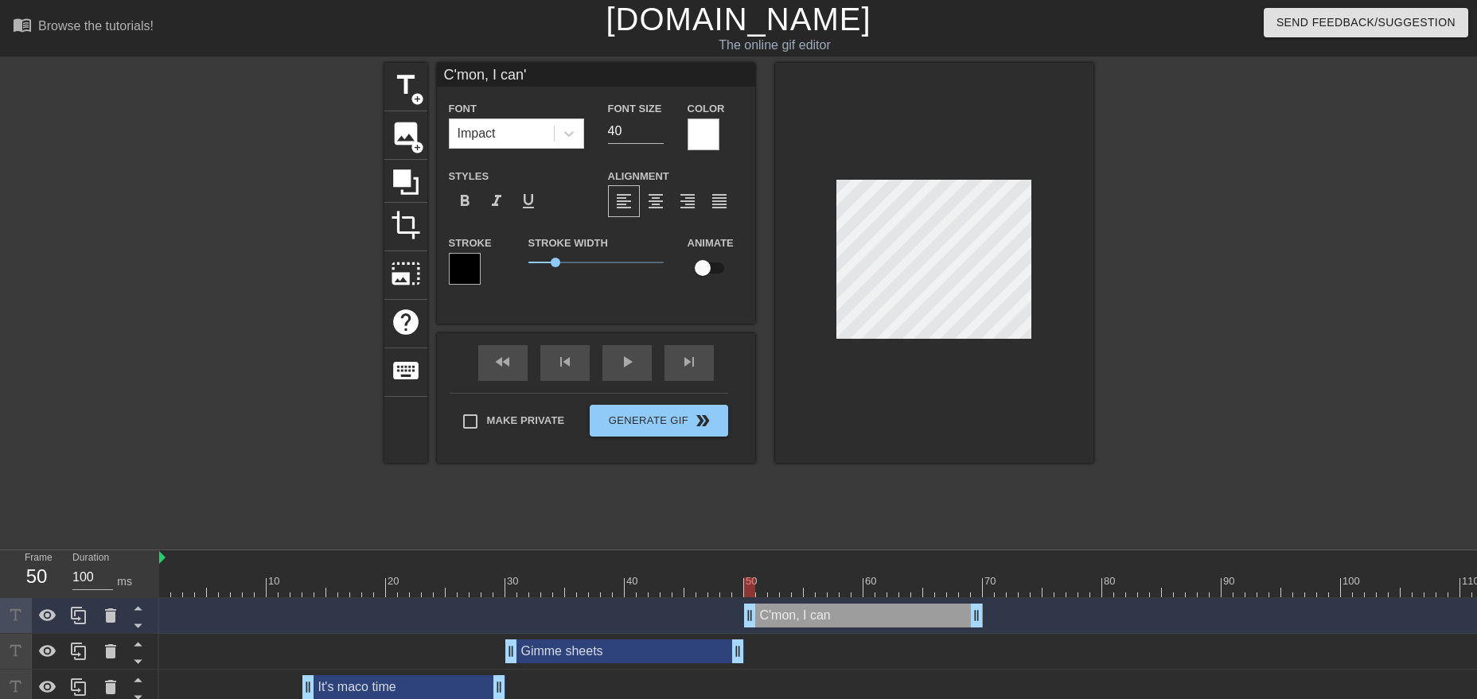
type textarea "C'mon, I can't"
type input "C'mon, I can't"
type textarea "C'mon, I can't"
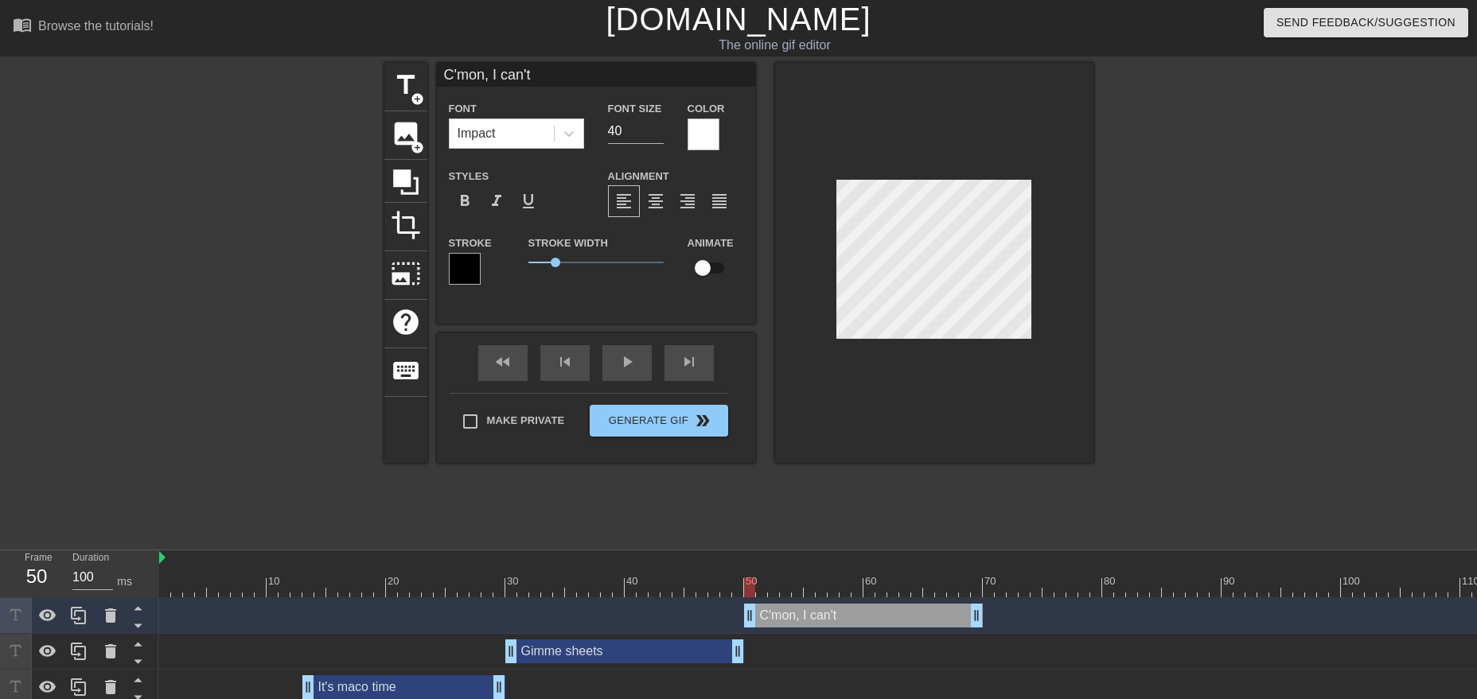
type input "C'mon, I can'te"
type textarea "C'mon, I can't e"
type input "C'mon, I can'tev"
type textarea "C'mon, I can't ev"
type input "C'mon, I can'teve"
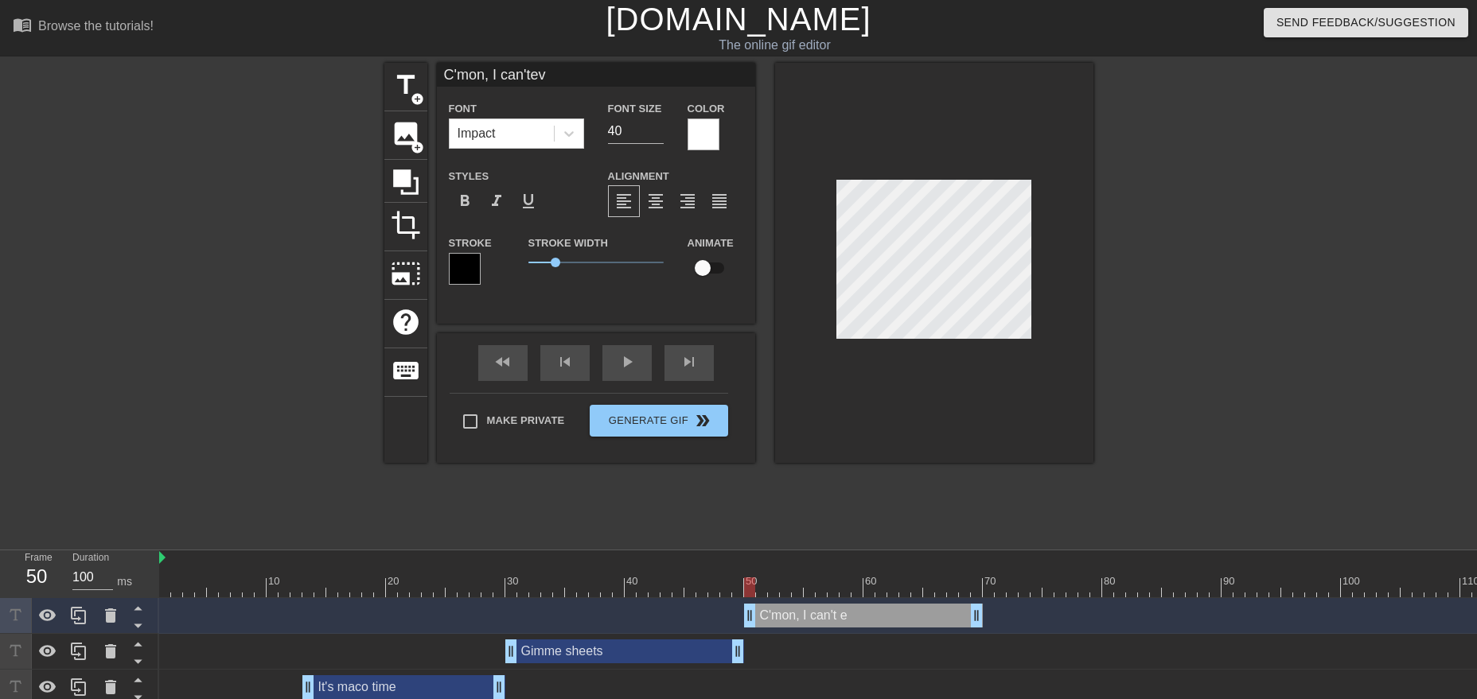
type textarea "C'mon, I can't eve"
type input "C'mon, I can'teven"
type textarea "C'mon, I can't even"
type input "C'mon, I can'teven"
type textarea "C'mon, I can't even"
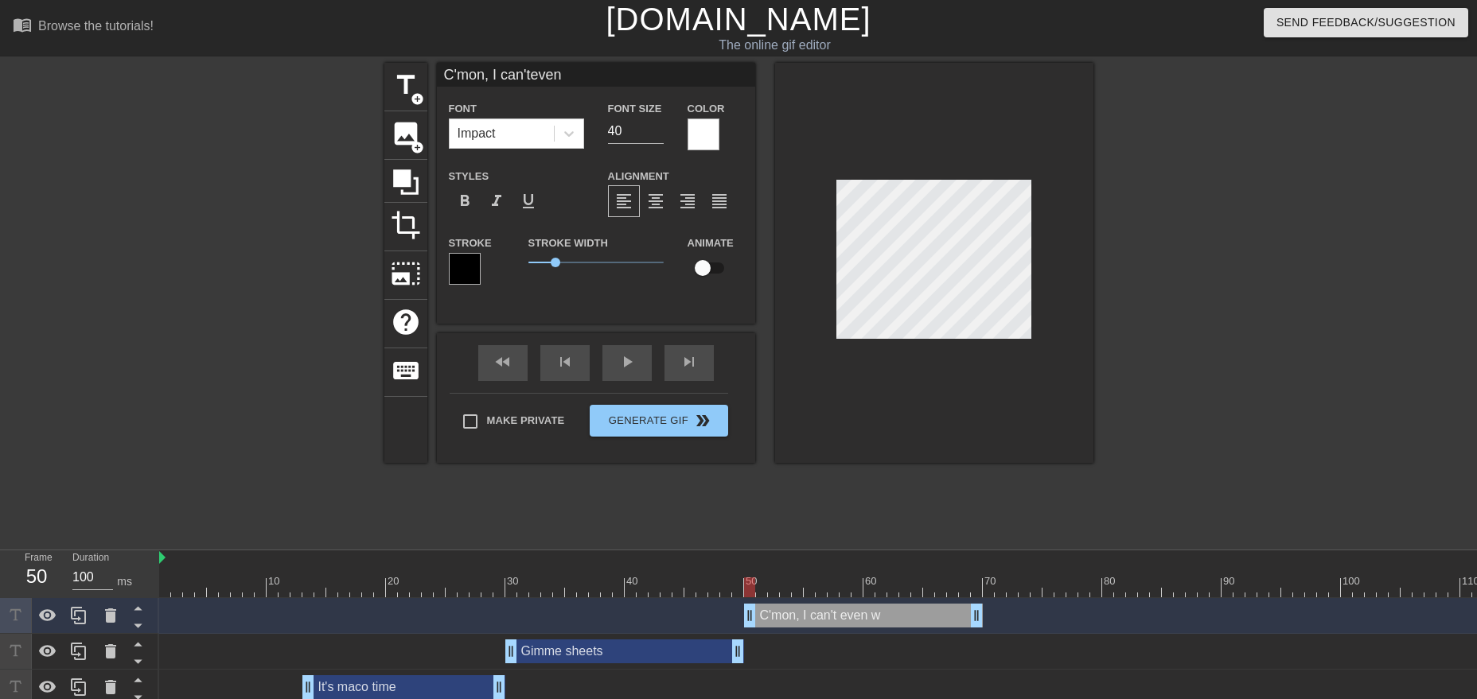
type input "C'mon, I can'teven w"
type textarea "C'mon, I can't even w"
type input "C'mon, I can'teven wo"
type textarea "C'mon, I can't even wo"
type input "C'mon, I can'teven wor"
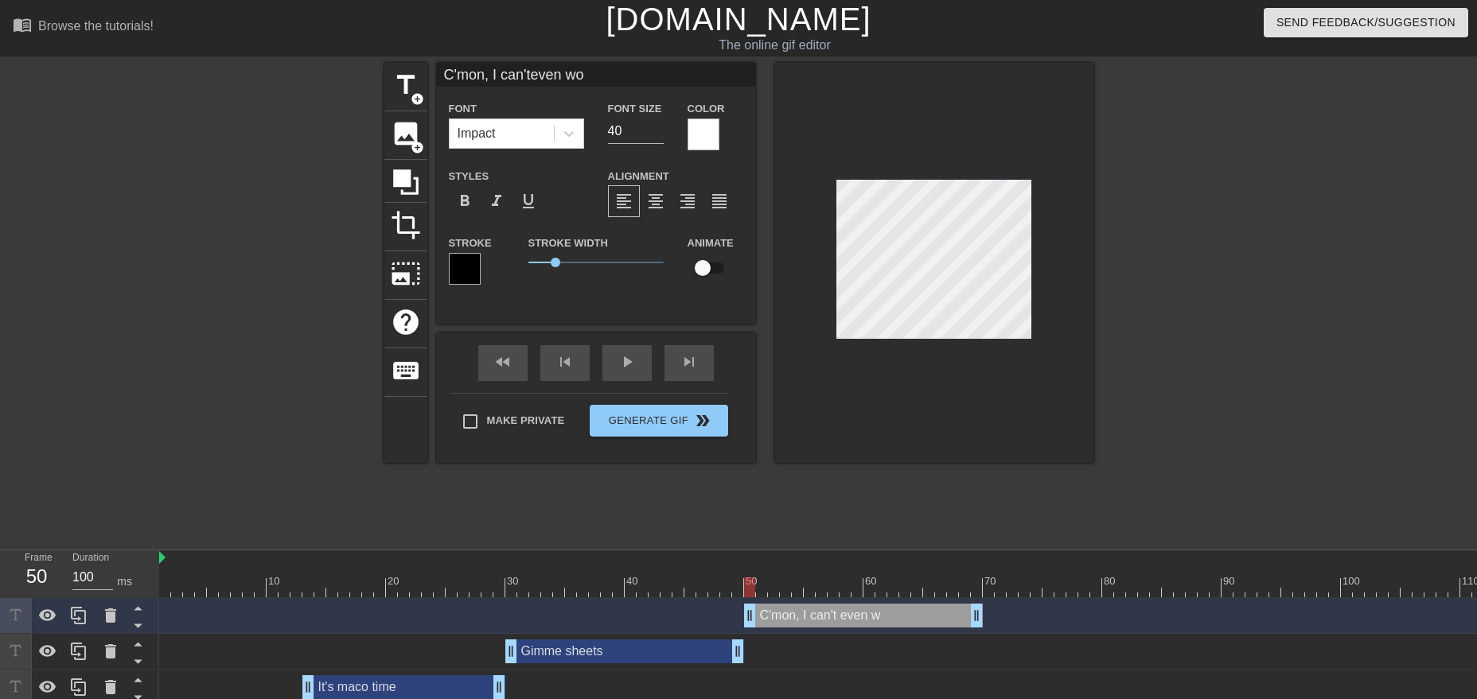
type textarea "C'mon, I can't even wor"
type input "C'mon, I can'teven work"
type textarea "C'mon, I can't even work"
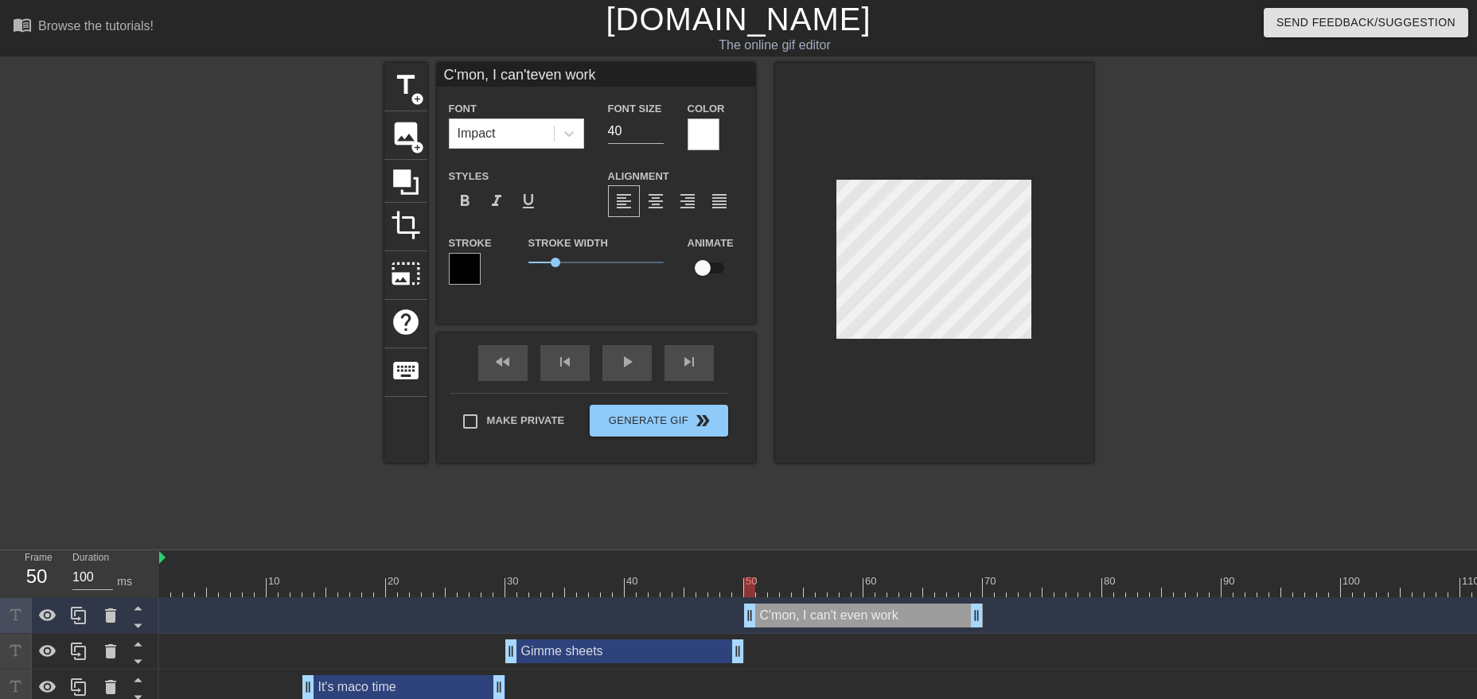
click at [880, 621] on div "C'mon, I can't even work drag_handle drag_handle" at bounding box center [863, 616] width 239 height 24
click at [622, 123] on input "40" at bounding box center [636, 131] width 56 height 25
type input "C'mon, I can'teven work"
type input "4"
type input "C'mon, I can'teven work"
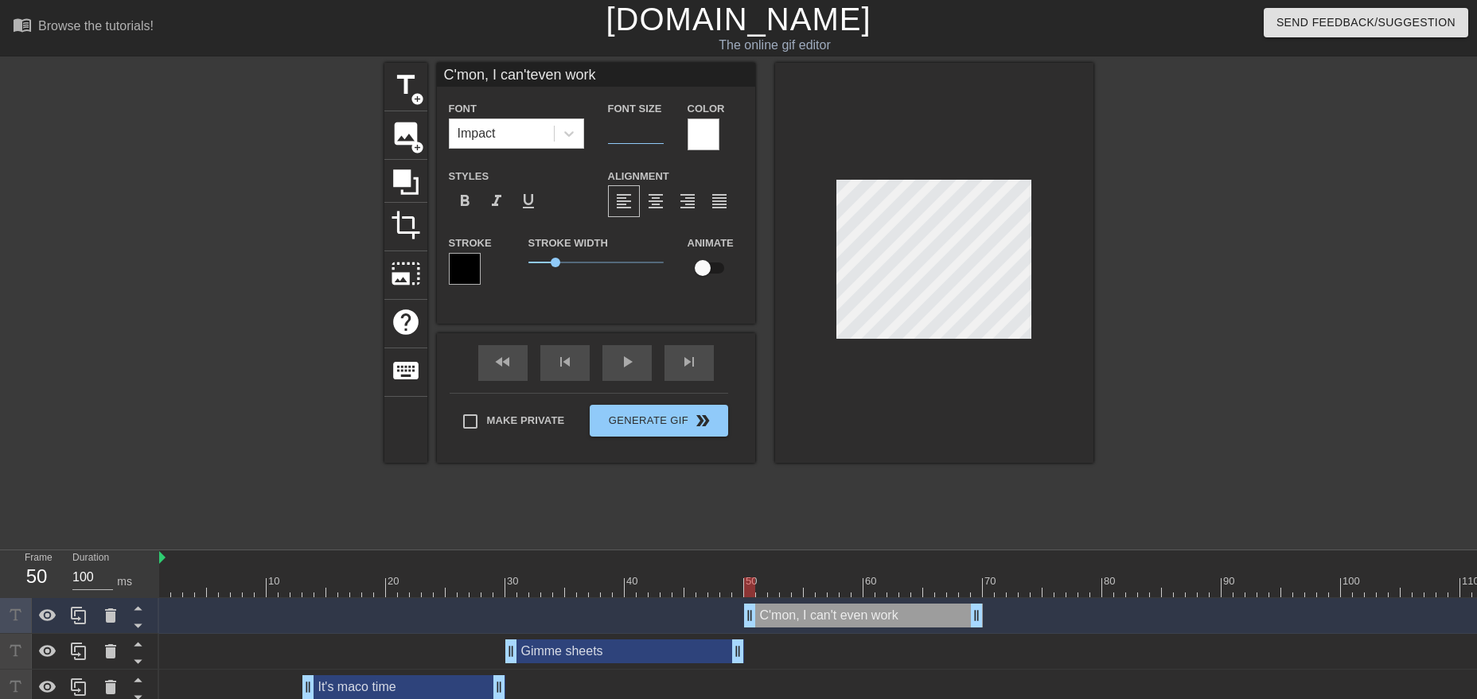
type input "3"
type input "C'mon, I can'teven work"
type input "30"
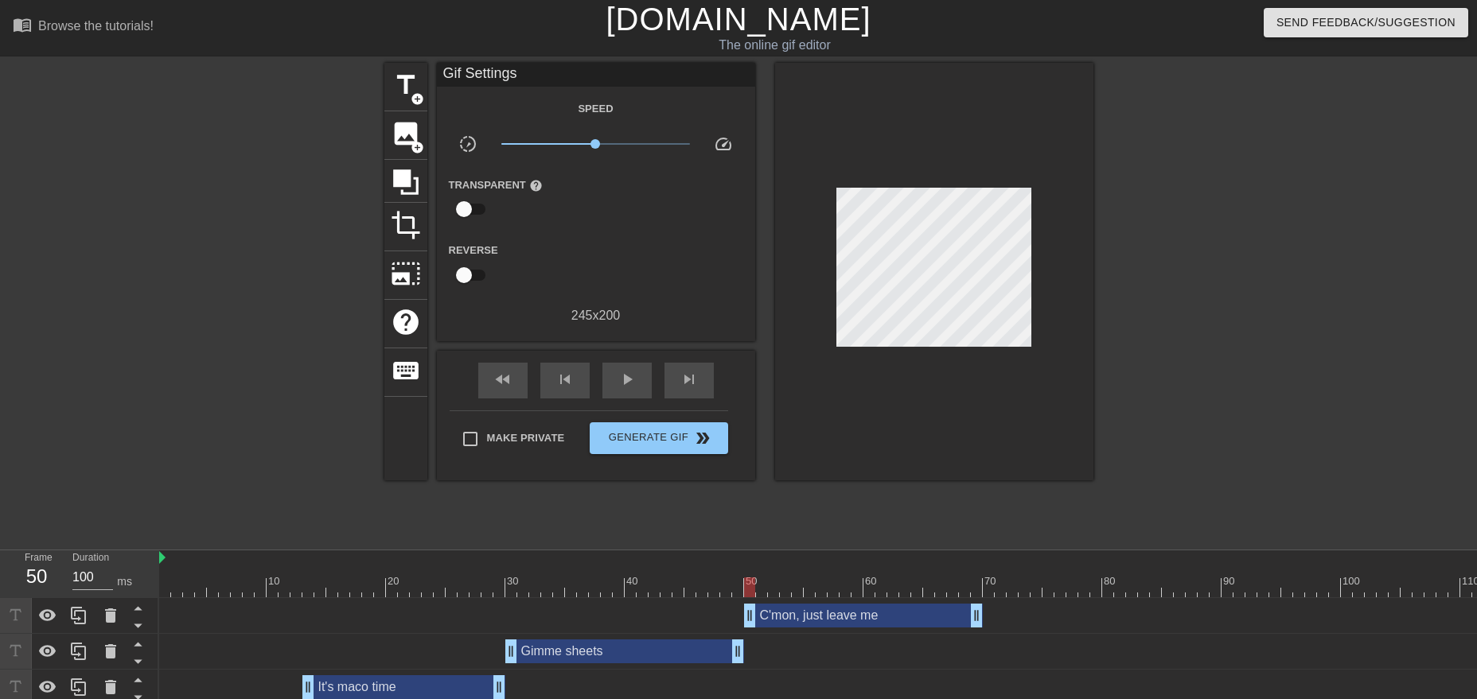
scroll to position [1, 2]
type textarea "C'mon, just leave me be"
click at [1195, 257] on div at bounding box center [1231, 301] width 239 height 477
click at [922, 617] on div "C'mon, just leave me be drag_handle drag_handle" at bounding box center [863, 616] width 239 height 24
click at [1139, 241] on div at bounding box center [1231, 301] width 239 height 477
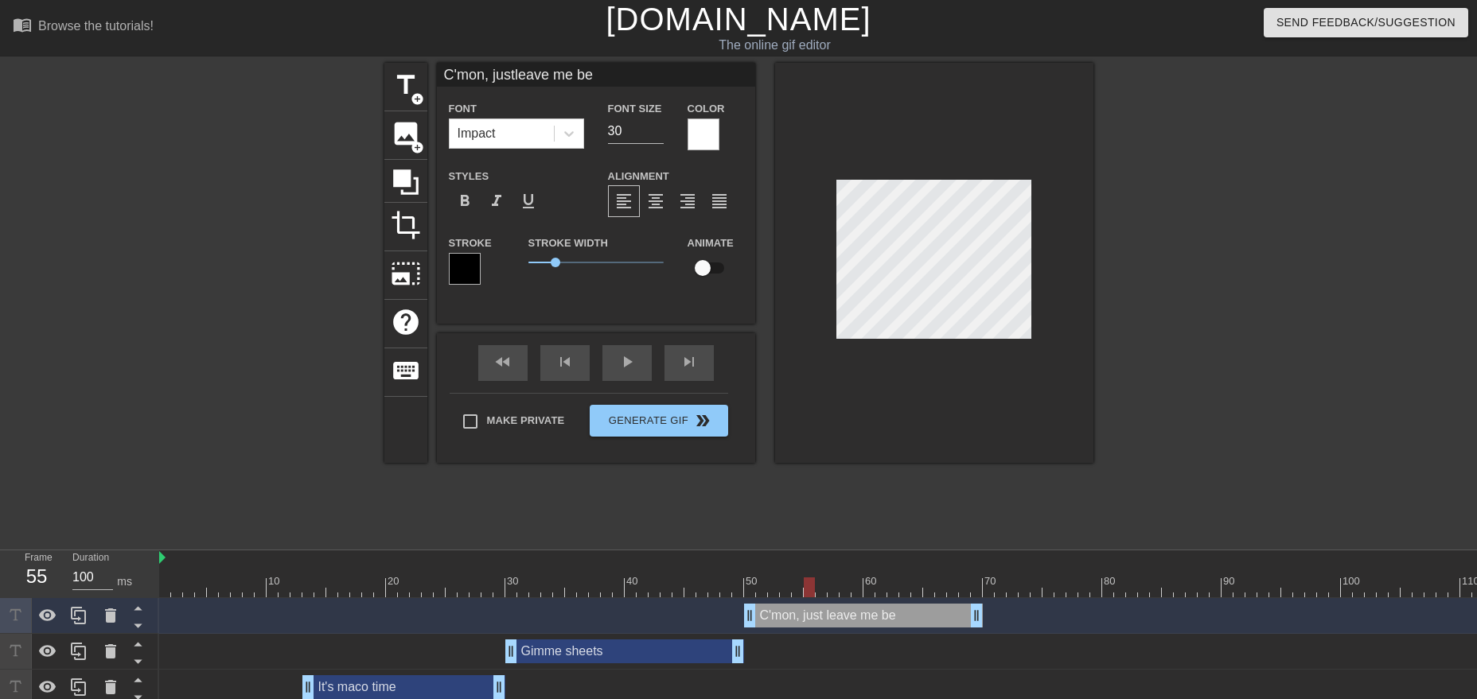
drag, startPoint x: 753, startPoint y: 594, endPoint x: 808, endPoint y: 596, distance: 54.1
click at [808, 596] on div at bounding box center [809, 588] width 11 height 20
drag, startPoint x: 753, startPoint y: 614, endPoint x: 799, endPoint y: 614, distance: 46.1
click at [799, 614] on div "C'mon, just leave me be drag_handle drag_handle" at bounding box center [887, 616] width 191 height 24
click at [500, 364] on div "fast_rewind" at bounding box center [502, 363] width 49 height 36
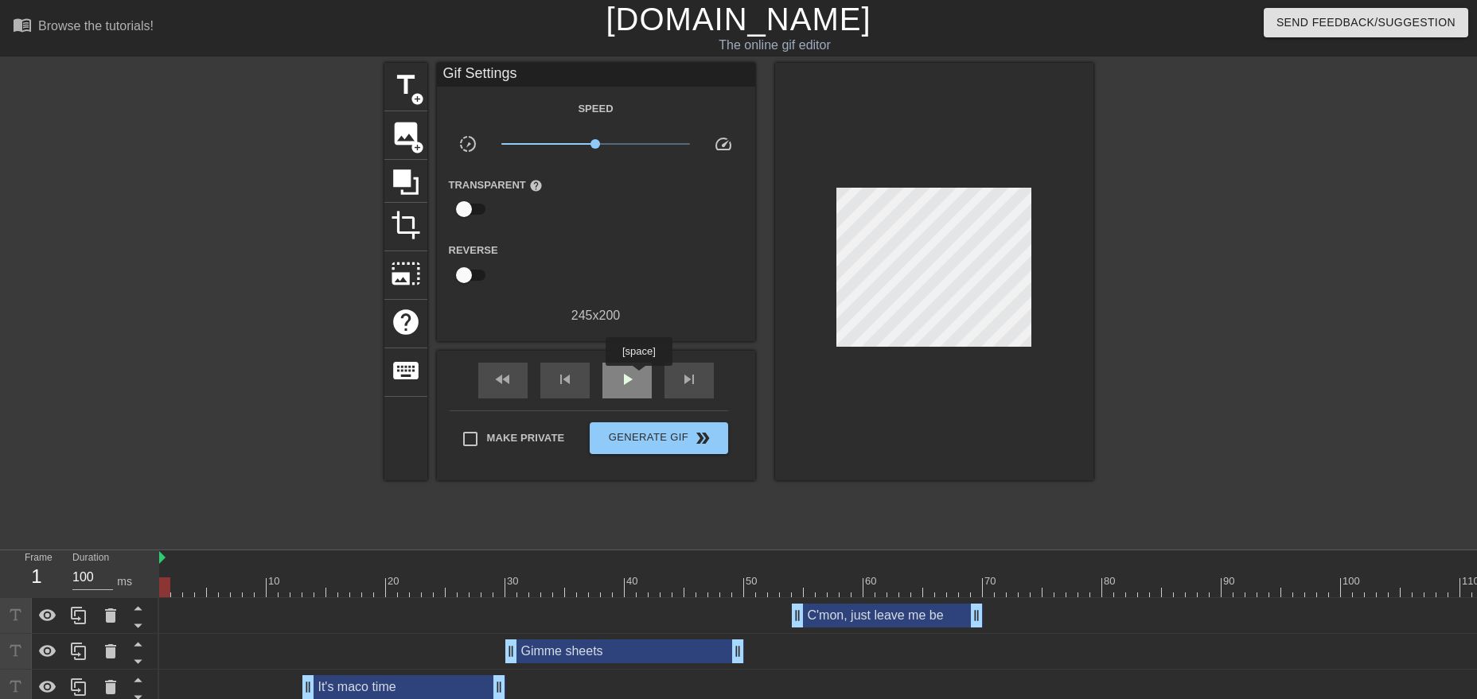
click at [639, 377] on div "play_arrow" at bounding box center [626, 381] width 49 height 36
click at [639, 377] on div "pause" at bounding box center [626, 381] width 49 height 36
click at [930, 620] on div "C'mon, just leave me be drag_handle drag_handle" at bounding box center [887, 616] width 191 height 24
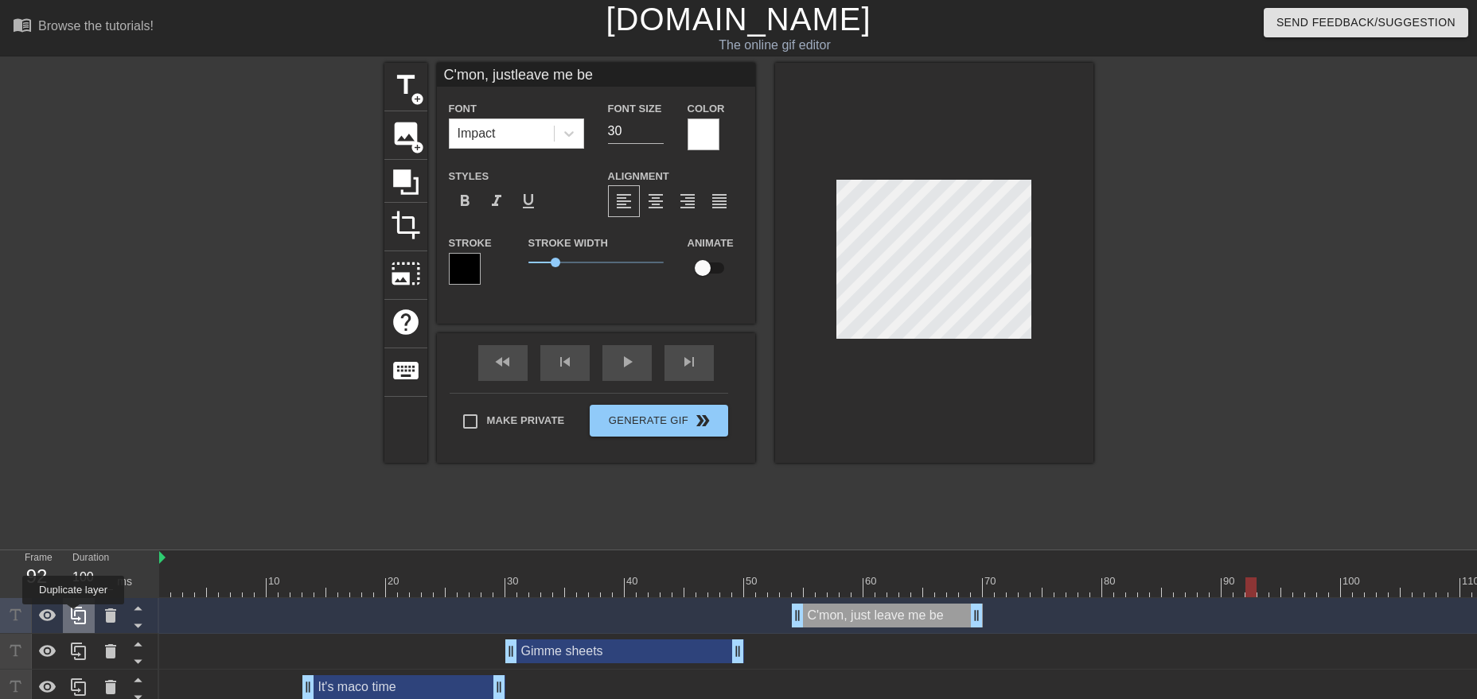
click at [73, 616] on icon at bounding box center [78, 615] width 19 height 19
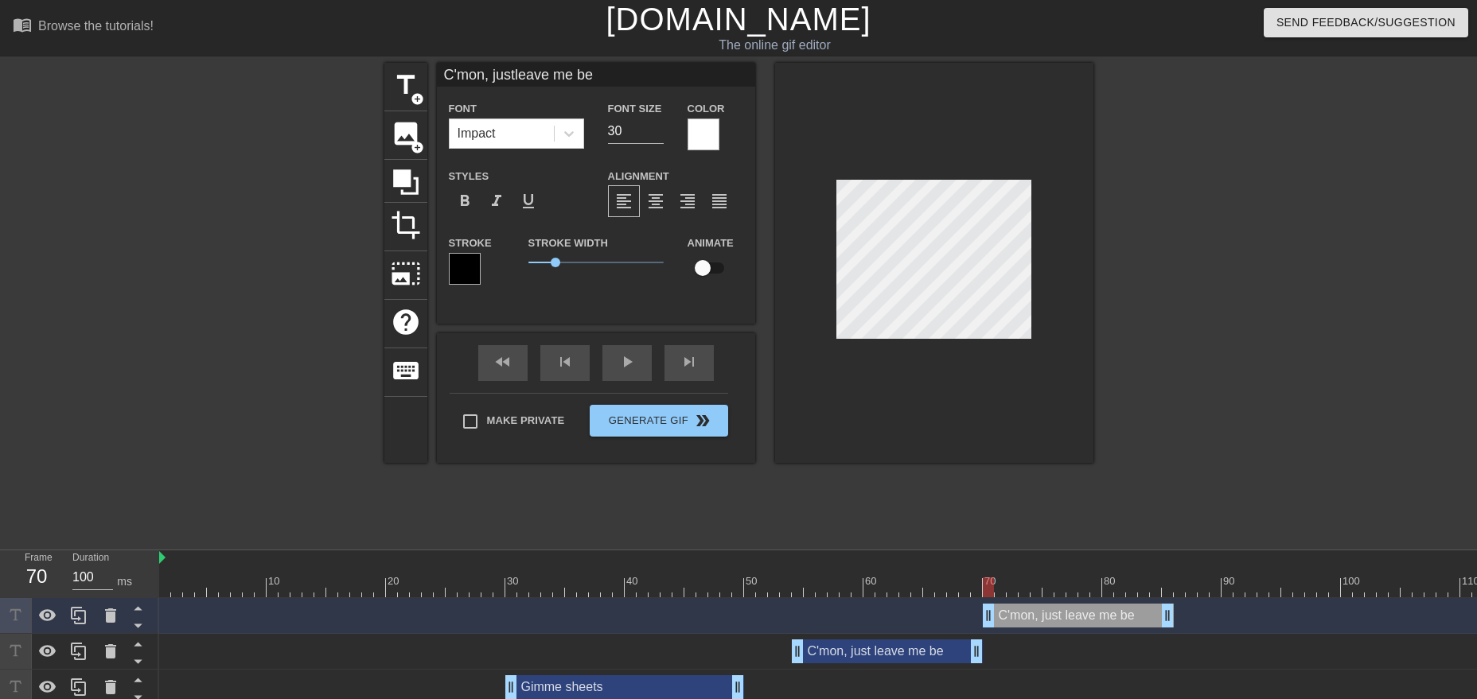
drag, startPoint x: 849, startPoint y: 623, endPoint x: 1036, endPoint y: 630, distance: 187.1
click at [1036, 630] on div "C'mon, just leave me be drag_handle drag_handle" at bounding box center [1102, 616] width 1886 height 36
type input "C"
type textarea "C"
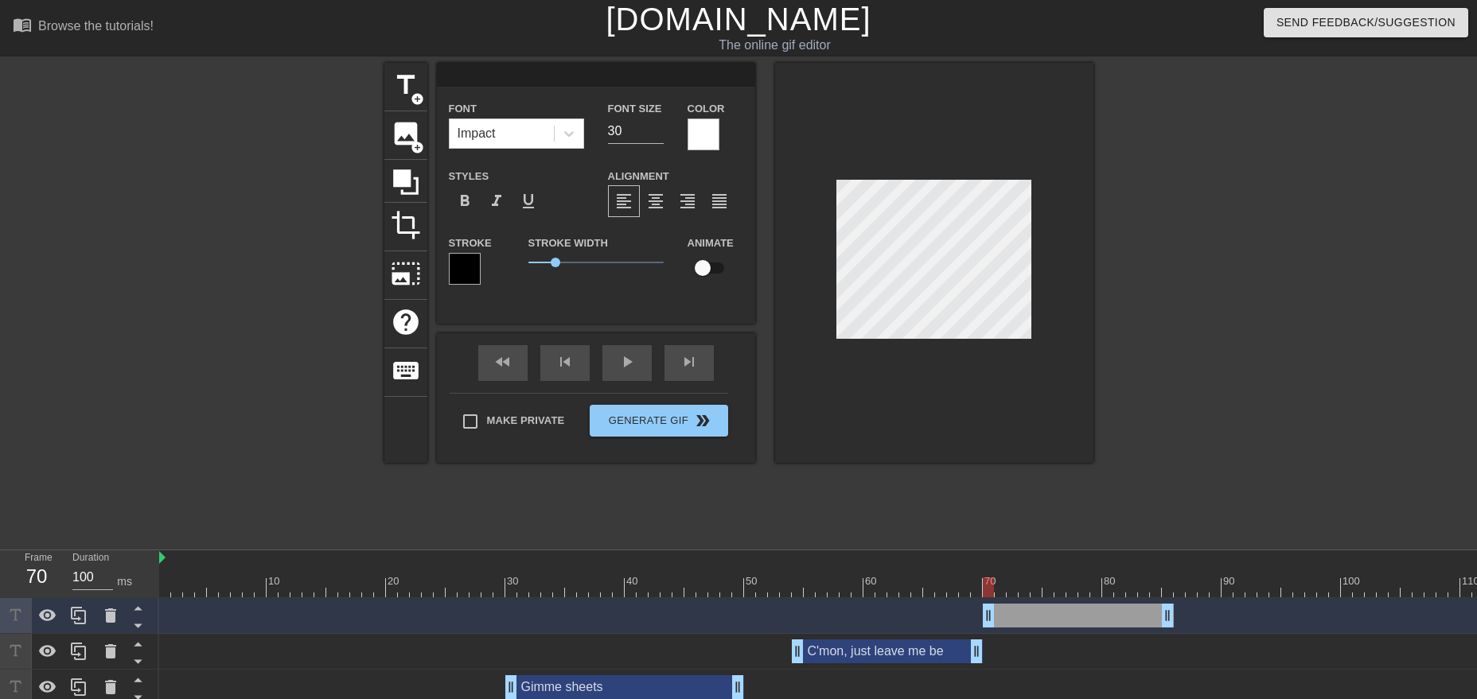
scroll to position [0, 0]
type input "I"
type textarea "I"
type input "I"
type textarea "I"
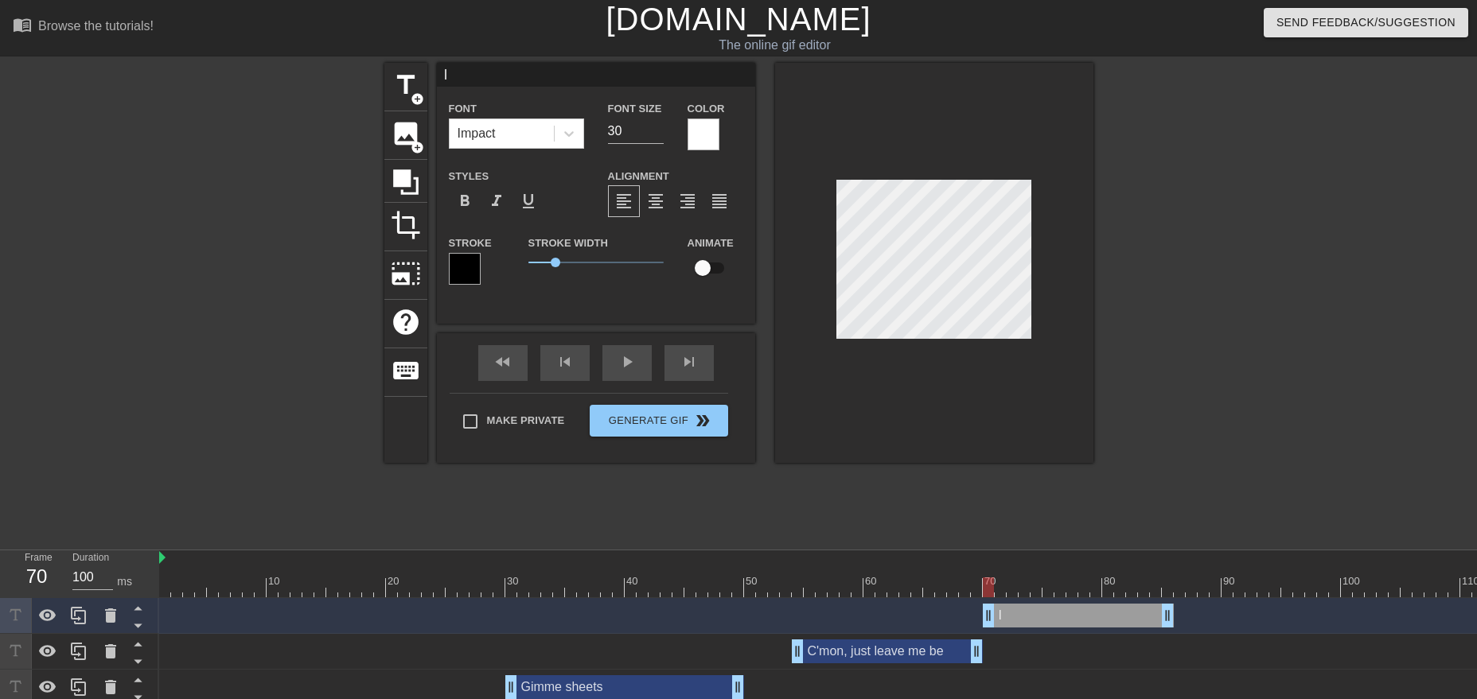
type input "I c"
type textarea "I c"
type input "I co"
type textarea "I co"
type input "I cou"
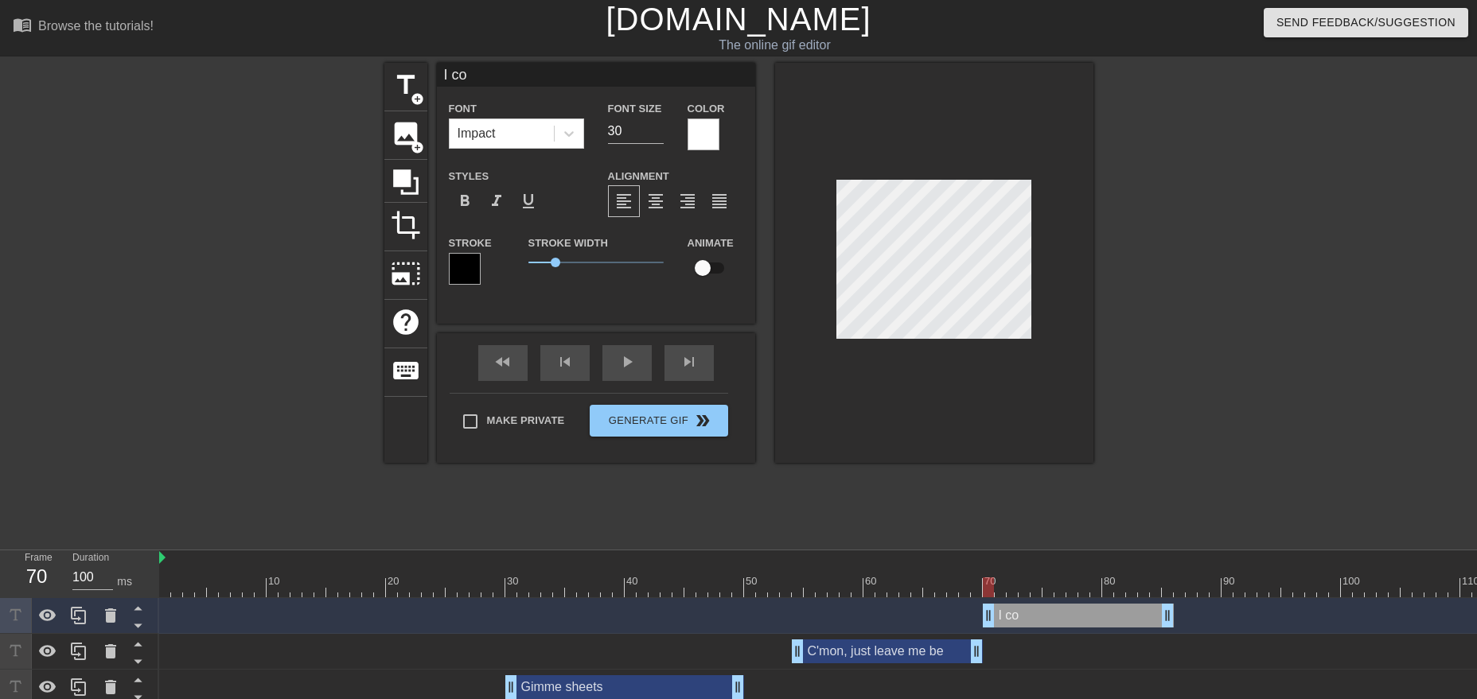
type textarea "I cou"
type input "I coul"
type textarea "I coul"
type input "I could"
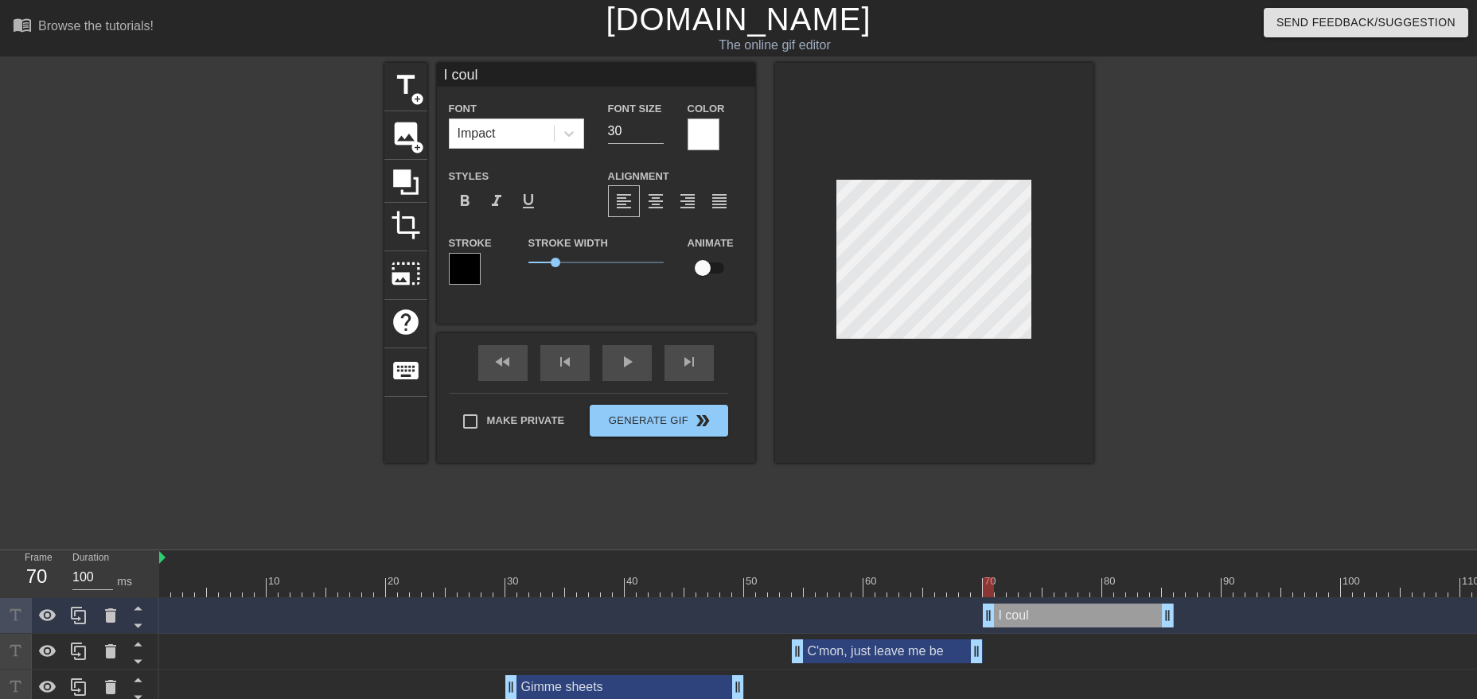
type textarea "I could"
type input "I couldn"
type textarea "I couldn"
type input "I couldn'"
type textarea "I couldn'"
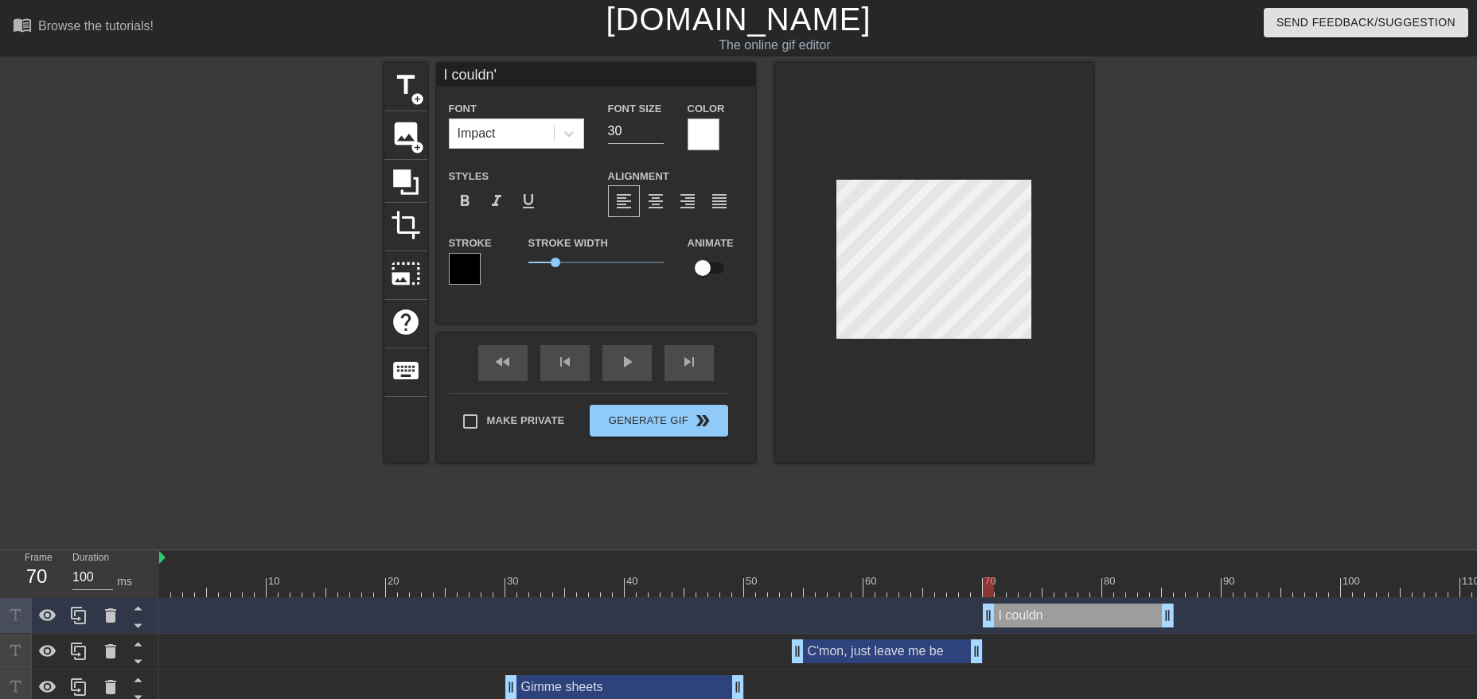
type input "I couldn't"
type textarea "I couldn't"
type input "I couldn't"
type textarea "I couldn't"
type input "I couldn't e"
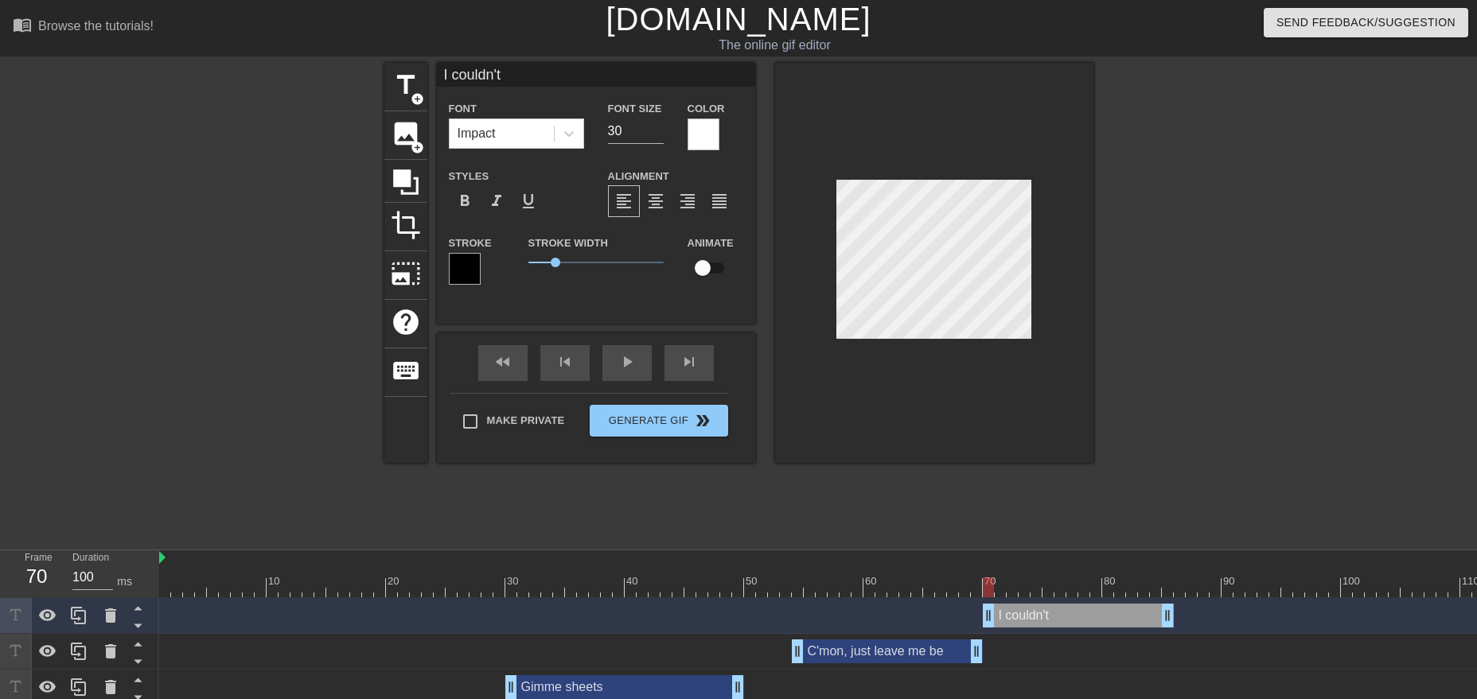
type textarea "I couldn't e"
type input "I couldn't ev"
type textarea "I couldn't ev"
type input "I couldn't eve"
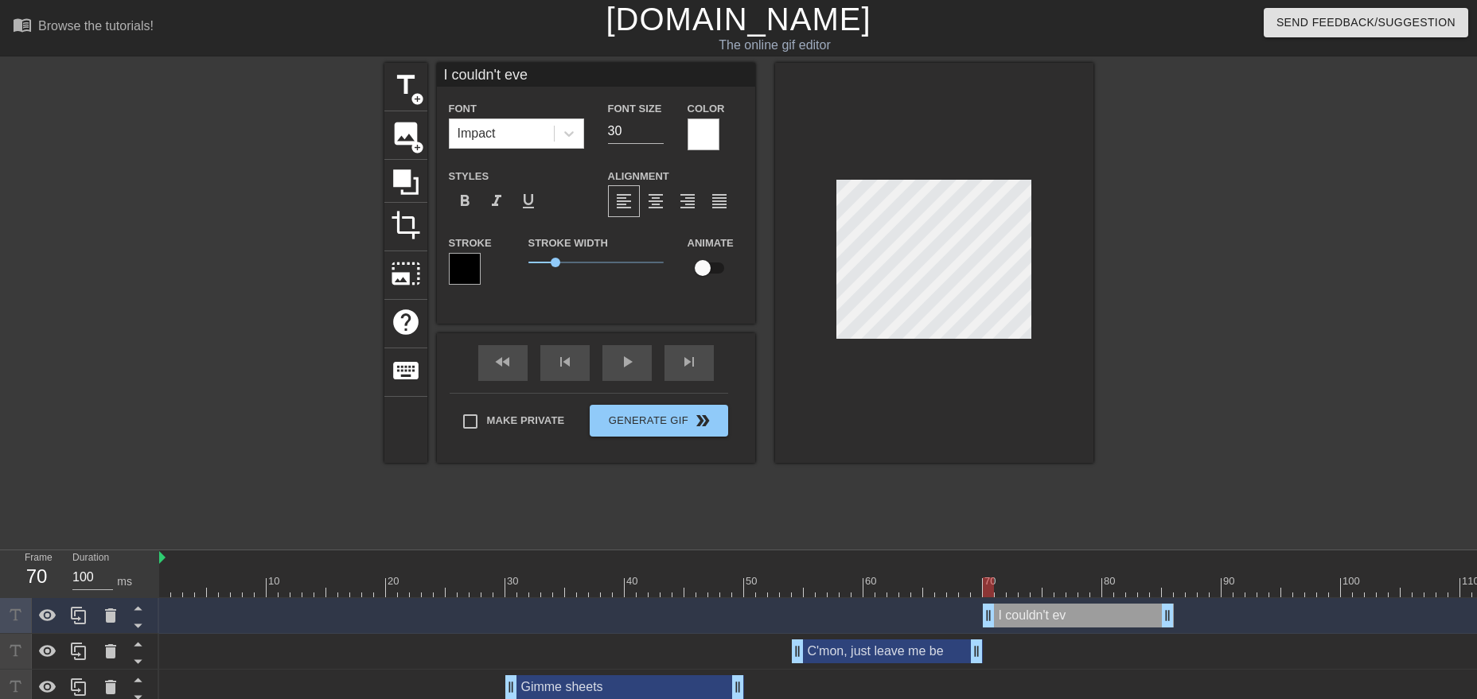
type textarea "I couldn't even"
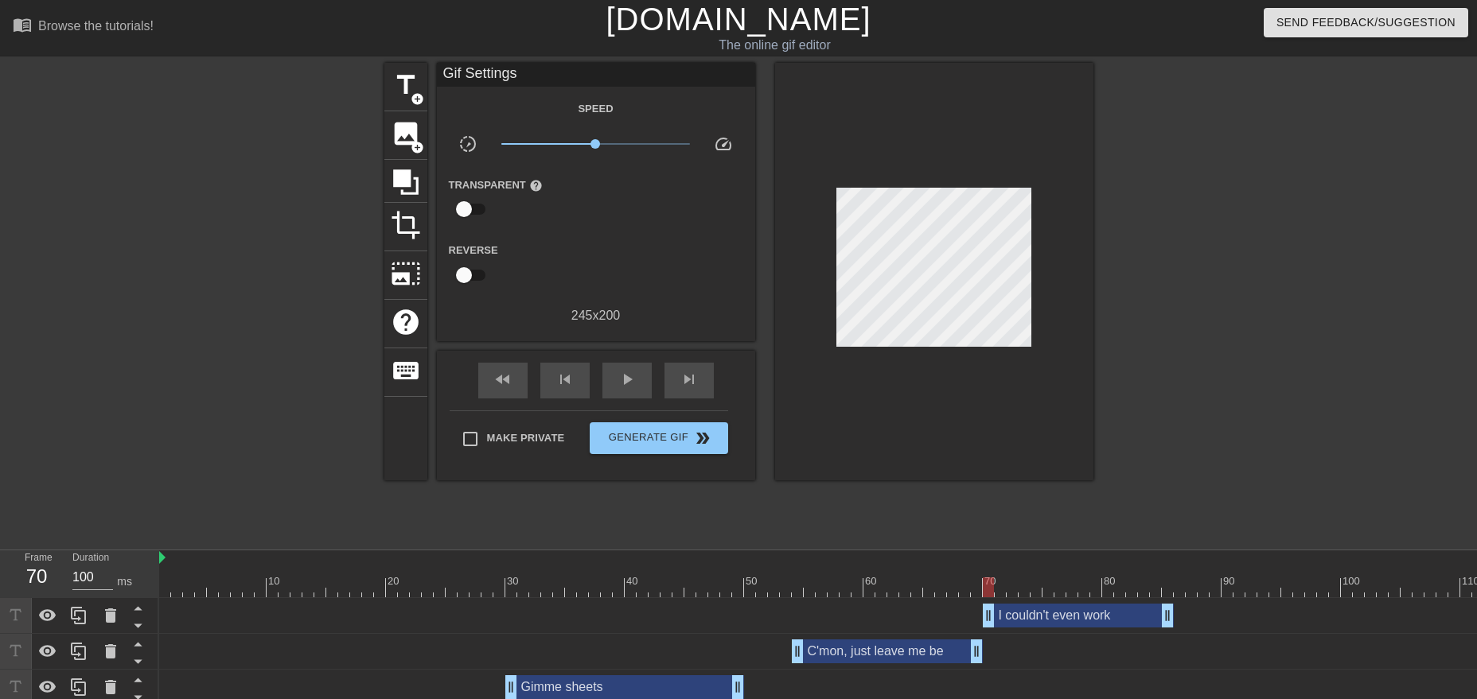
click at [1281, 453] on div at bounding box center [1231, 301] width 239 height 477
click at [625, 377] on span "play_arrow" at bounding box center [626, 379] width 19 height 19
click at [625, 377] on span "pause" at bounding box center [626, 379] width 19 height 19
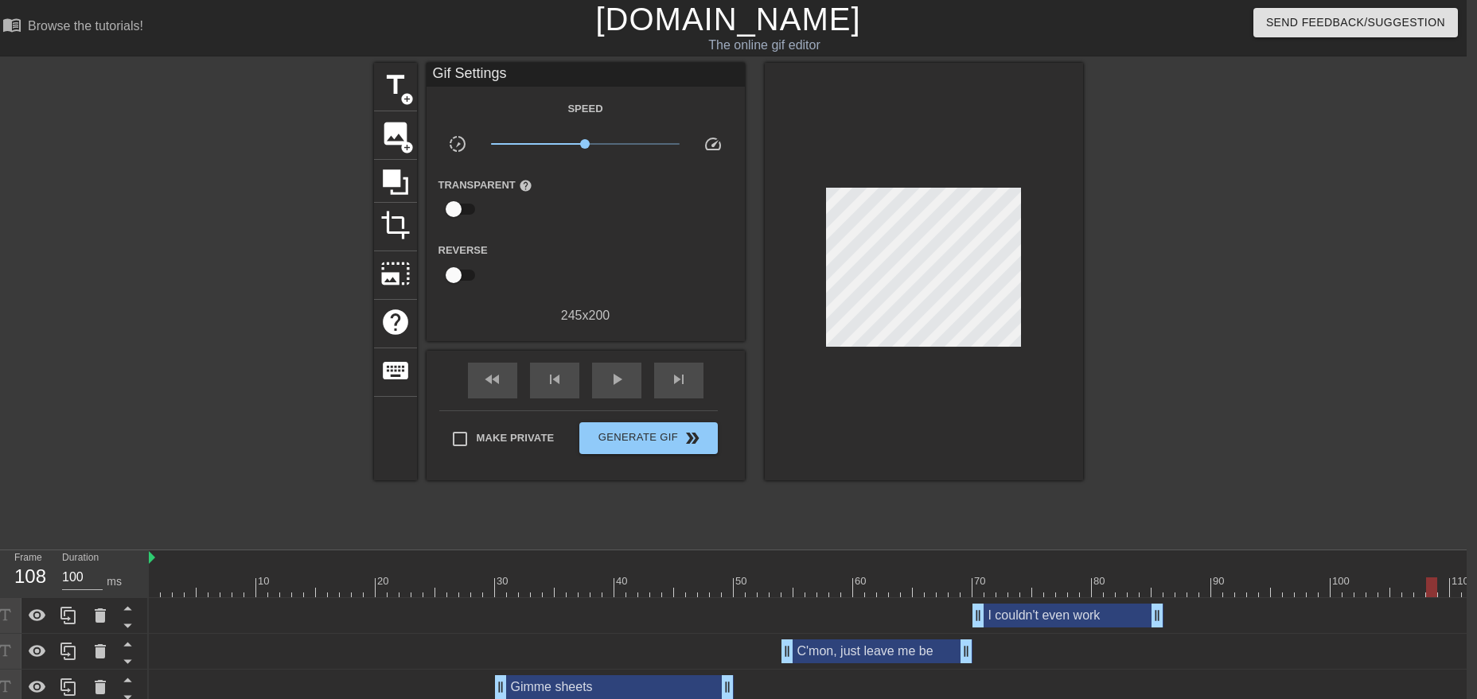
scroll to position [0, 12]
click at [1026, 617] on div "I couldn't even work drag_handle drag_handle" at bounding box center [1066, 616] width 191 height 24
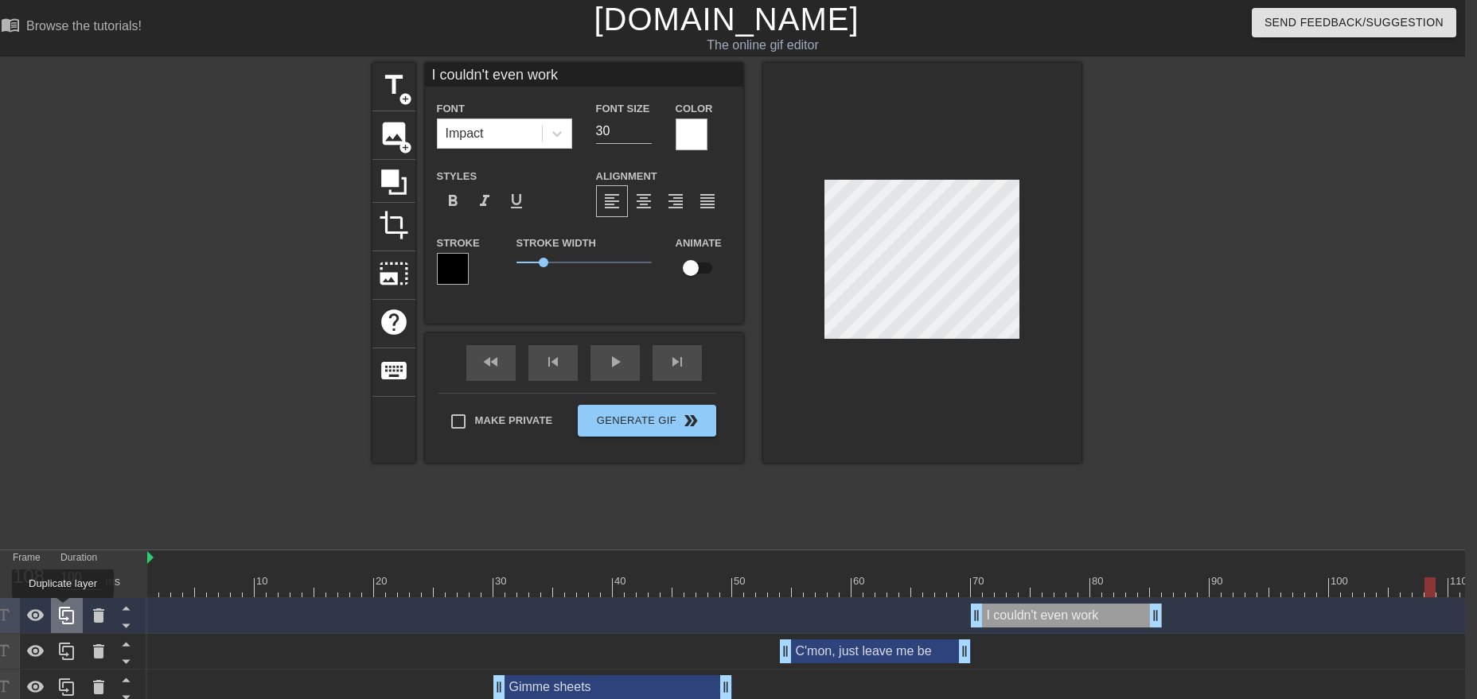
click at [63, 609] on icon at bounding box center [66, 616] width 15 height 18
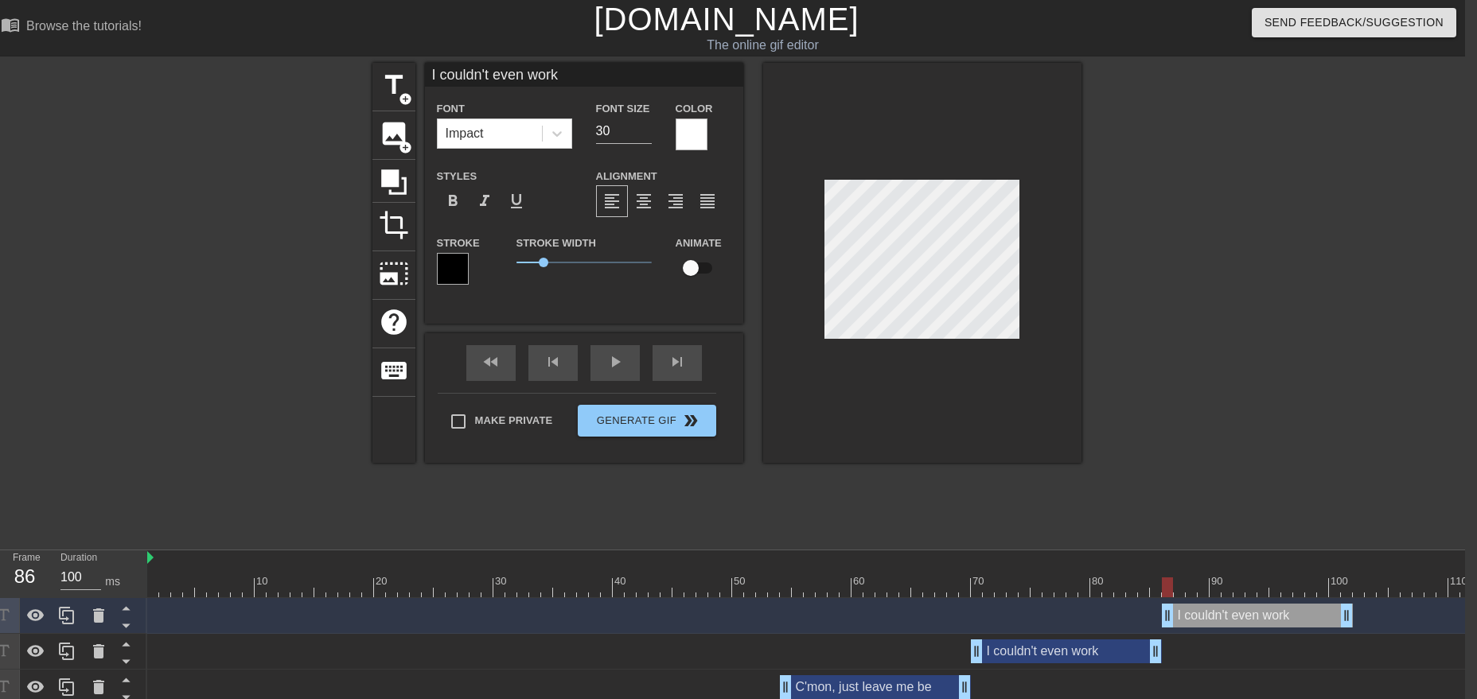
drag, startPoint x: 1013, startPoint y: 618, endPoint x: 1201, endPoint y: 616, distance: 187.8
click at [1201, 616] on div "I couldn't even work drag_handle drag_handle" at bounding box center [1257, 616] width 191 height 24
click at [653, 201] on div "format_align_center" at bounding box center [644, 201] width 32 height 32
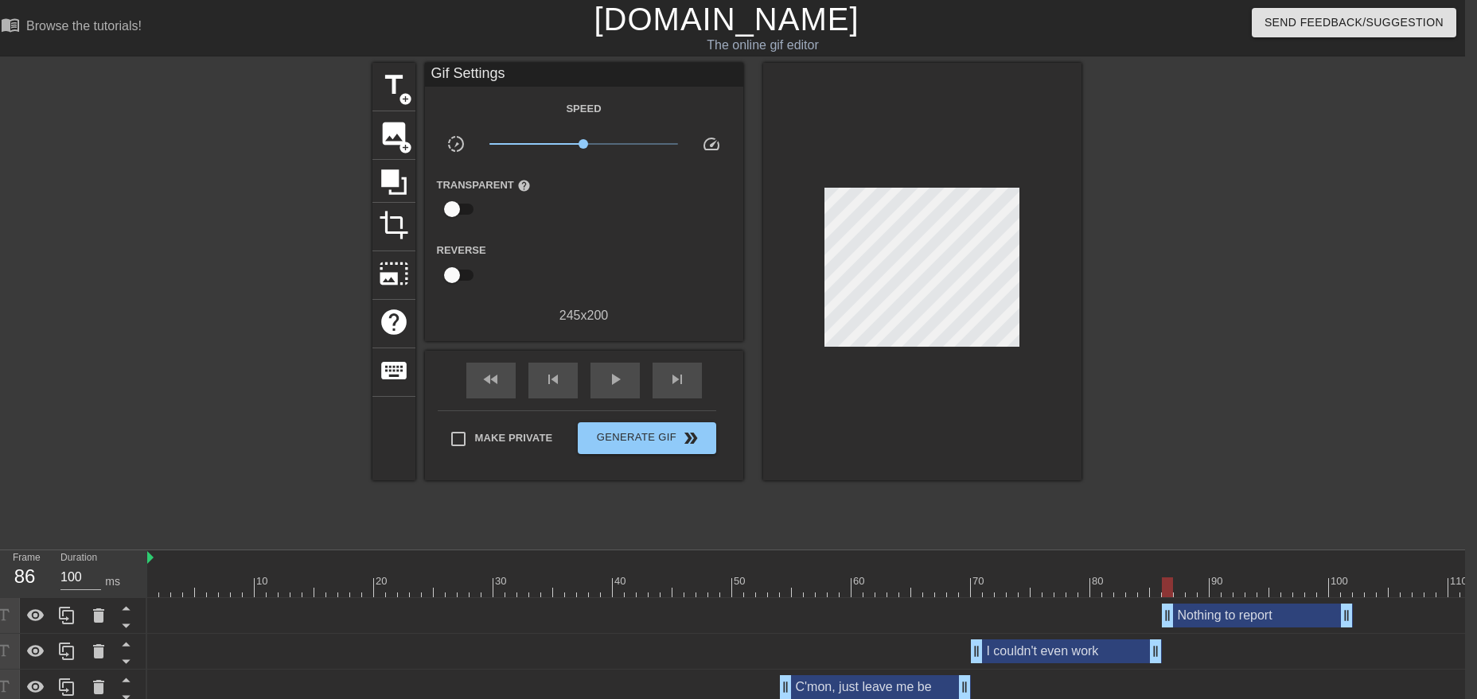
click at [1197, 235] on div at bounding box center [1219, 301] width 239 height 477
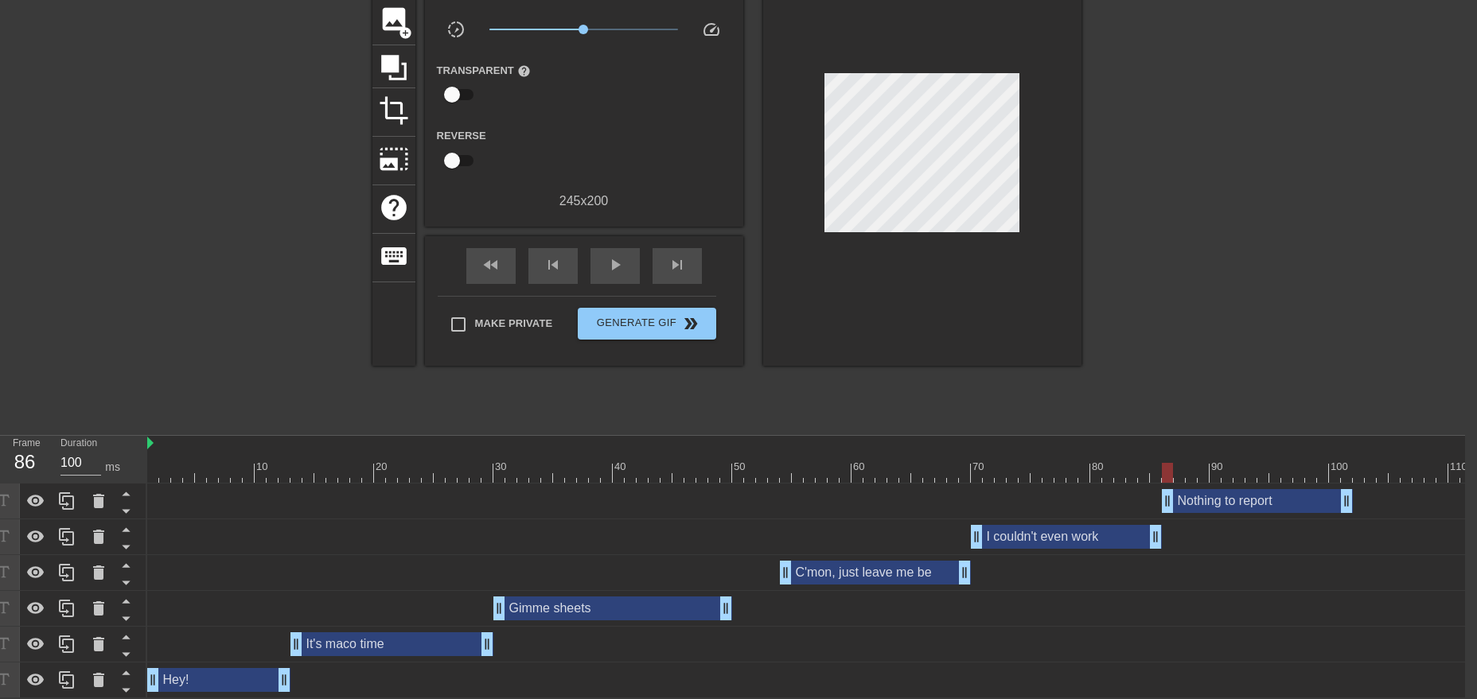
scroll to position [117, 12]
click at [480, 254] on div "fast_rewind" at bounding box center [490, 265] width 49 height 36
click at [605, 263] on span "play_arrow" at bounding box center [614, 264] width 19 height 19
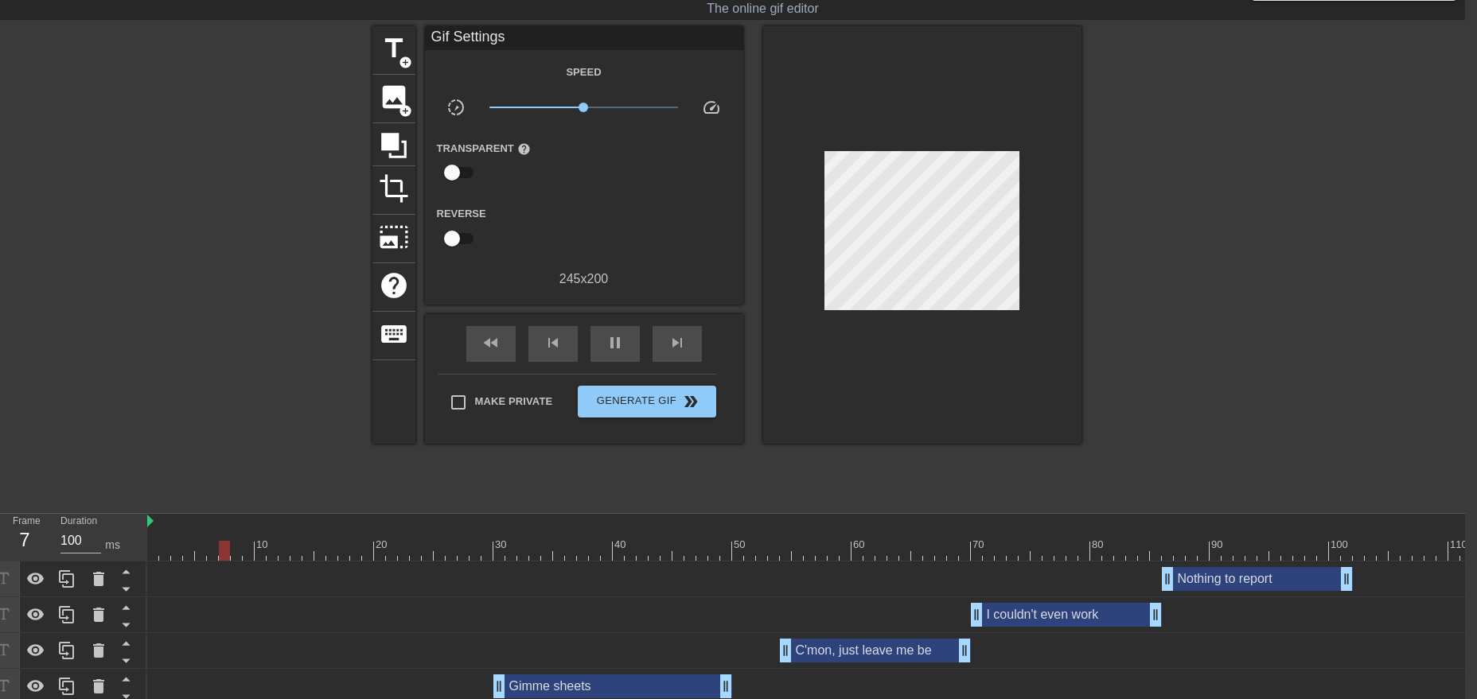
scroll to position [36, 12]
click at [617, 342] on span "pause" at bounding box center [614, 343] width 19 height 19
drag, startPoint x: 724, startPoint y: 681, endPoint x: 678, endPoint y: 679, distance: 46.2
click at [678, 679] on div "Gimme sheets drag_handle drag_handle" at bounding box center [588, 687] width 191 height 24
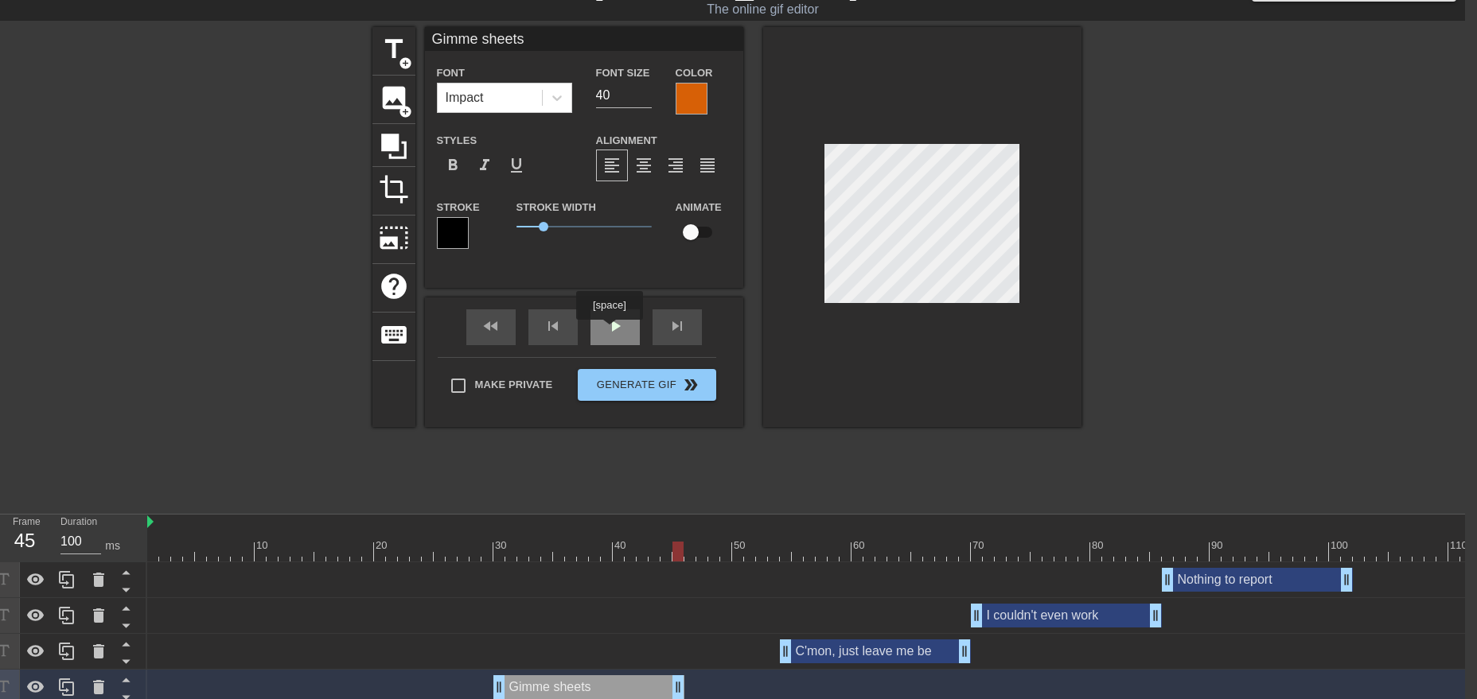
click at [606, 325] on div "fast_rewind skip_previous play_arrow skip_next" at bounding box center [583, 328] width 259 height 60
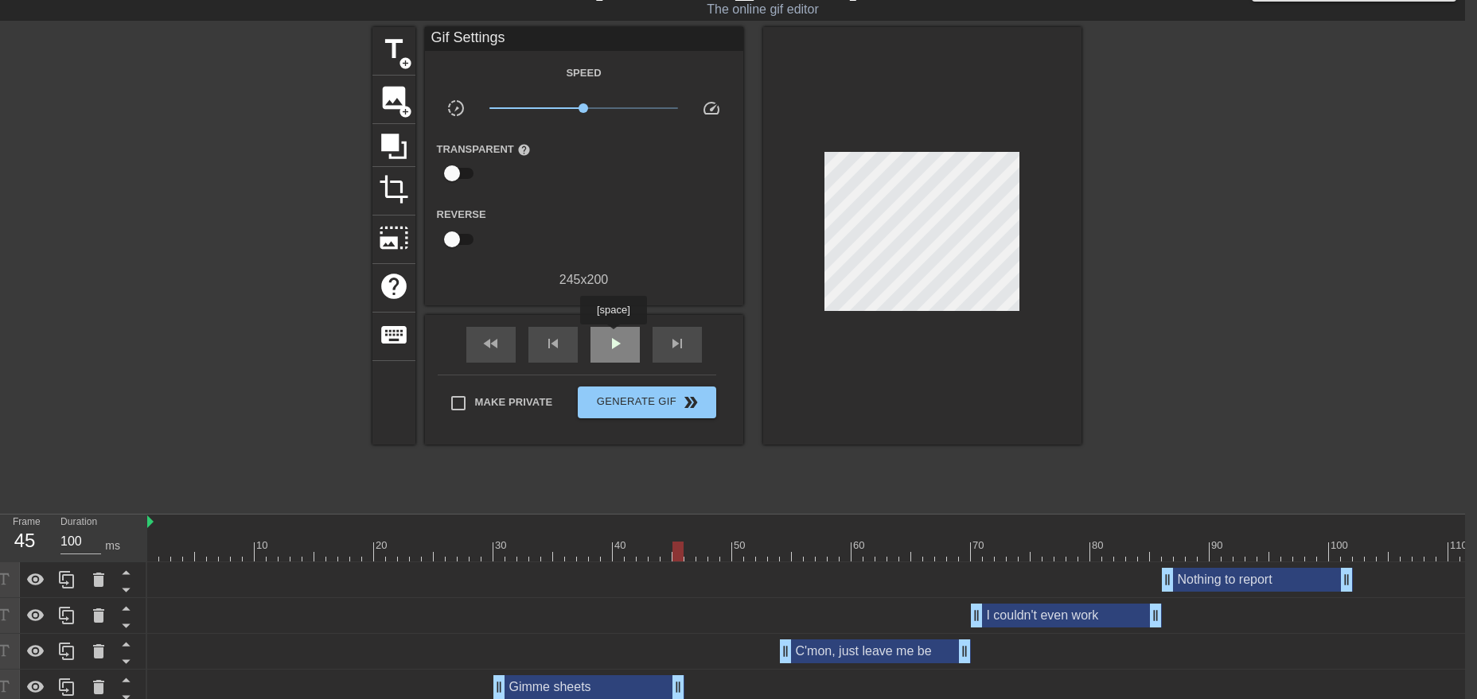
click at [613, 340] on span "play_arrow" at bounding box center [614, 343] width 19 height 19
click at [613, 344] on span "pause" at bounding box center [614, 343] width 19 height 19
drag, startPoint x: 1158, startPoint y: 618, endPoint x: 1123, endPoint y: 618, distance: 34.2
click at [1123, 618] on div "I couldn't even work drag_handle drag_handle" at bounding box center [1048, 616] width 155 height 24
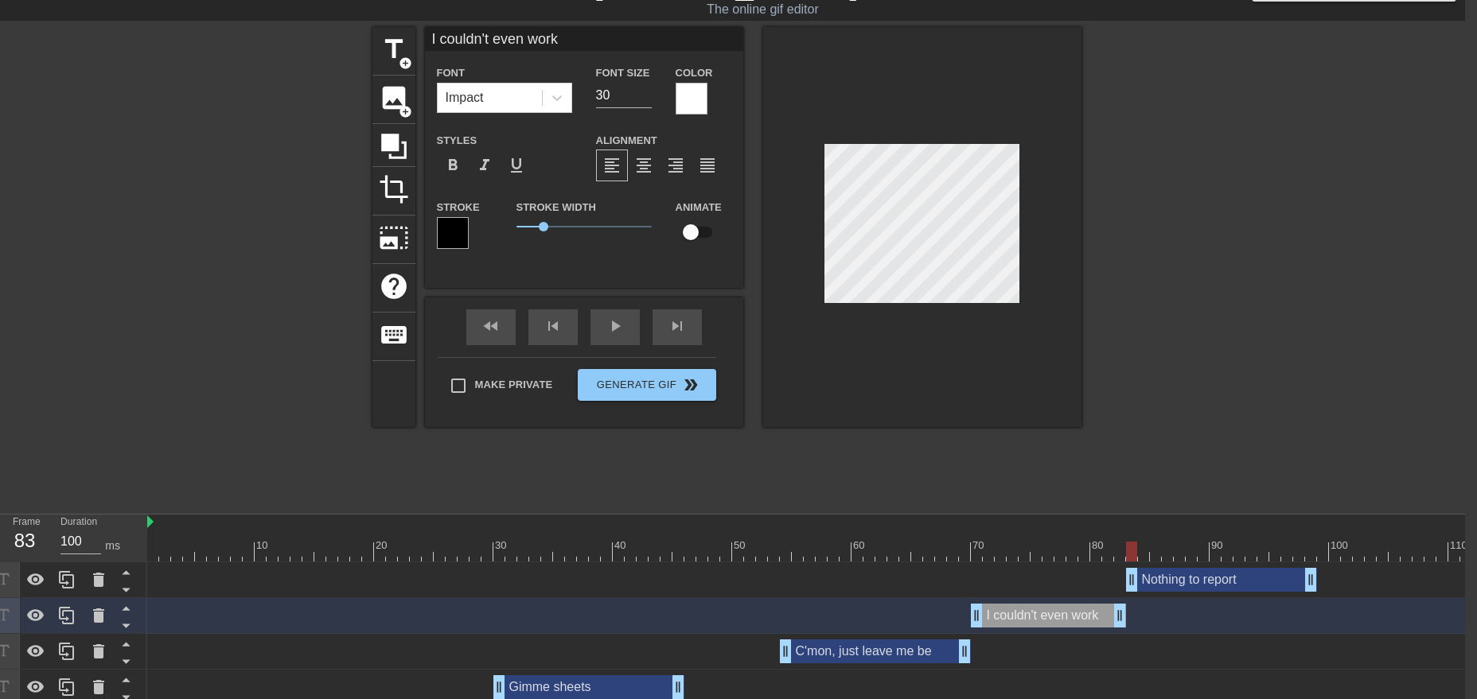
drag, startPoint x: 1214, startPoint y: 583, endPoint x: 1182, endPoint y: 585, distance: 31.9
click at [1182, 585] on div "Nothing to report drag_handle drag_handle" at bounding box center [1221, 580] width 191 height 24
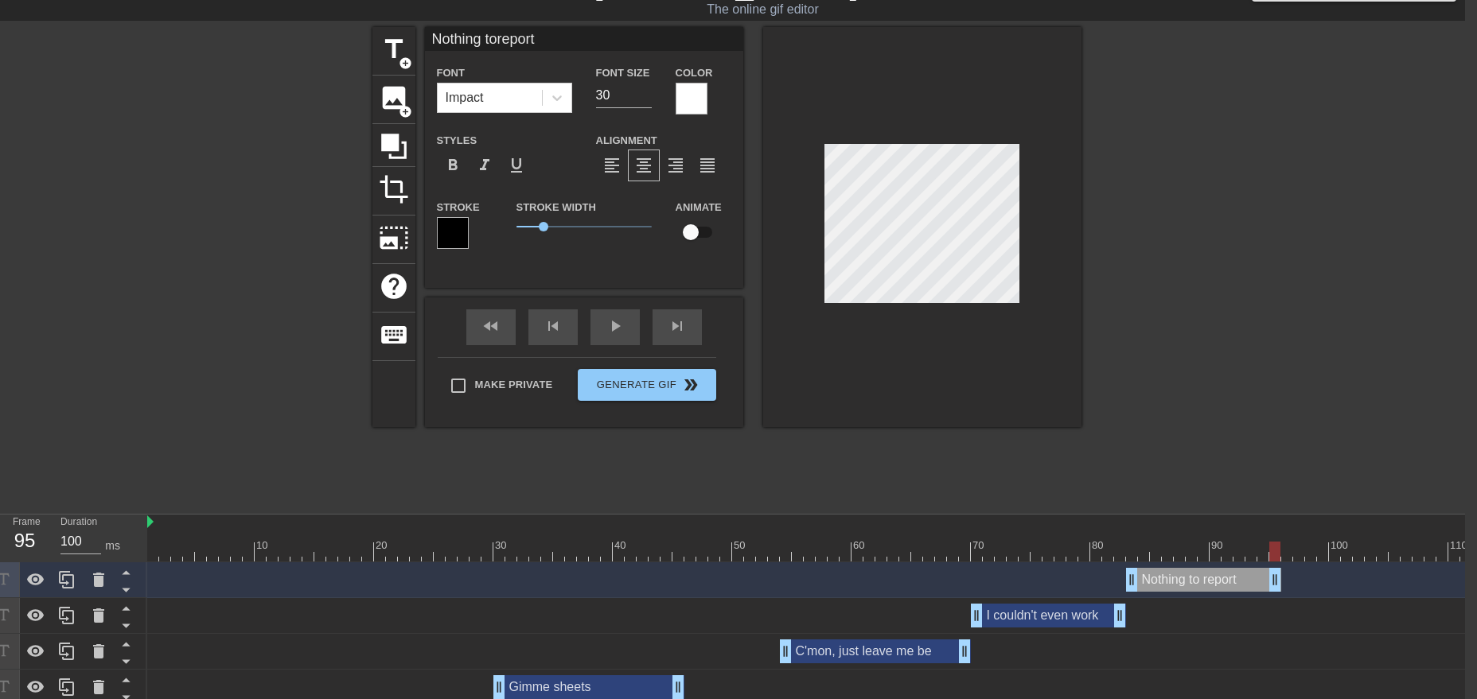
drag, startPoint x: 1314, startPoint y: 584, endPoint x: 1276, endPoint y: 581, distance: 37.5
click at [1276, 581] on div "Nothing to report drag_handle drag_handle" at bounding box center [1203, 580] width 155 height 24
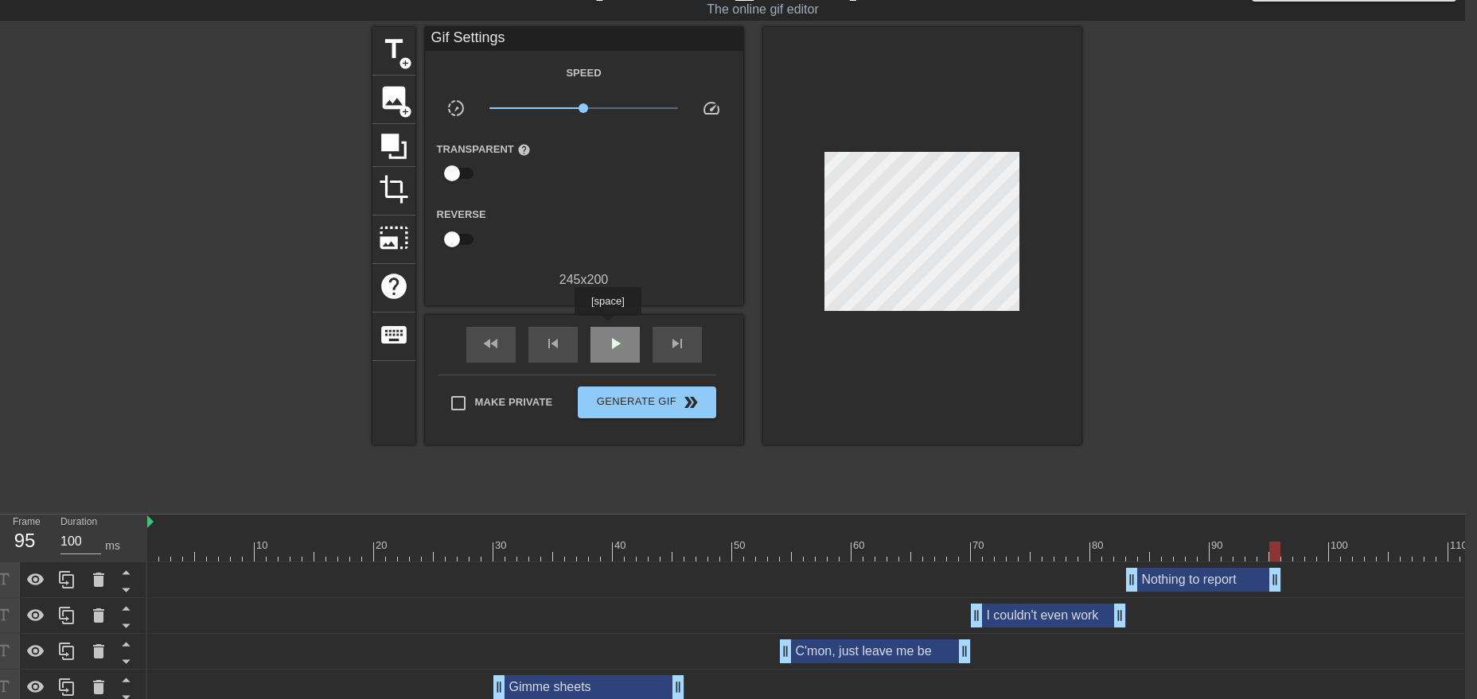
click at [607, 327] on div "play_arrow" at bounding box center [614, 345] width 49 height 36
click at [608, 327] on div "pause" at bounding box center [614, 345] width 49 height 36
click at [1183, 578] on div "Nothing to report drag_handle drag_handle" at bounding box center [1203, 580] width 155 height 24
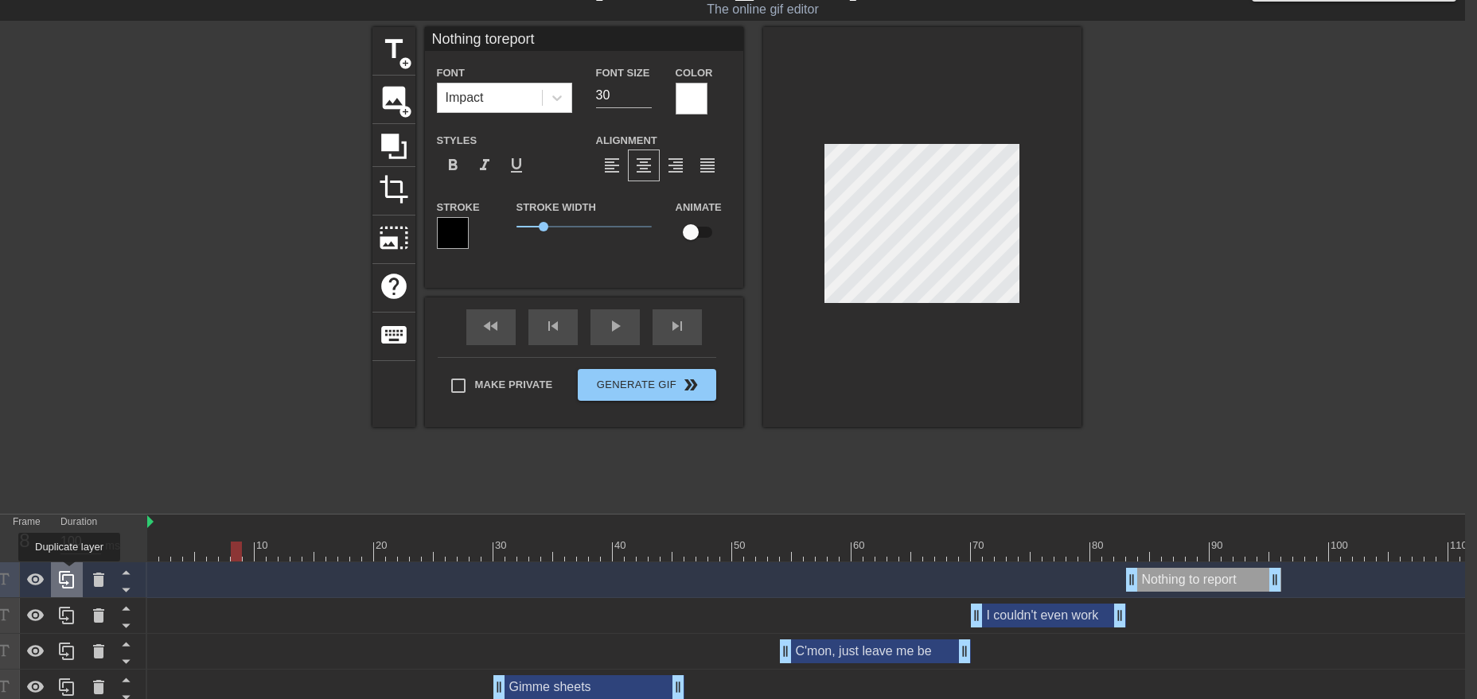
click at [69, 573] on icon at bounding box center [66, 580] width 15 height 18
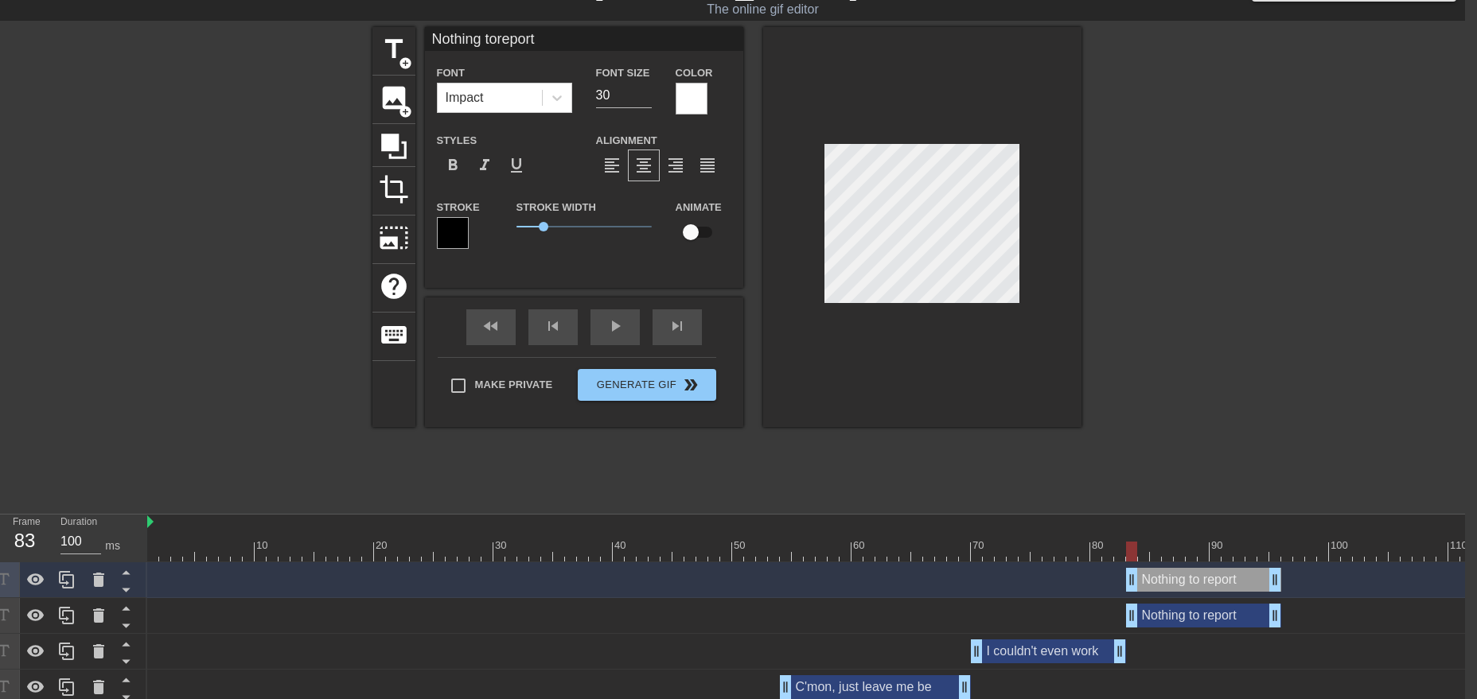
drag, startPoint x: 1216, startPoint y: 622, endPoint x: 1216, endPoint y: 594, distance: 27.8
click at [1216, 594] on div "Nothing to report drag_handle drag_handle Nothing to report drag_handle drag_ha…" at bounding box center [806, 687] width 1318 height 251
click at [123, 609] on icon at bounding box center [126, 608] width 20 height 20
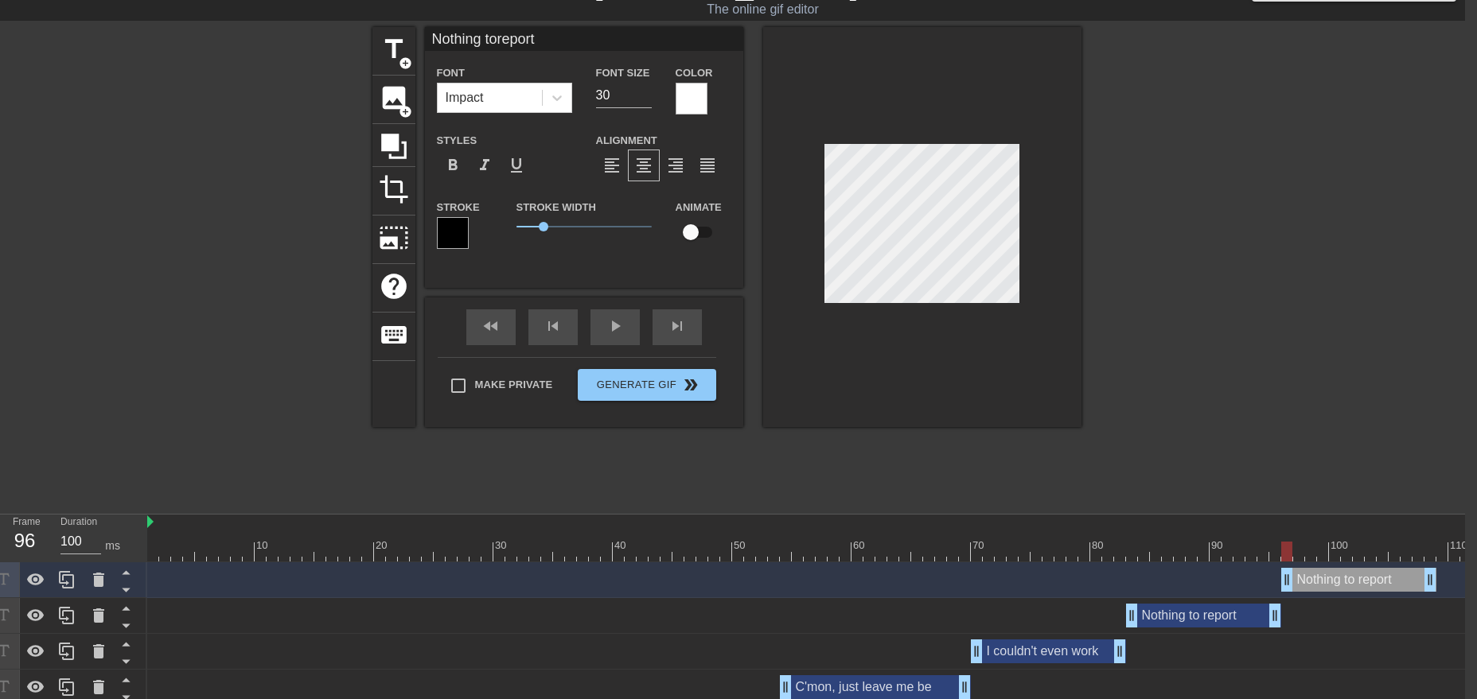
drag, startPoint x: 1204, startPoint y: 581, endPoint x: 1358, endPoint y: 580, distance: 154.3
click at [1358, 580] on div "Nothing to report drag_handle drag_handle" at bounding box center [1358, 580] width 155 height 24
click at [1212, 625] on div "Nothing to report drag_handle drag_handle" at bounding box center [1203, 616] width 155 height 24
click at [129, 586] on icon at bounding box center [126, 590] width 20 height 20
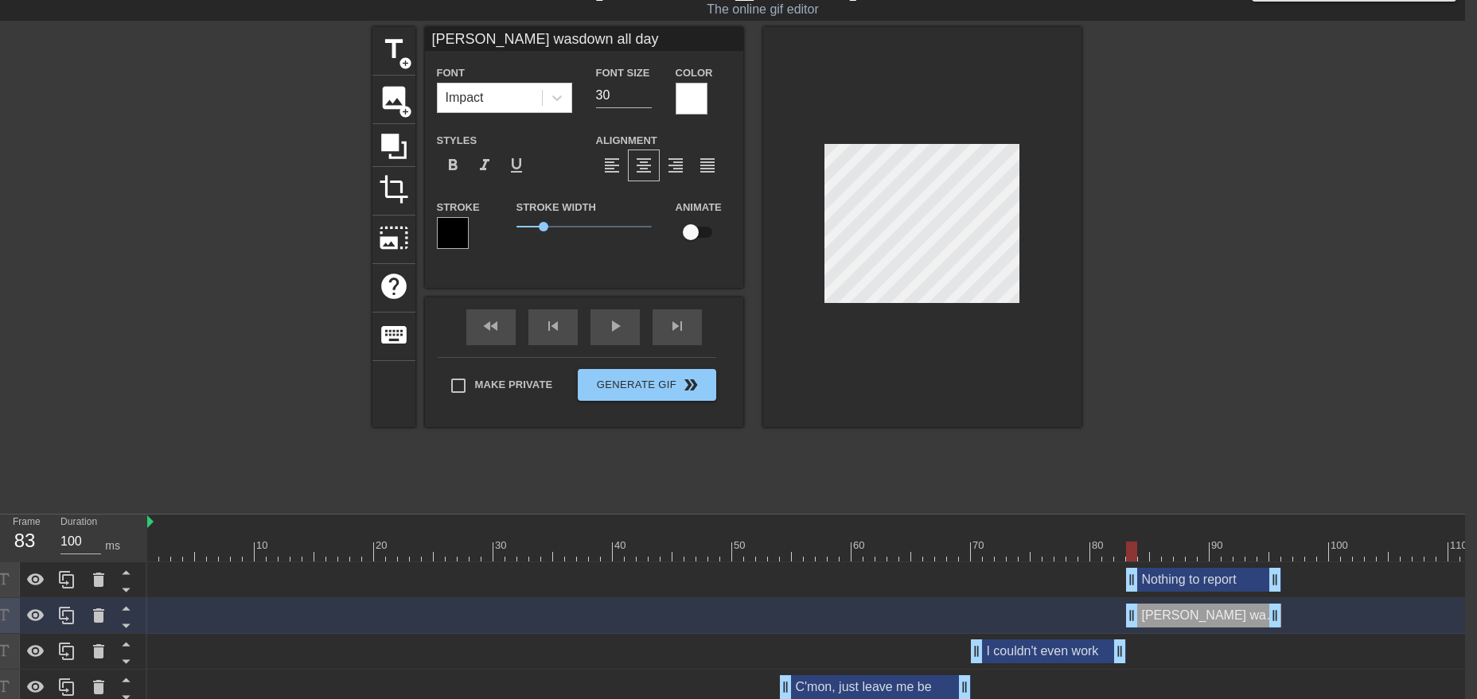
drag, startPoint x: 1359, startPoint y: 619, endPoint x: 1209, endPoint y: 620, distance: 150.4
click at [1209, 620] on div "[PERSON_NAME] was down all day drag_handle drag_handle" at bounding box center [1203, 616] width 155 height 24
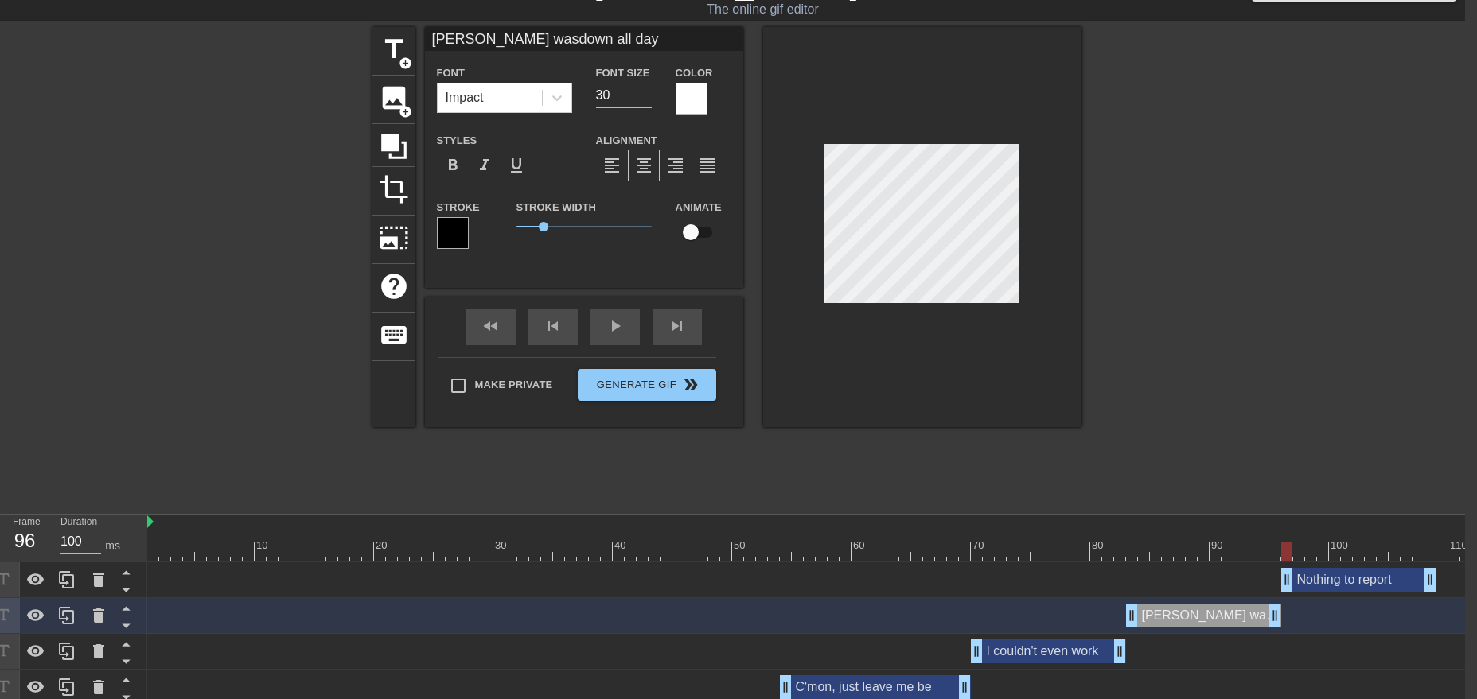
drag, startPoint x: 1174, startPoint y: 578, endPoint x: 1329, endPoint y: 582, distance: 155.2
click at [1329, 582] on div "Nothing to report drag_handle drag_handle" at bounding box center [1358, 580] width 155 height 24
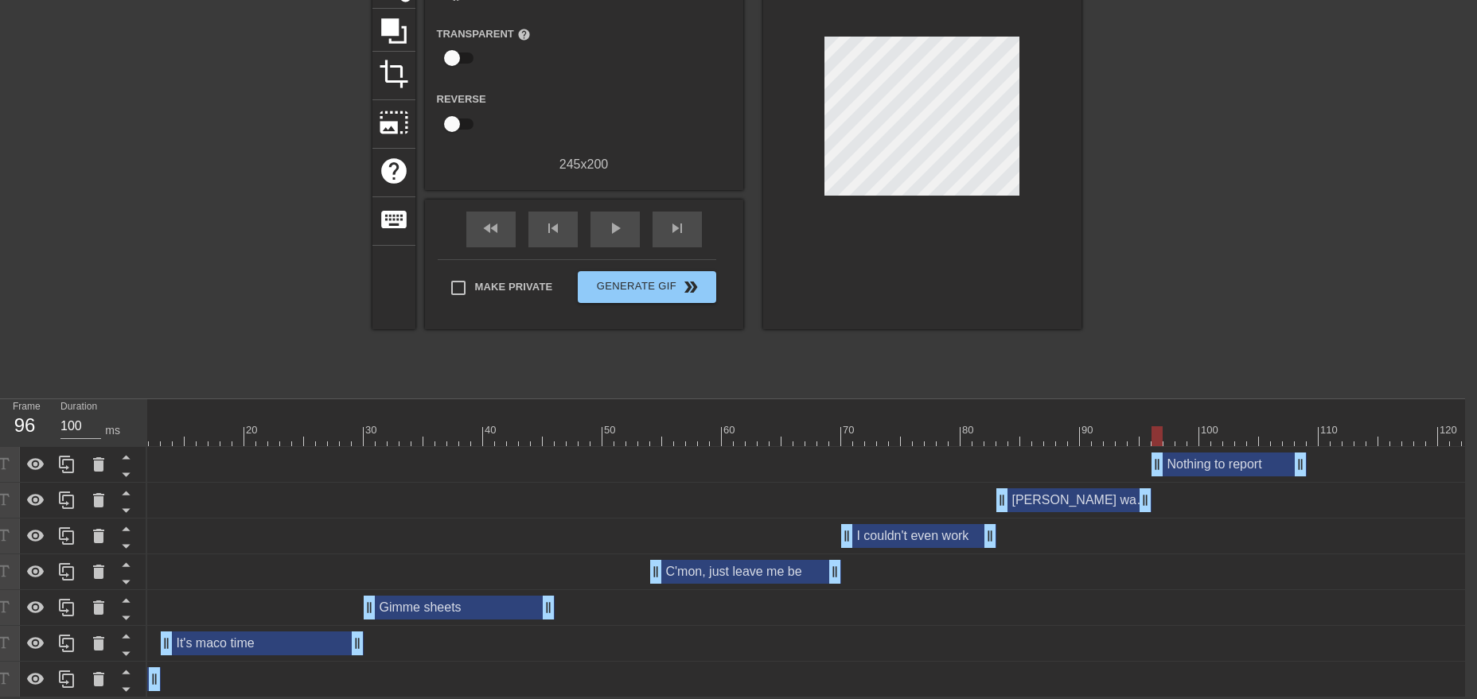
scroll to position [0, 117]
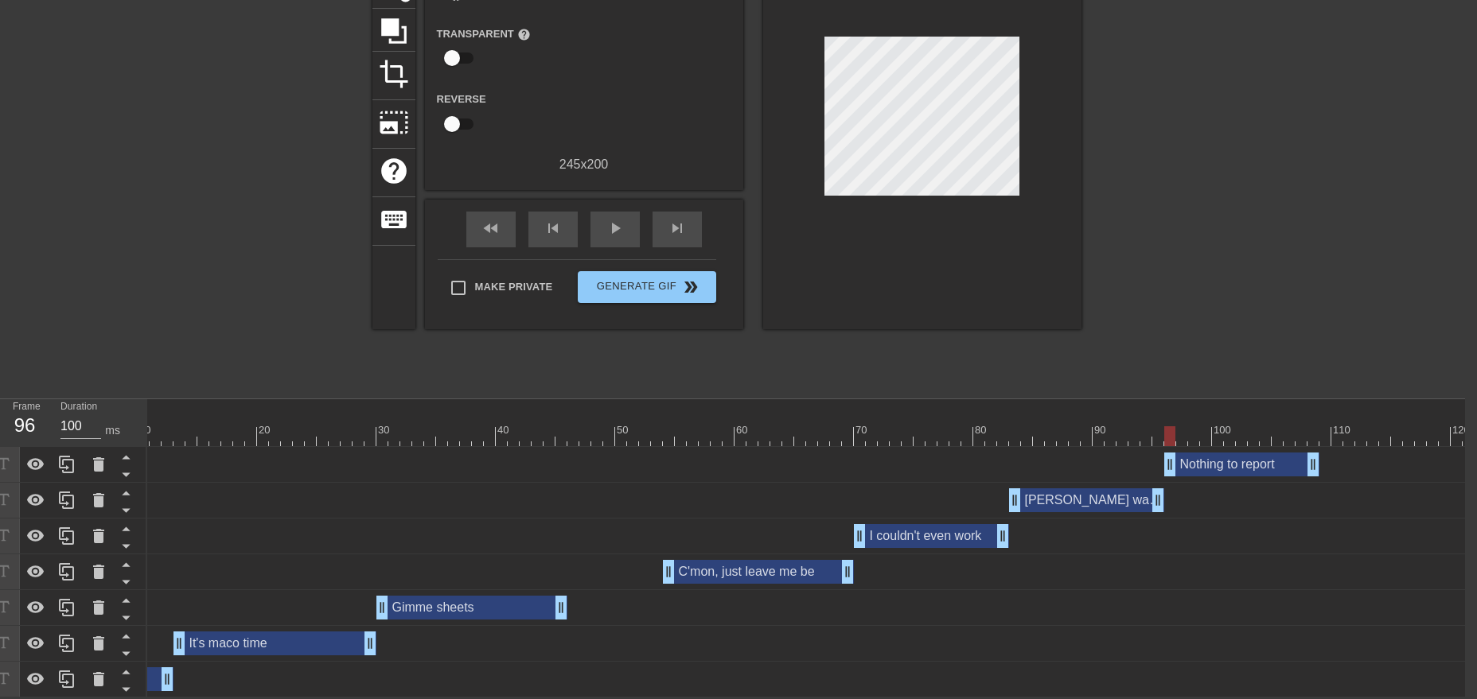
click at [472, 600] on div "Gimme sheets drag_handle drag_handle" at bounding box center [471, 608] width 191 height 24
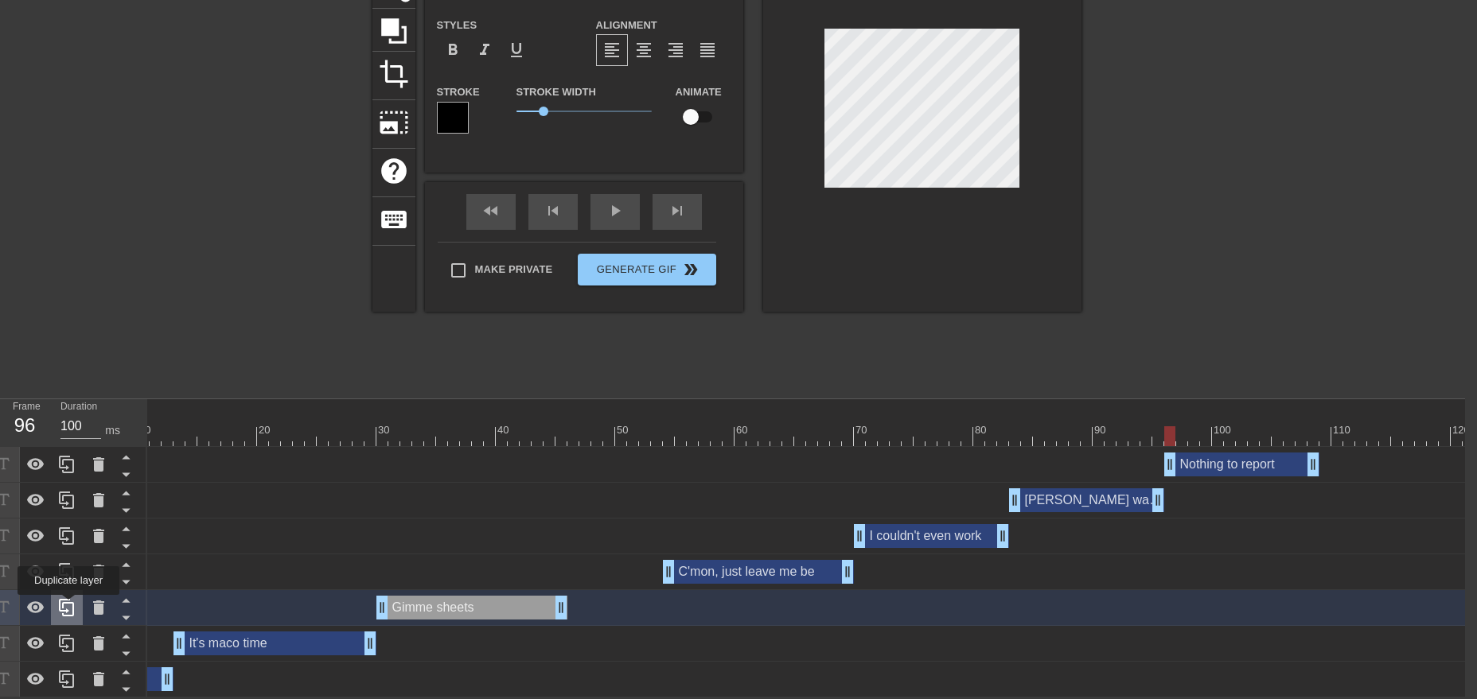
click at [68, 606] on icon at bounding box center [66, 607] width 19 height 19
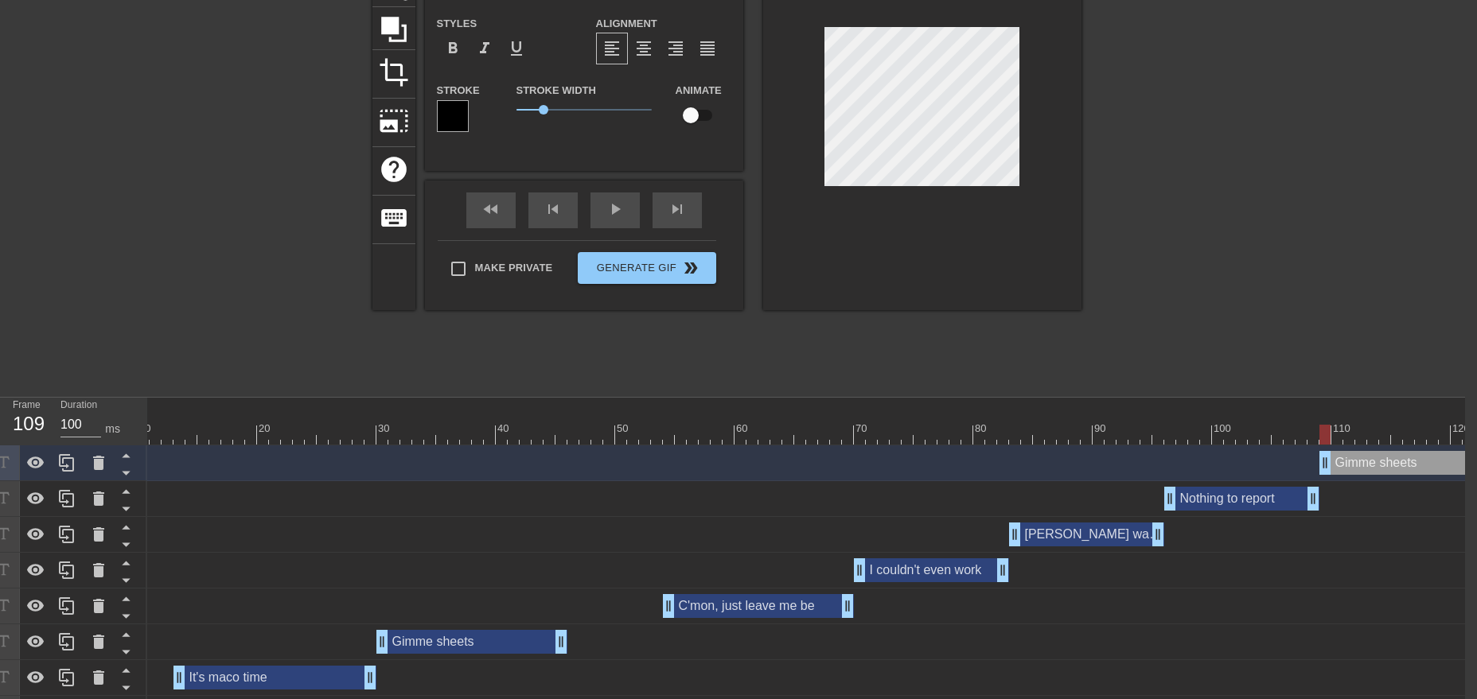
drag, startPoint x: 438, startPoint y: 465, endPoint x: 1380, endPoint y: 484, distance: 943.0
click at [1348, 484] on div "Gimme sheets drag_handle drag_handle Nothing to report drag_handle drag_handle …" at bounding box center [689, 589] width 1318 height 286
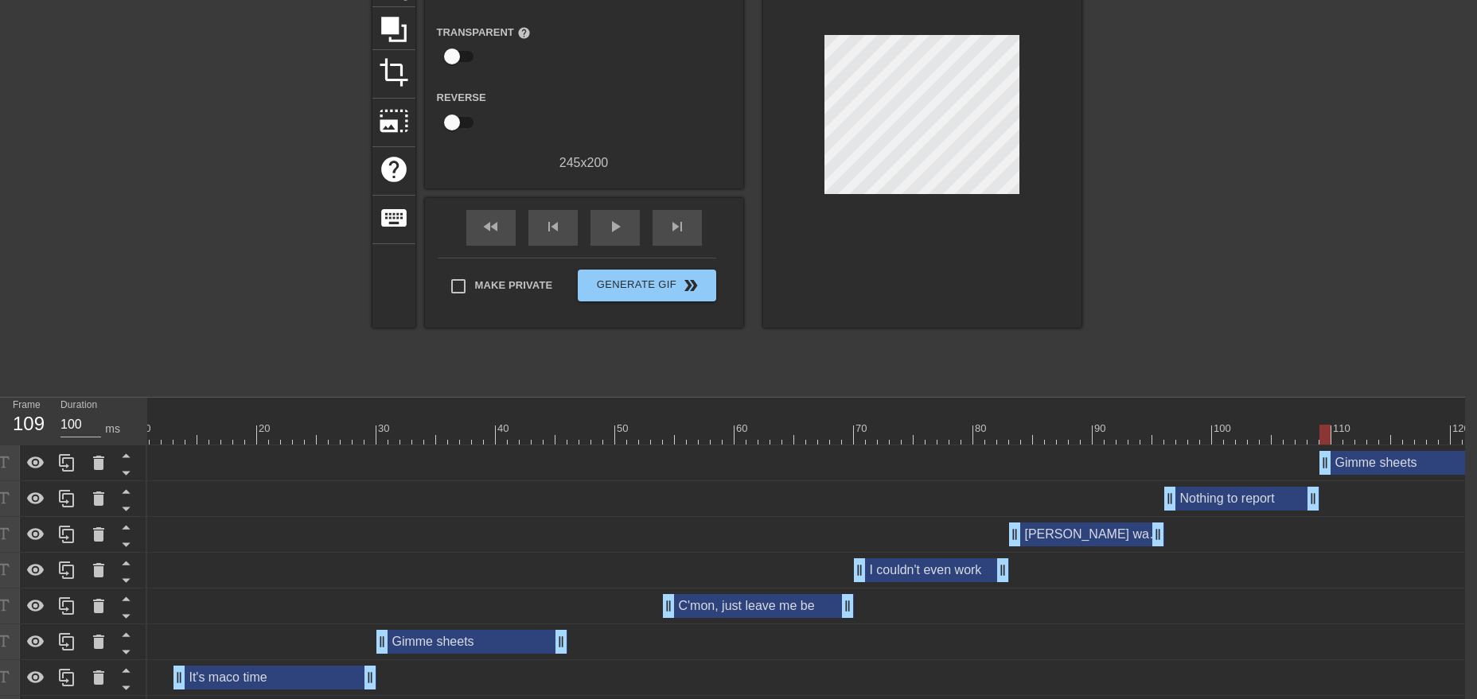
click at [1362, 463] on div "Gimme sheets drag_handle drag_handle" at bounding box center [1414, 463] width 191 height 24
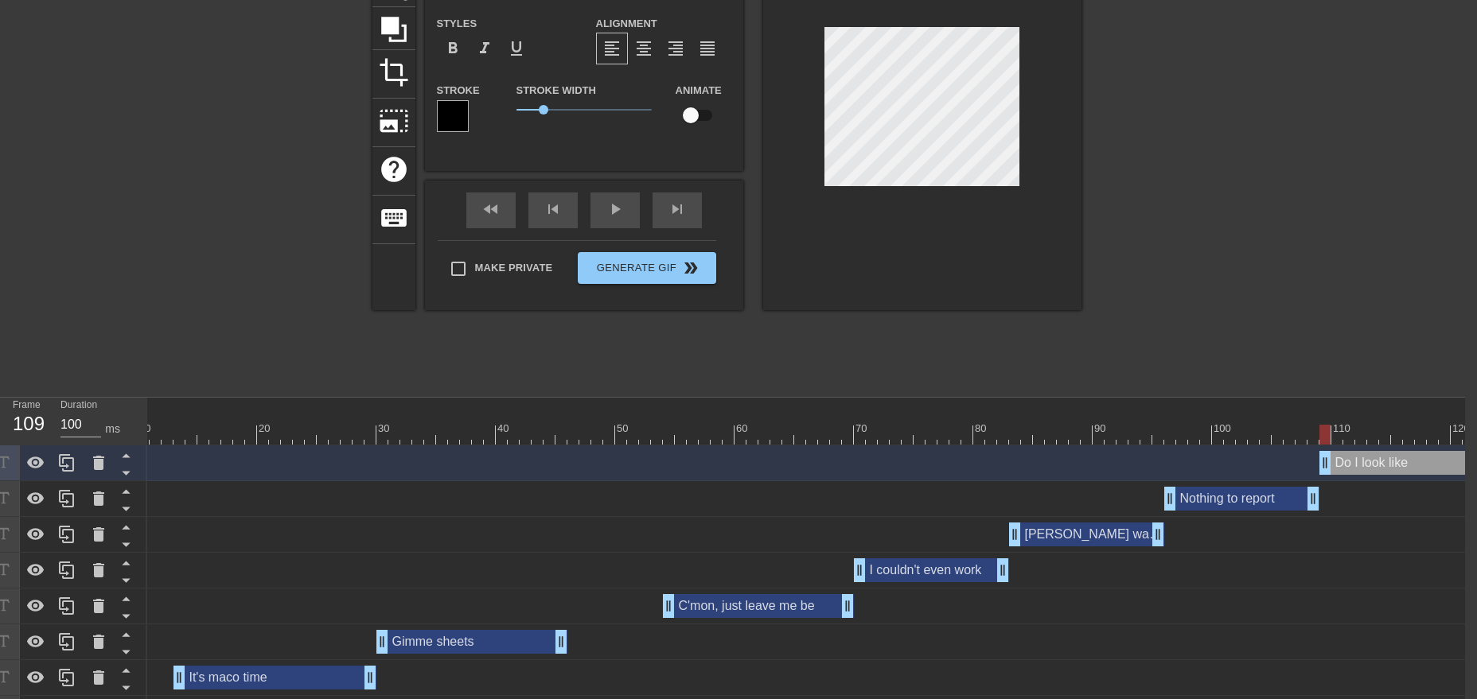
scroll to position [1, 2]
click at [647, 47] on span "format_align_center" at bounding box center [643, 48] width 19 height 19
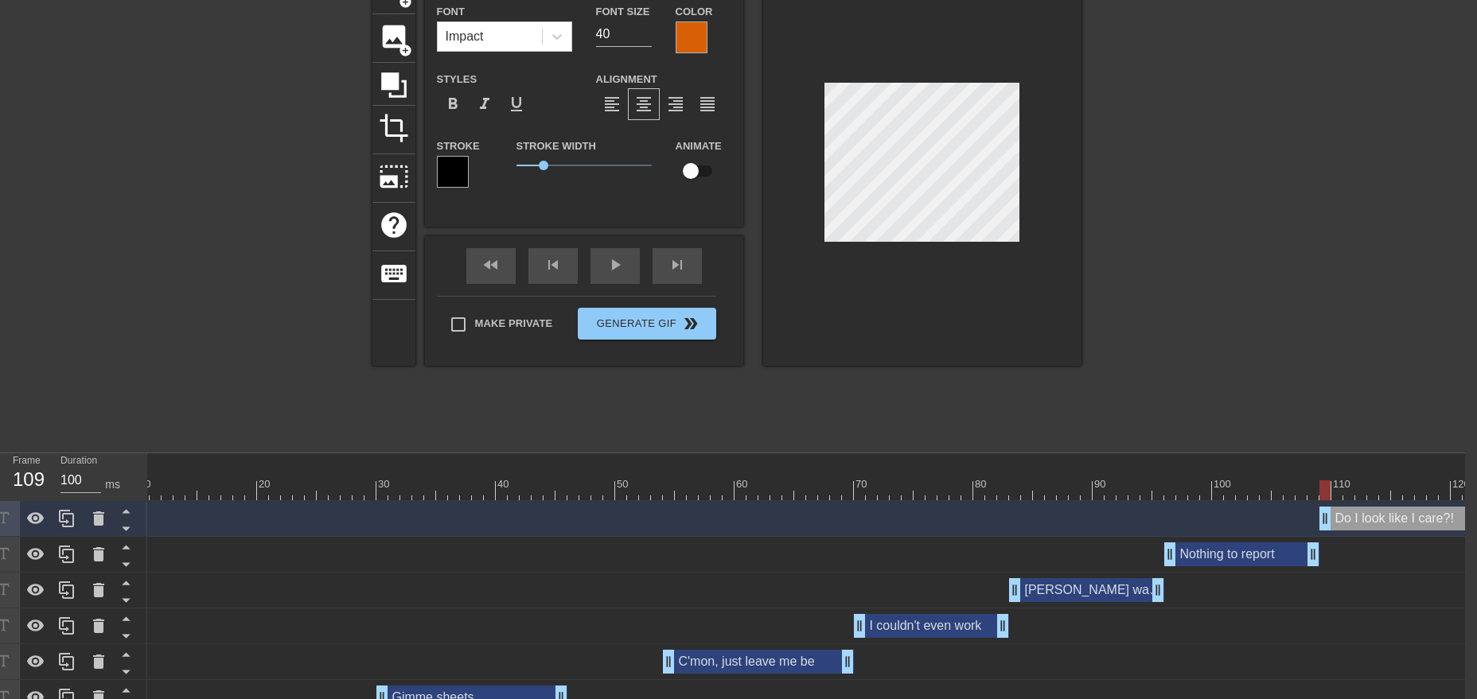
scroll to position [72, 12]
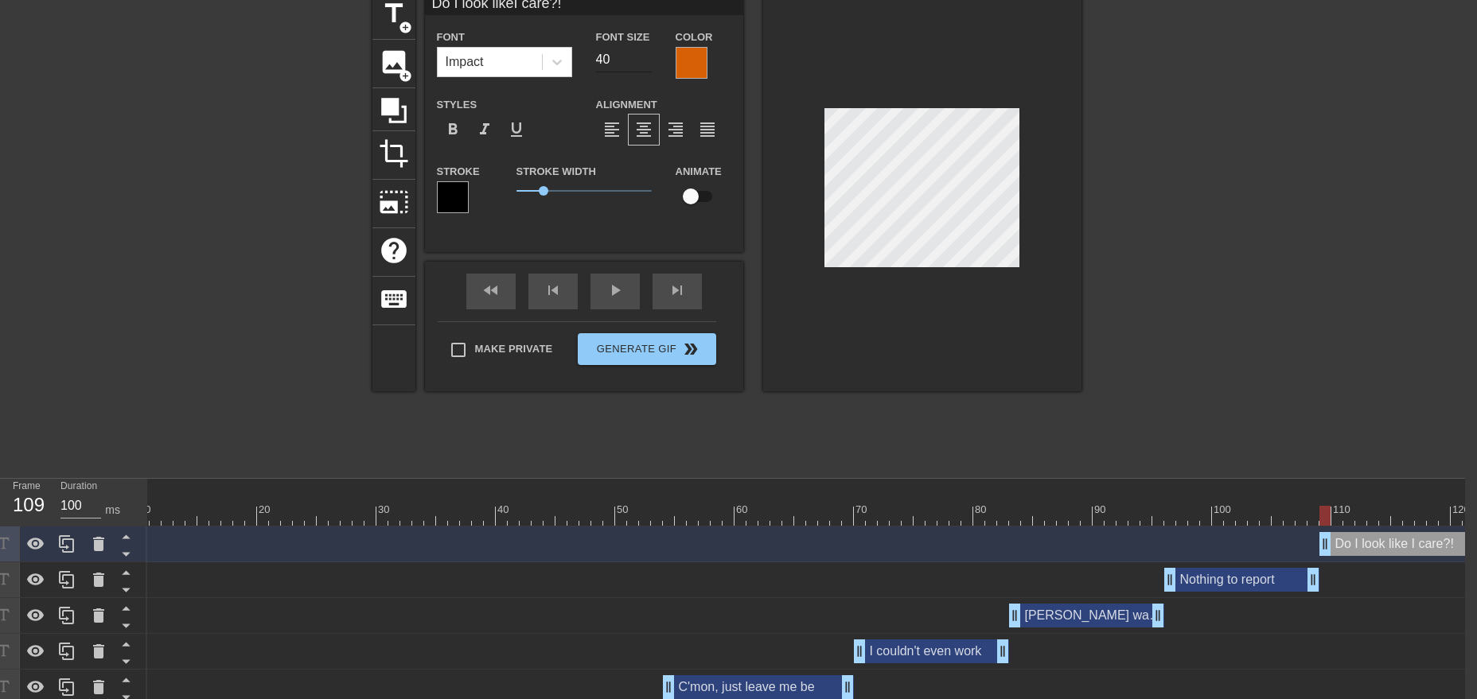
click at [619, 67] on input "40" at bounding box center [624, 59] width 56 height 25
click at [1113, 240] on div at bounding box center [1219, 229] width 239 height 477
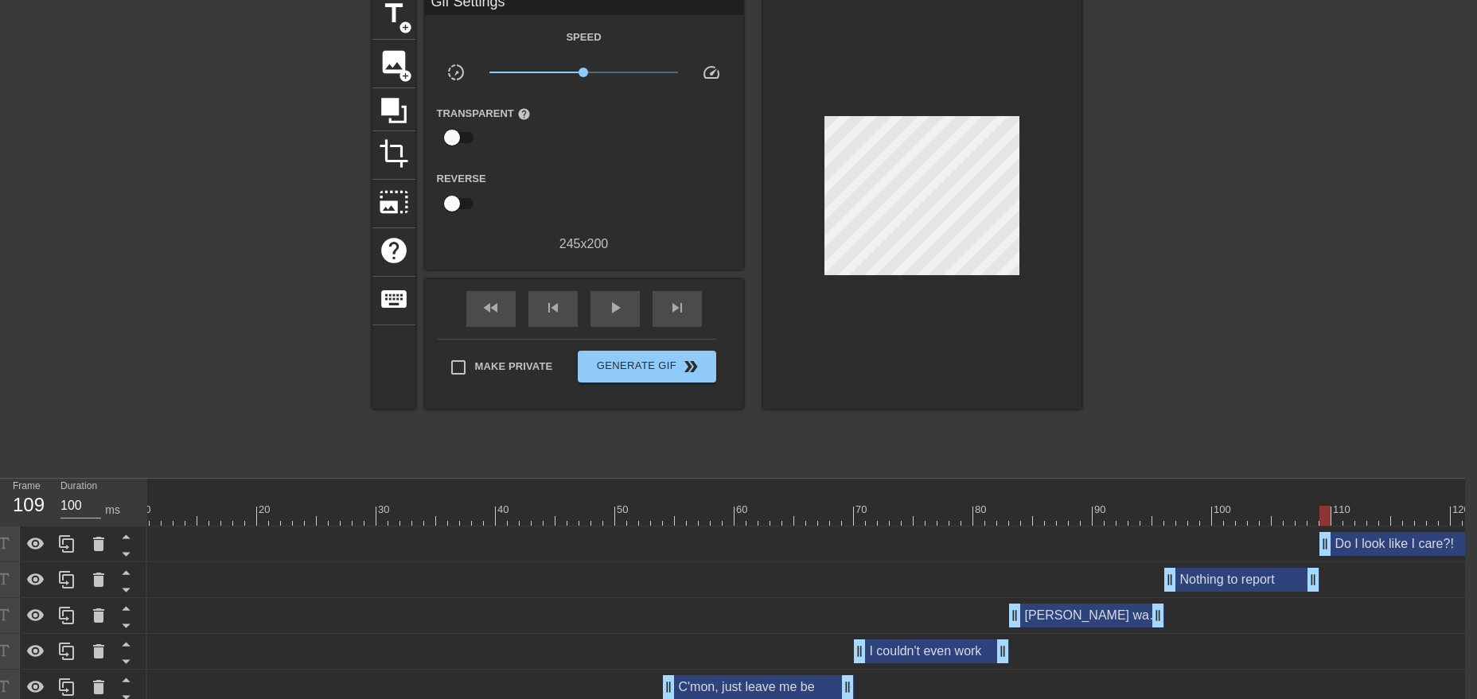
click at [1245, 247] on div at bounding box center [1219, 229] width 239 height 477
click at [492, 302] on span "fast_rewind" at bounding box center [490, 307] width 19 height 19
click at [622, 307] on span "play_arrow" at bounding box center [614, 307] width 19 height 19
click at [614, 294] on div "pause" at bounding box center [614, 309] width 49 height 36
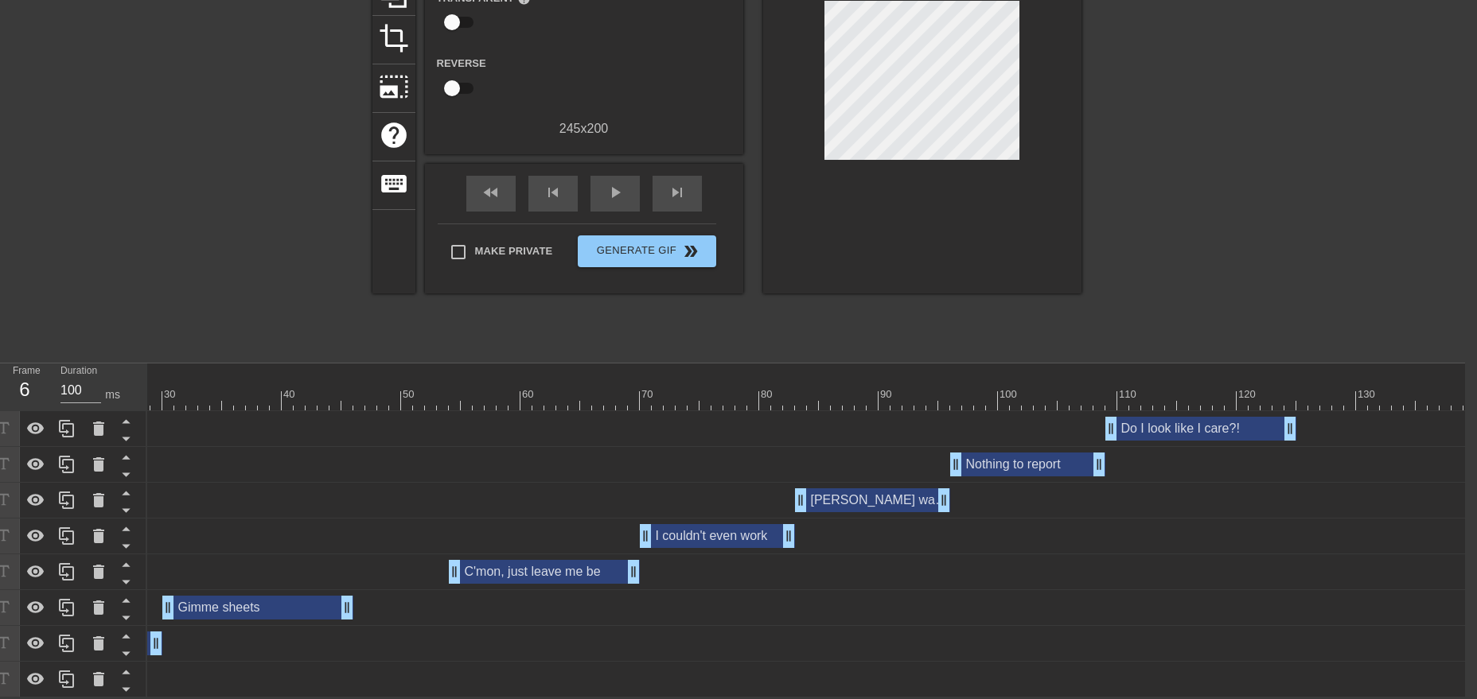
scroll to position [0, 572]
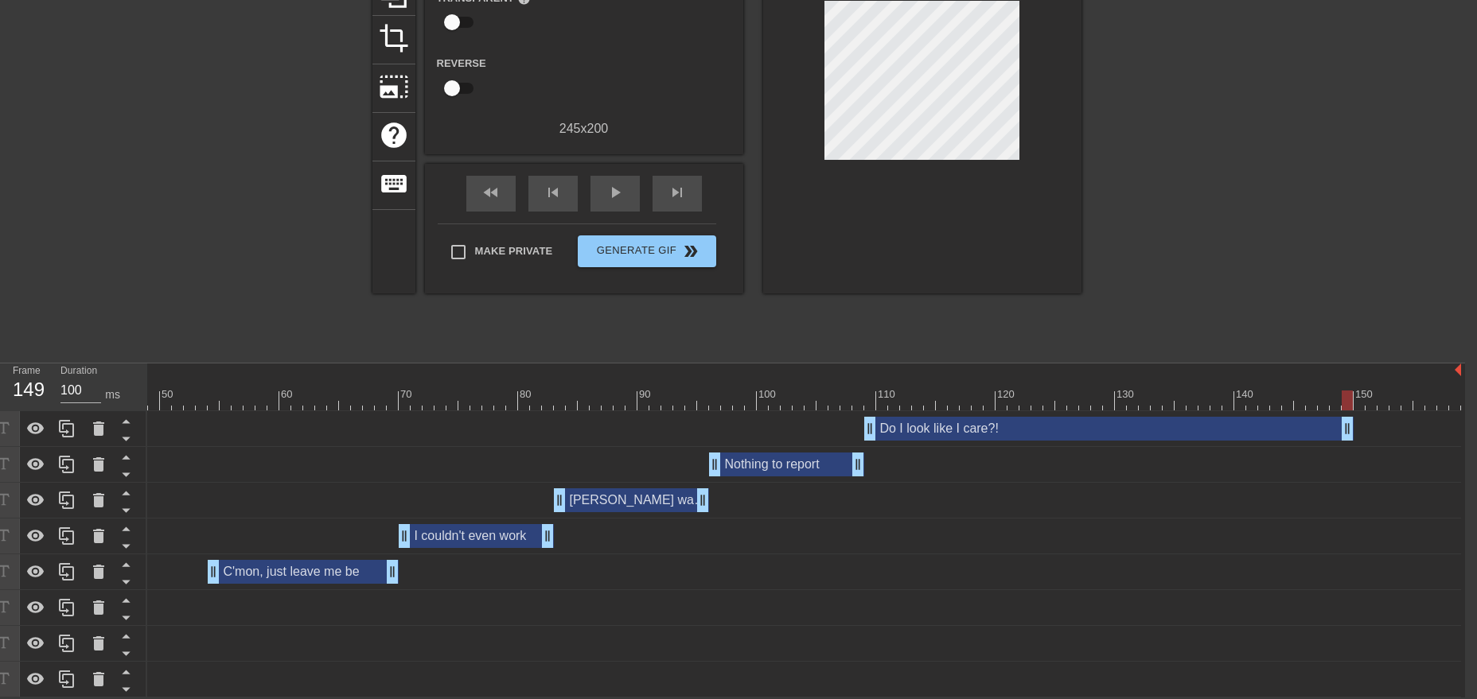
drag, startPoint x: 1054, startPoint y: 428, endPoint x: 1353, endPoint y: 426, distance: 299.2
click at [1353, 426] on div "Do I look like I care?! drag_handle drag_handle" at bounding box center [518, 429] width 1886 height 24
click at [464, 247] on input "Make Private" at bounding box center [458, 251] width 33 height 33
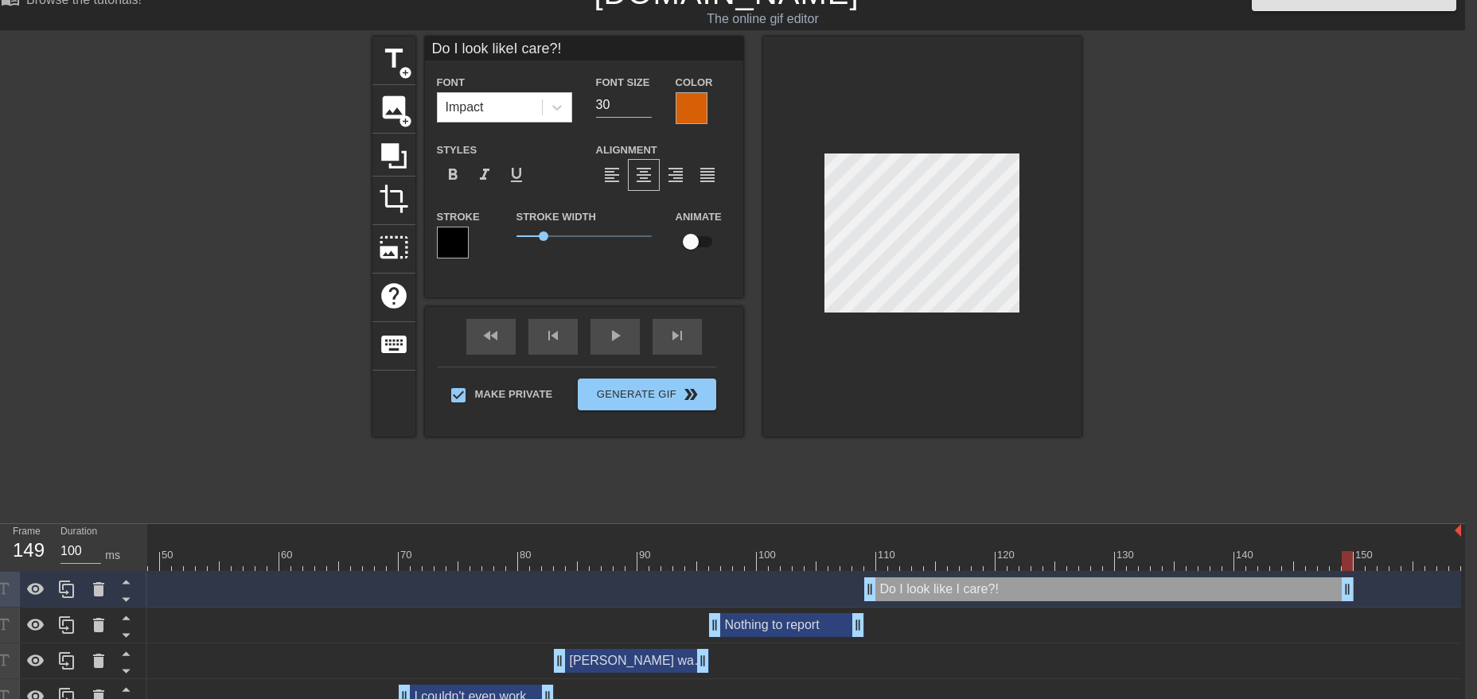
scroll to position [1, 2]
click at [600, 99] on input "30" at bounding box center [624, 104] width 56 height 25
click at [1237, 278] on div at bounding box center [1219, 275] width 239 height 477
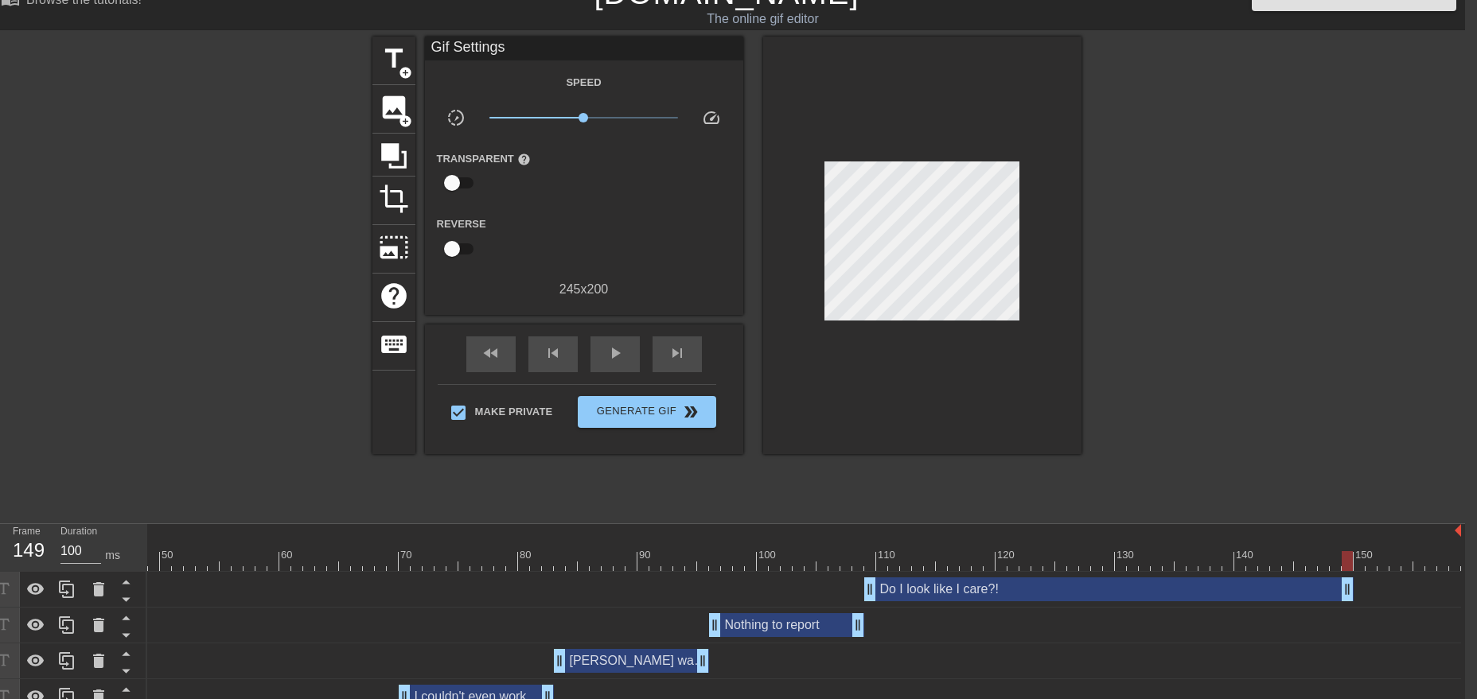
click at [1219, 289] on div at bounding box center [1219, 275] width 239 height 477
drag, startPoint x: 1347, startPoint y: 593, endPoint x: 1227, endPoint y: 591, distance: 120.1
click at [1227, 591] on div "Do I look like I care?! drag_handle drag_handle" at bounding box center [1049, 590] width 370 height 24
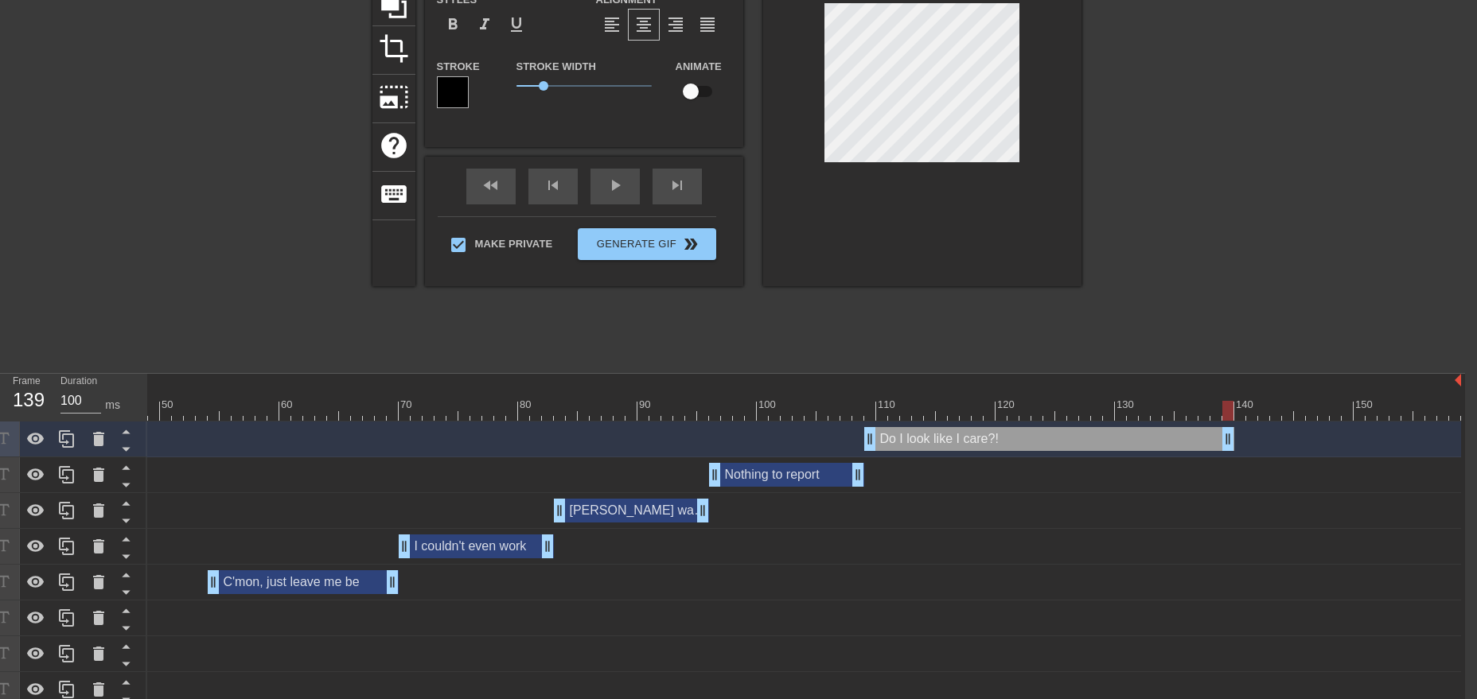
scroll to position [189, 12]
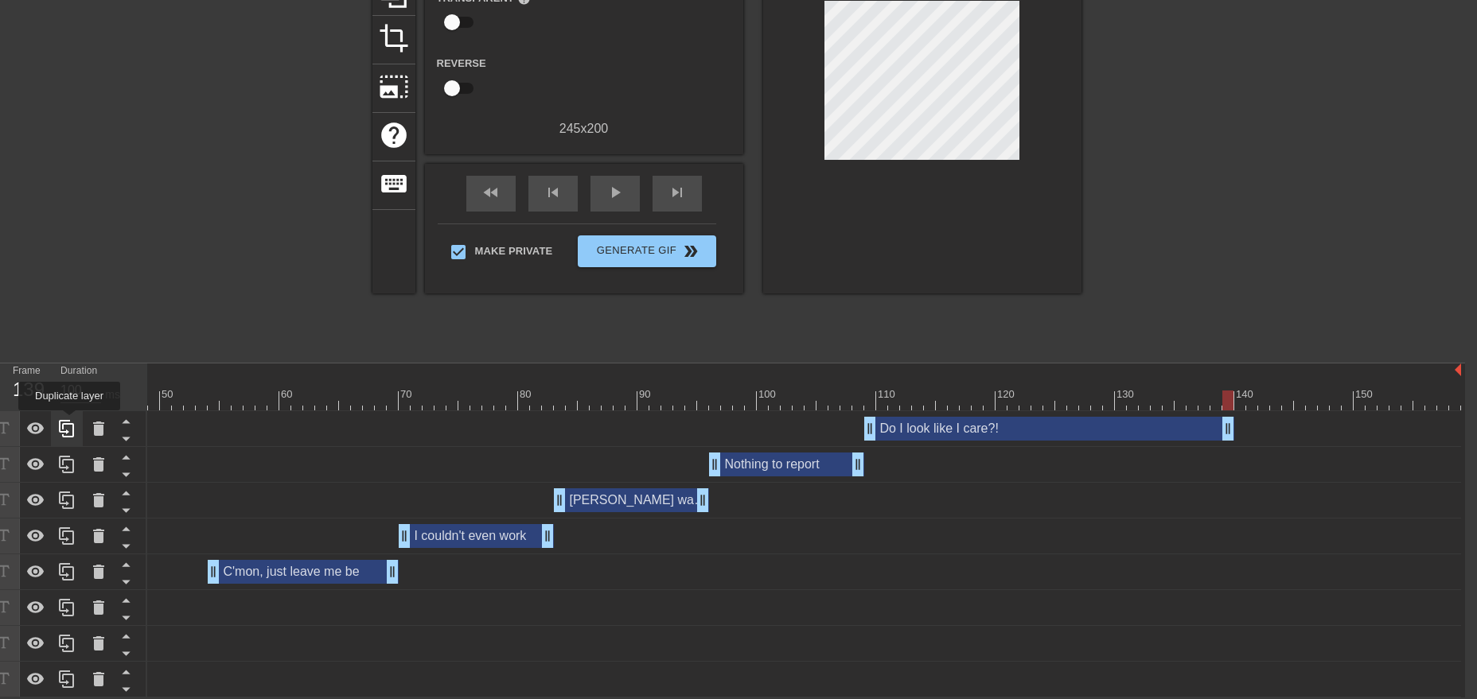
click at [68, 422] on icon at bounding box center [66, 428] width 19 height 19
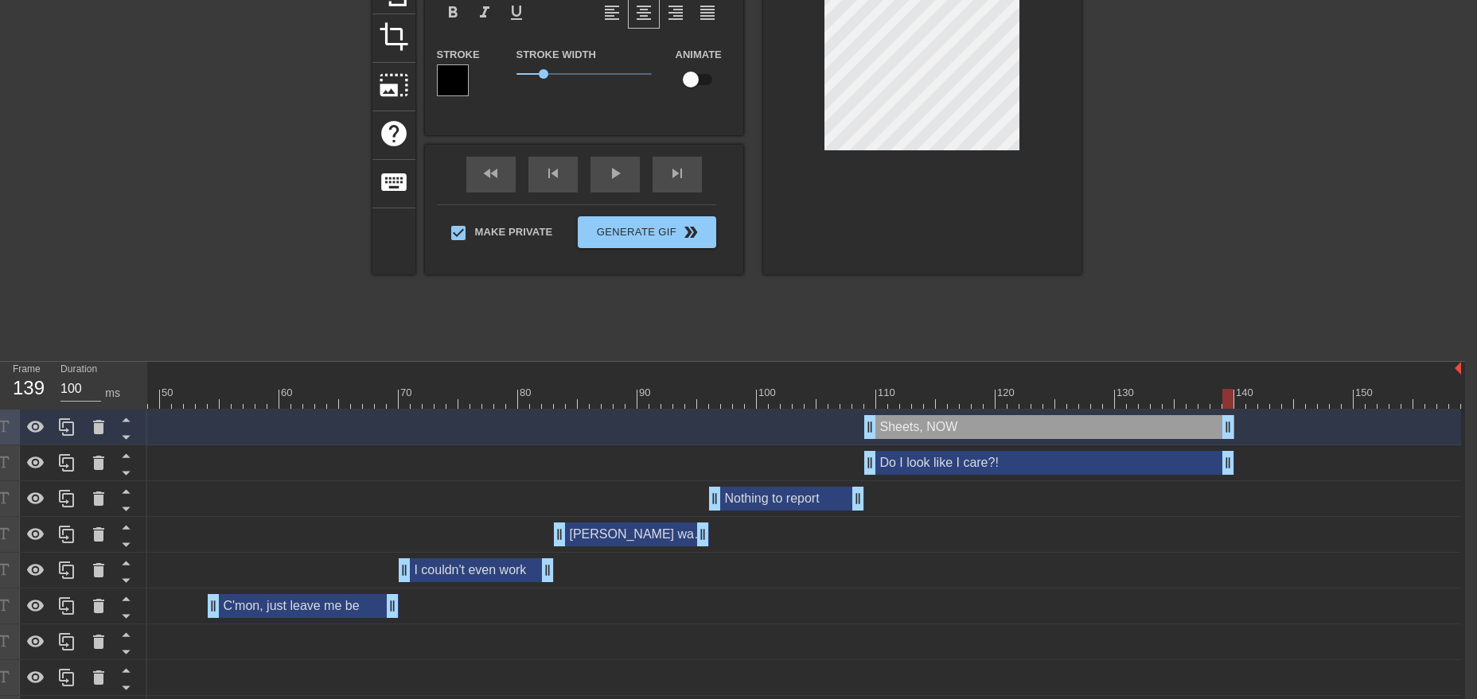
scroll to position [0, 3]
drag, startPoint x: 1225, startPoint y: 422, endPoint x: 1454, endPoint y: 422, distance: 228.3
click at [1454, 422] on div "Sheets, NOW! drag_handle drag_handle" at bounding box center [1162, 427] width 597 height 24
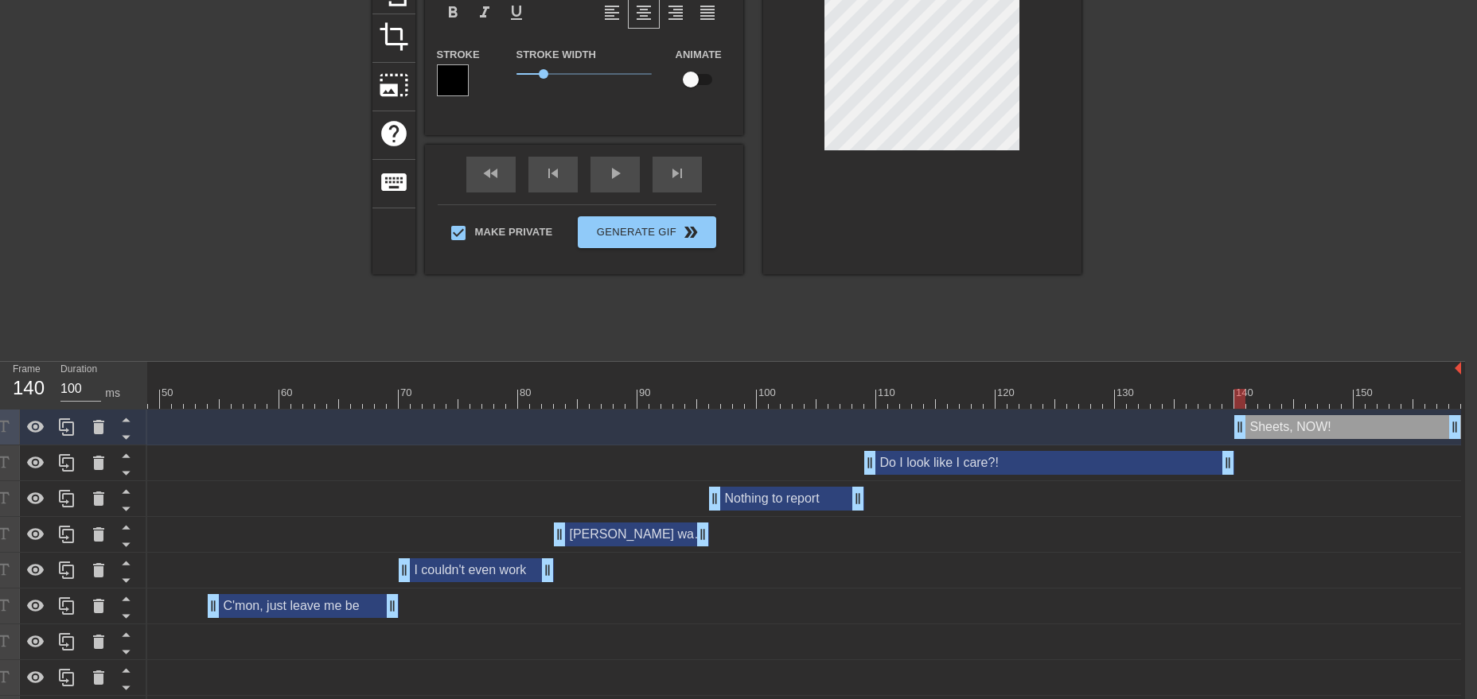
drag, startPoint x: 869, startPoint y: 432, endPoint x: 1234, endPoint y: 425, distance: 365.3
click at [1234, 425] on div "Sheets, NOW! drag_handle drag_handle" at bounding box center [1347, 427] width 227 height 24
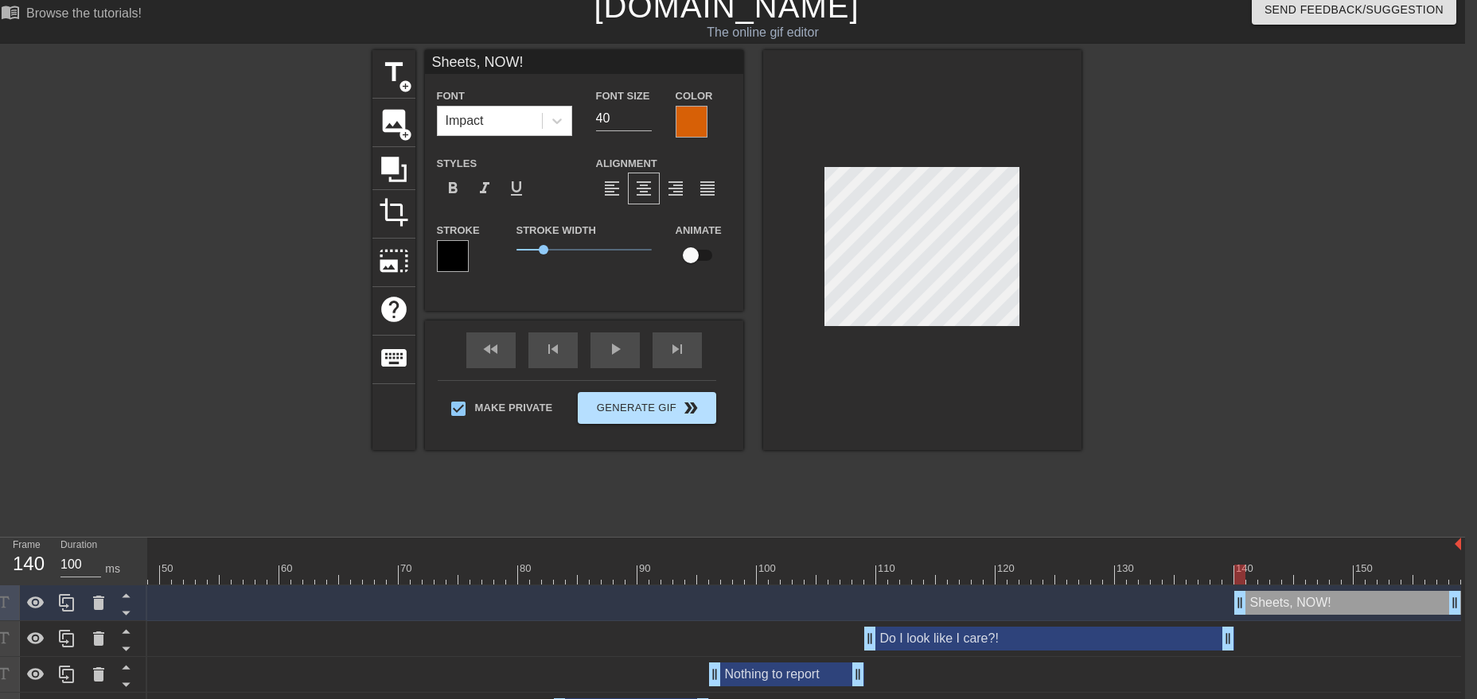
scroll to position [0, 12]
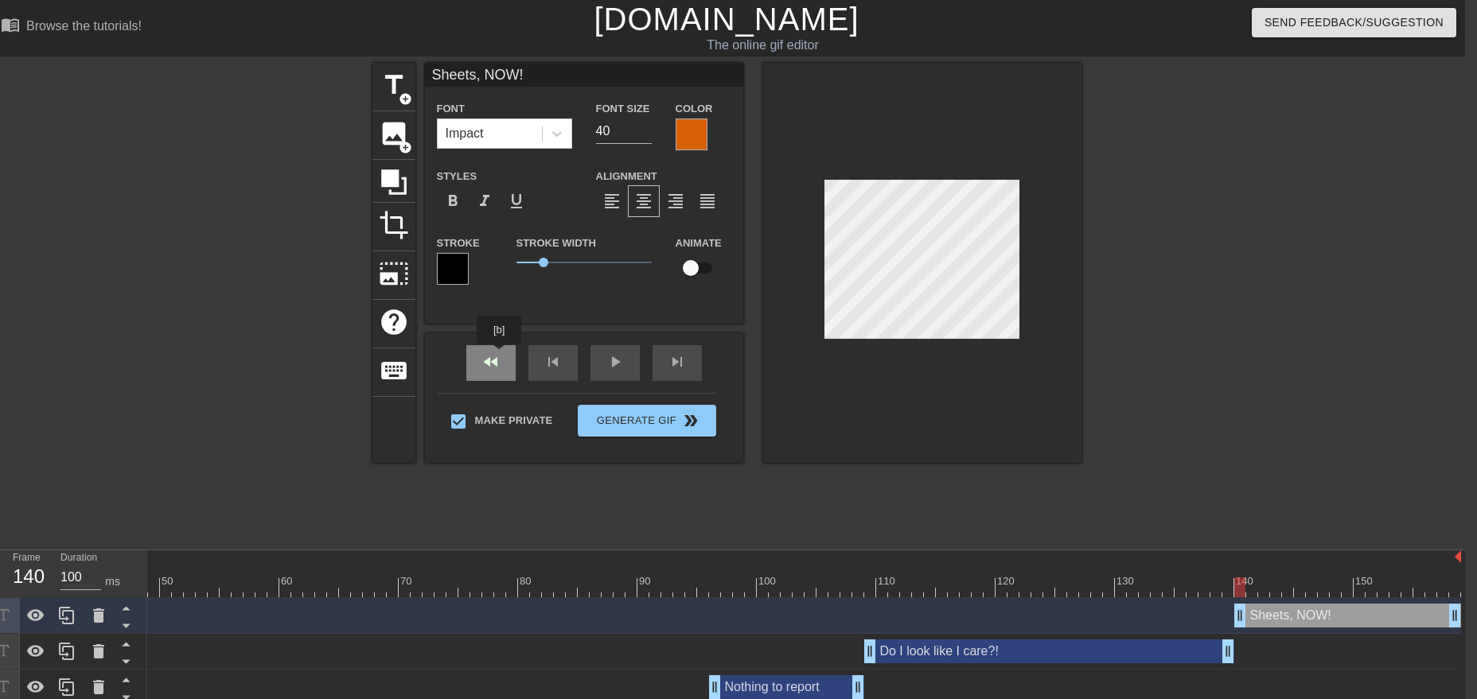
click at [500, 356] on div "fast_rewind skip_previous play_arrow skip_next" at bounding box center [583, 363] width 259 height 60
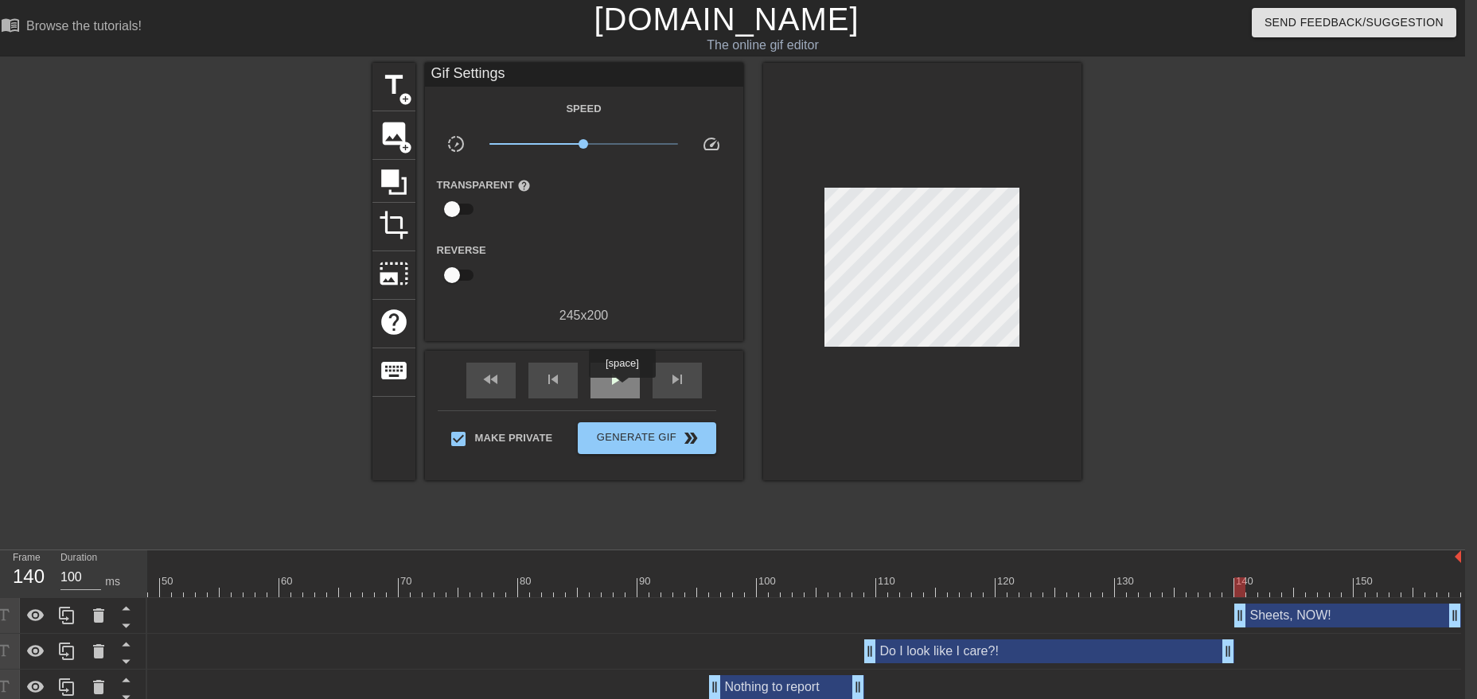
click at [621, 387] on span "play_arrow" at bounding box center [614, 379] width 19 height 19
click at [623, 433] on span "Generate Gif double_arrow" at bounding box center [646, 438] width 125 height 19
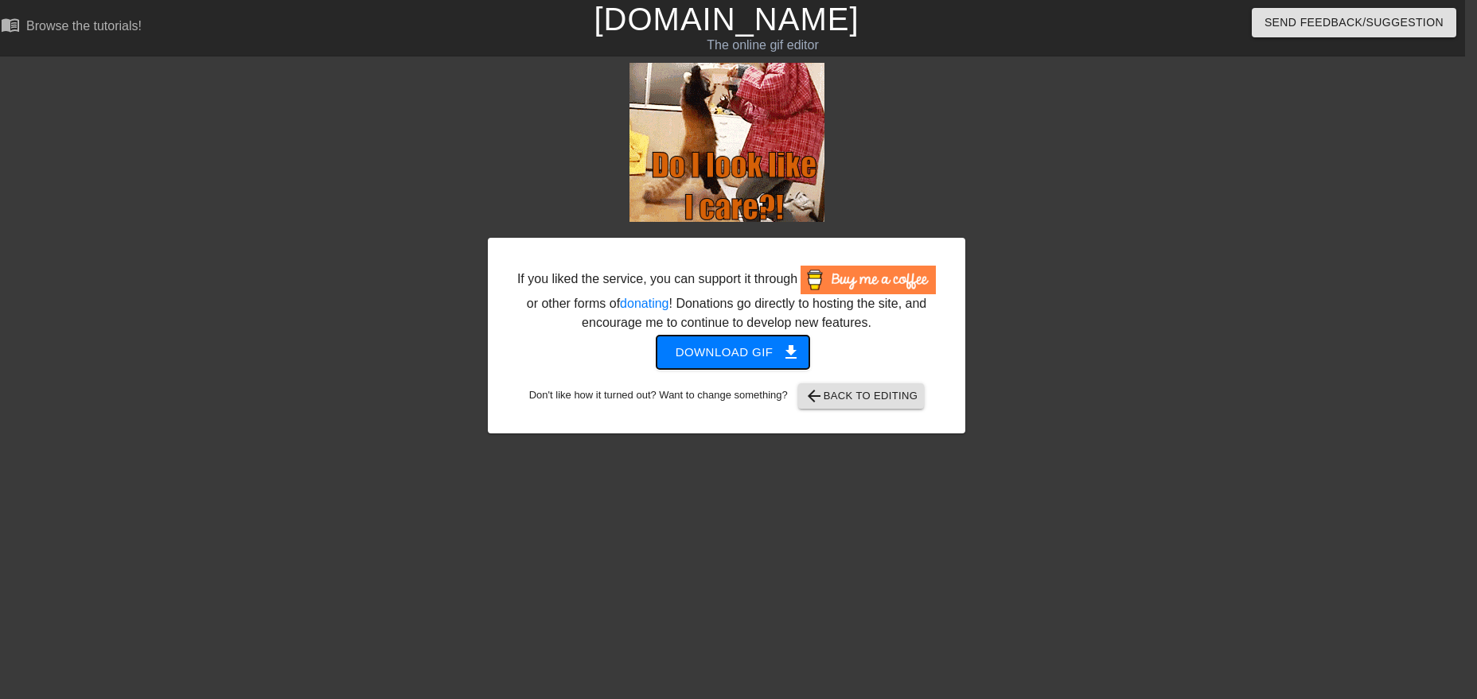
click at [741, 352] on span "Download gif get_app" at bounding box center [732, 352] width 115 height 21
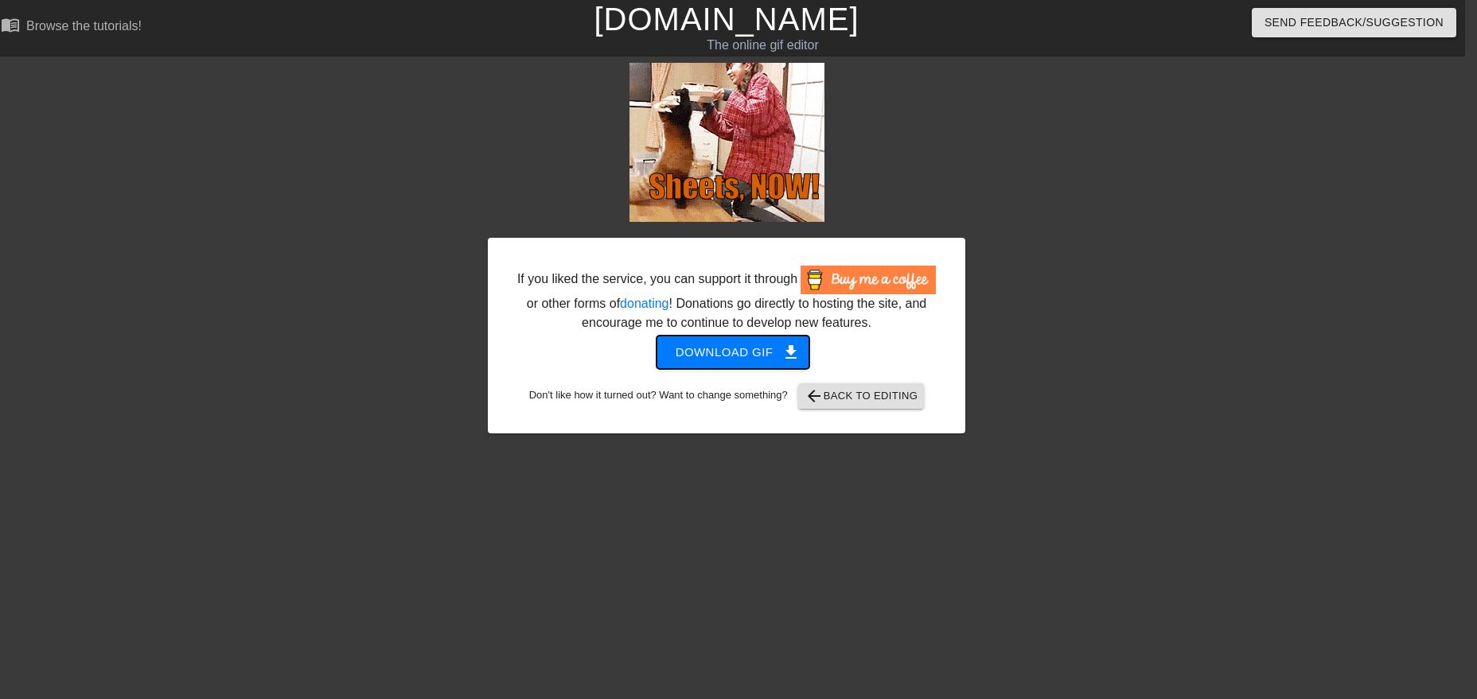
click at [740, 358] on span "Download gif get_app" at bounding box center [732, 352] width 115 height 21
